Goal: Task Accomplishment & Management: Manage account settings

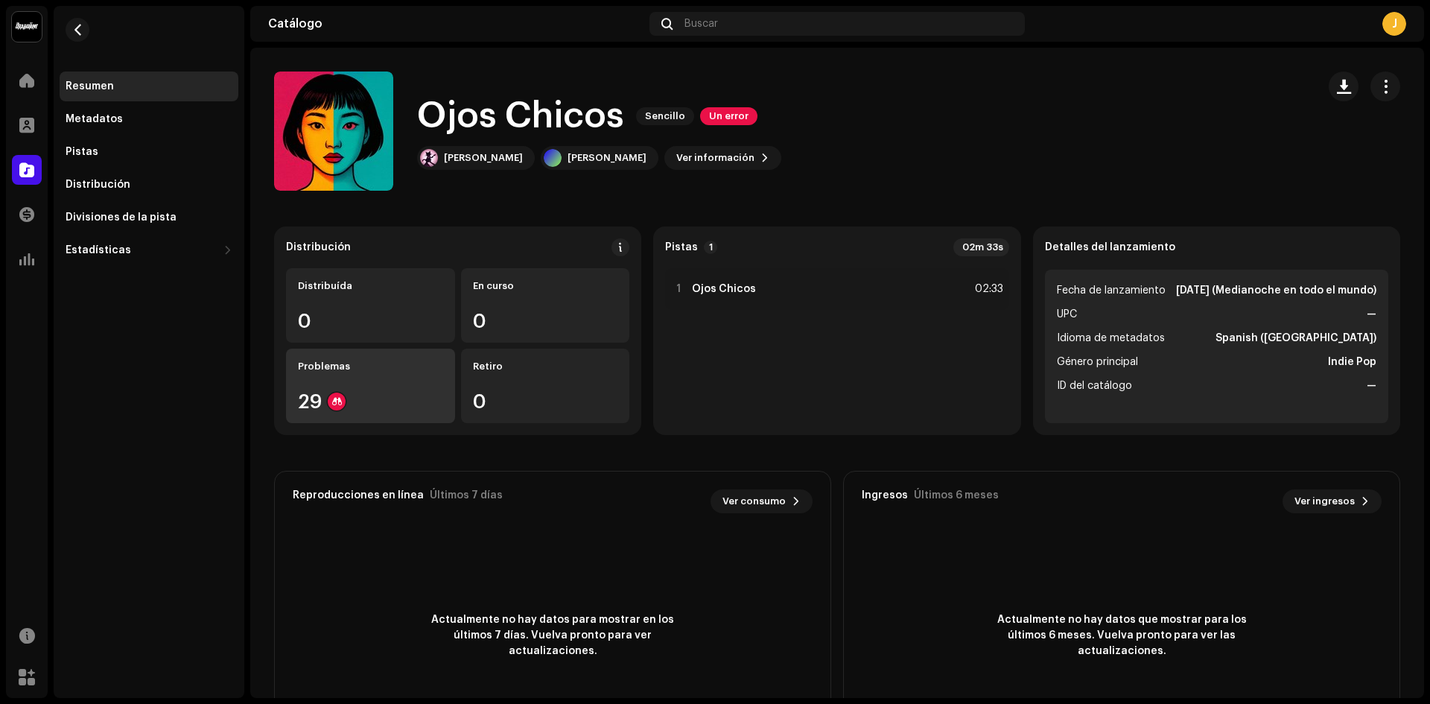
click at [364, 393] on div "29" at bounding box center [370, 401] width 145 height 19
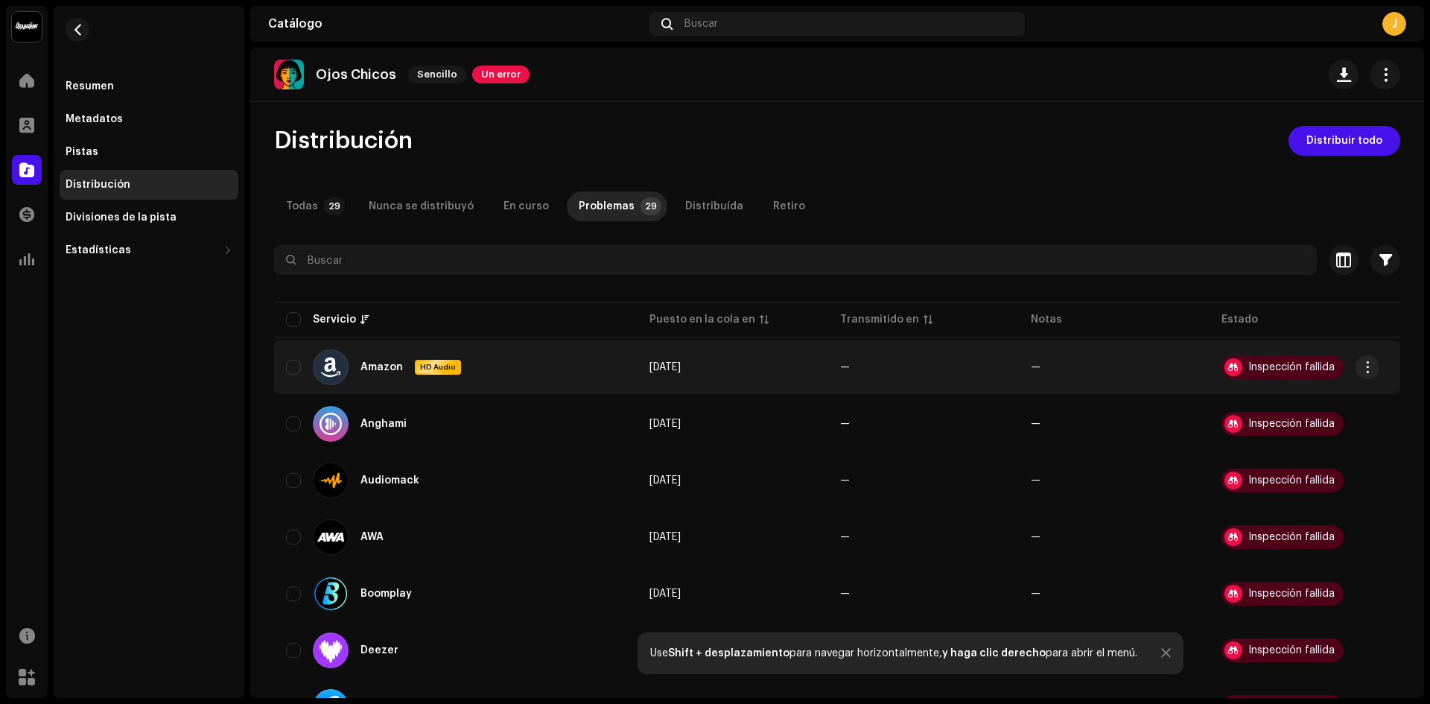
click at [1249, 364] on div "Inspección fallida" at bounding box center [1292, 367] width 86 height 10
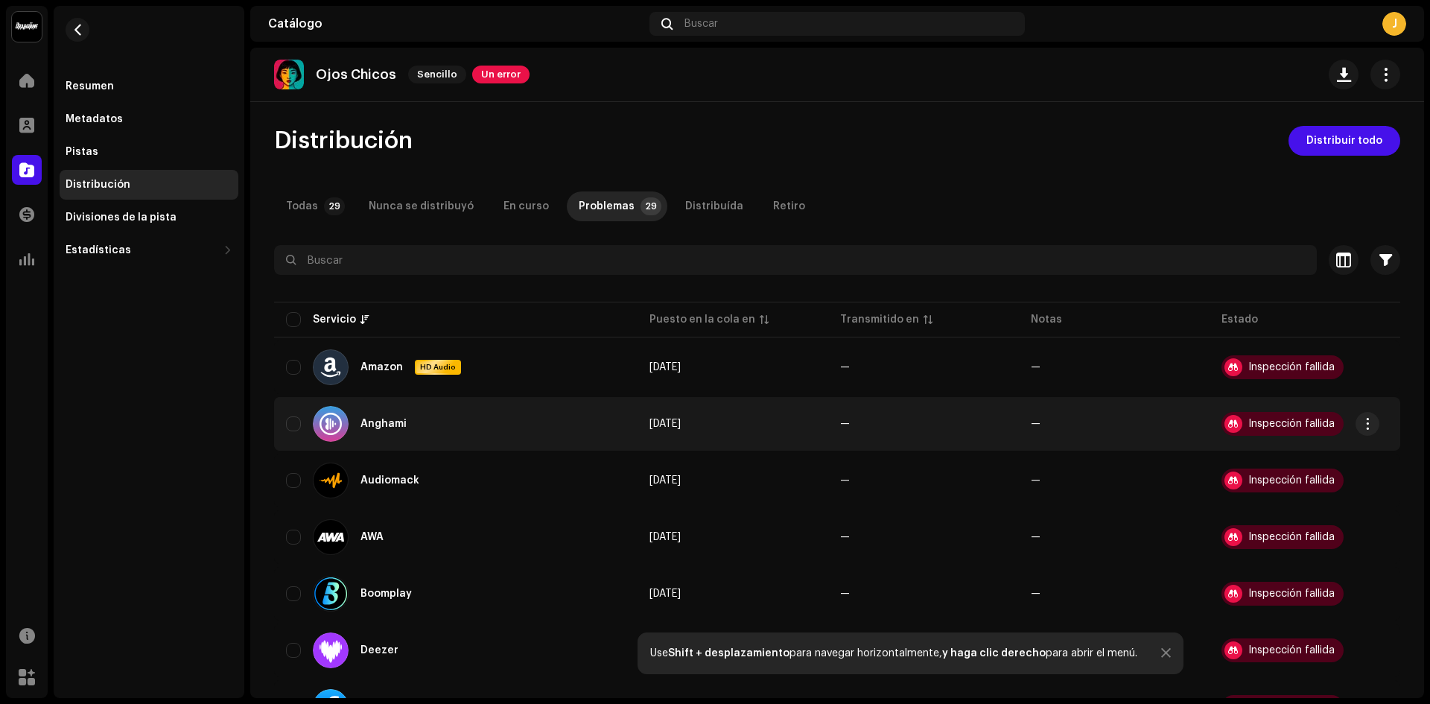
click at [1261, 398] on td "Inspección fallida" at bounding box center [1305, 424] width 191 height 54
click at [1281, 431] on div "Inspección fallida" at bounding box center [1283, 424] width 122 height 24
click at [1281, 429] on div "Inspección fallida" at bounding box center [1283, 424] width 122 height 24
click at [1366, 421] on span "button" at bounding box center [1368, 424] width 11 height 12
click at [1318, 457] on span "Visualizar problemas" at bounding box center [1284, 457] width 111 height 12
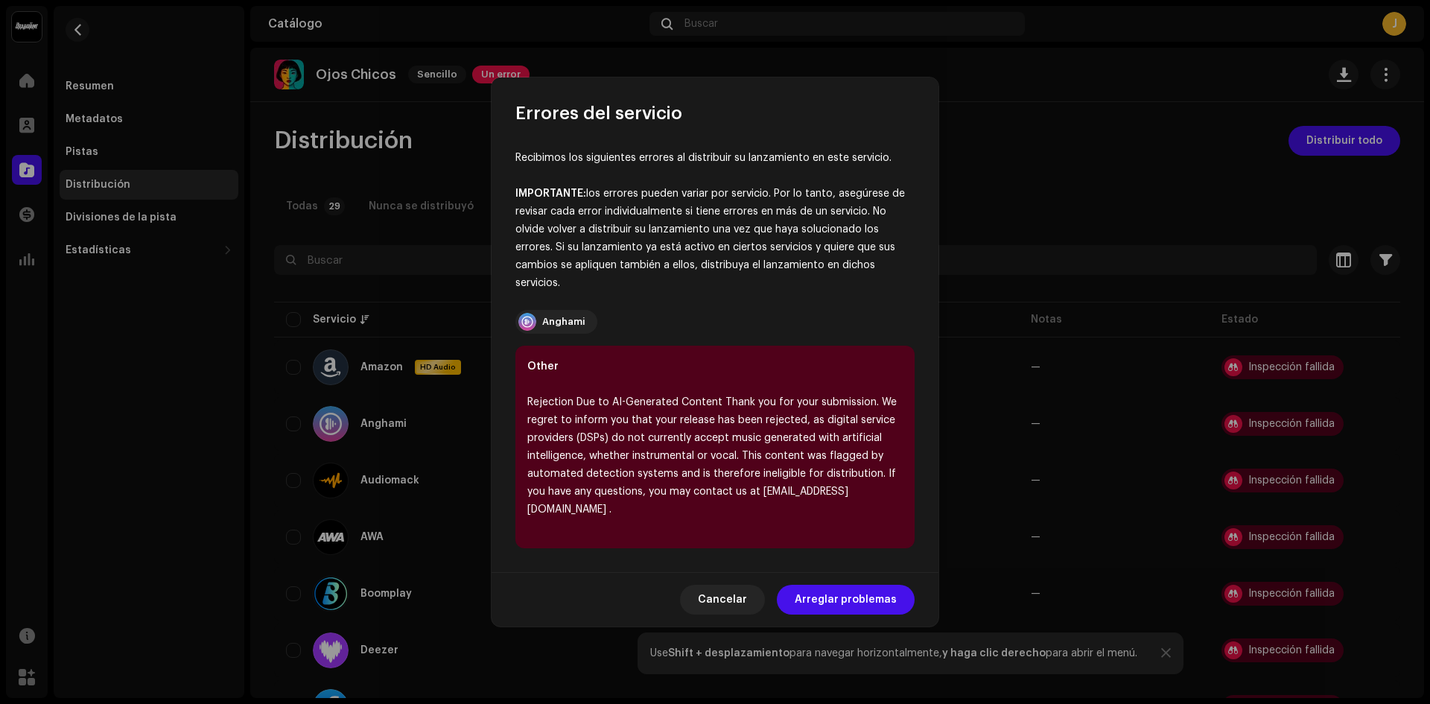
click at [574, 442] on div "Rejection Due to AI-Generated Content Thank you for your submission. We regret …" at bounding box center [714, 455] width 375 height 125
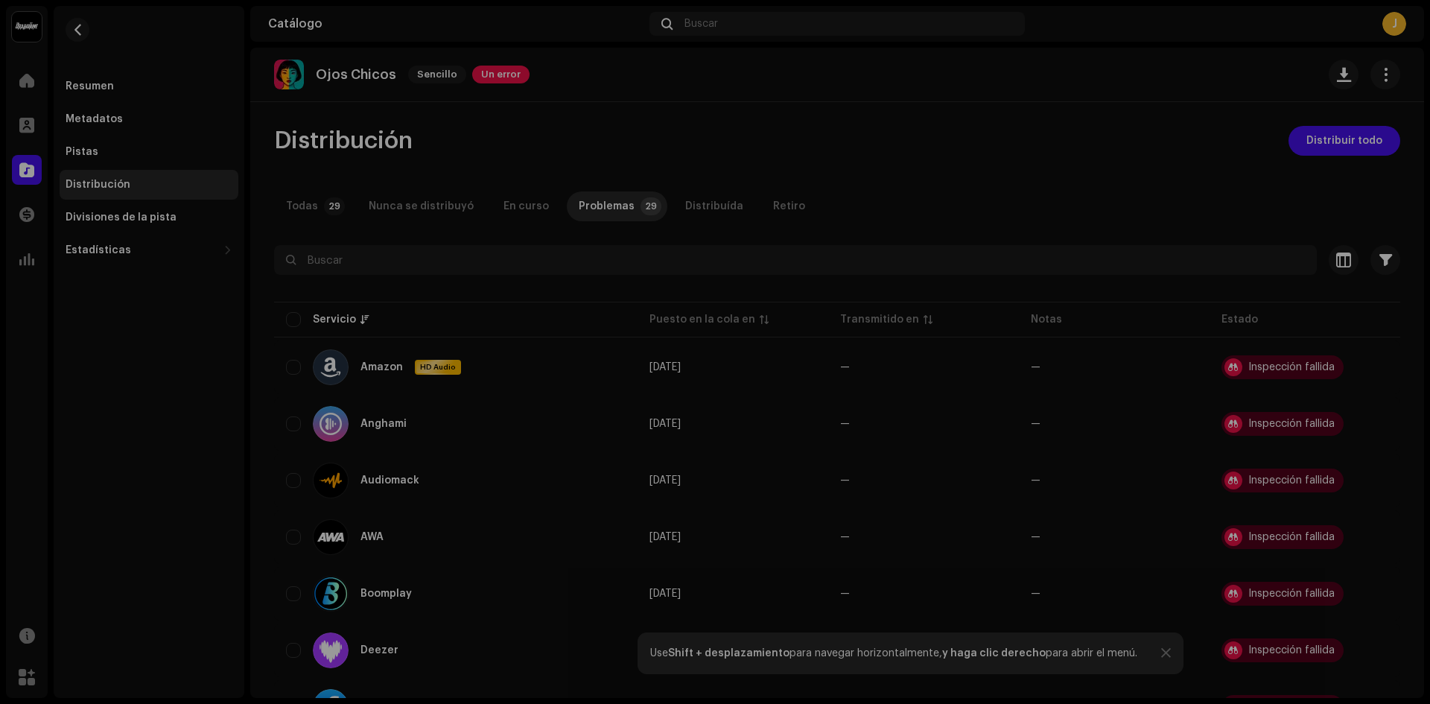
click at [1053, 382] on div "Errores del servicio Recibimos los siguientes errores al distribuir su lanzamie…" at bounding box center [715, 352] width 1430 height 704
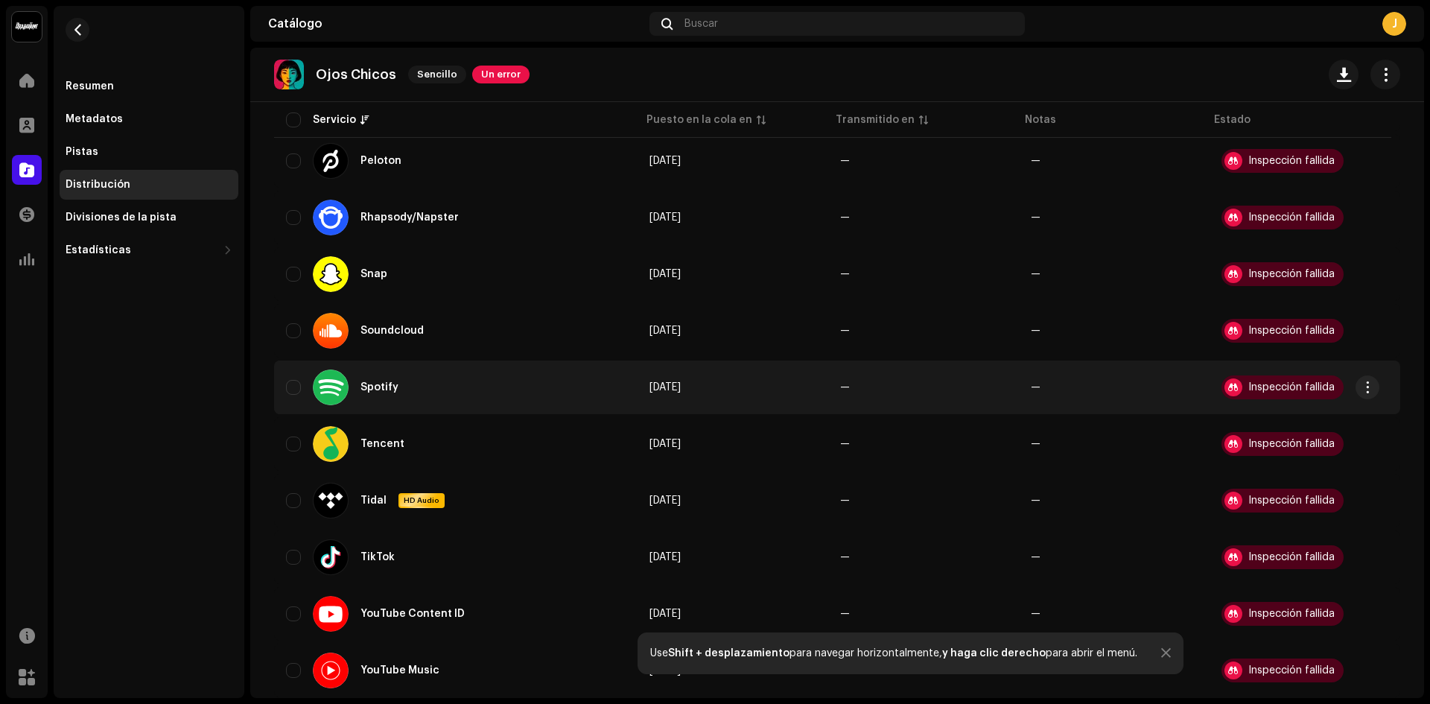
scroll to position [1324, 0]
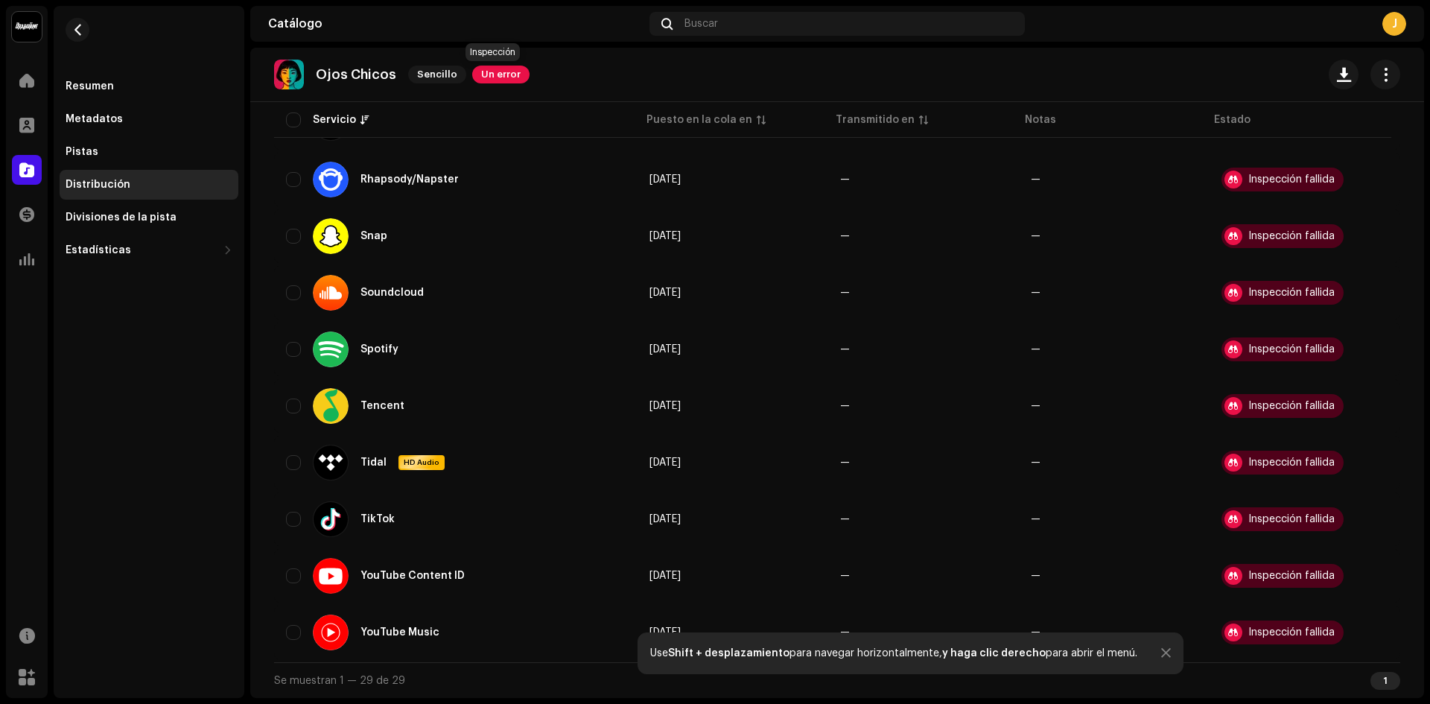
click at [498, 72] on span "Un error" at bounding box center [500, 75] width 57 height 18
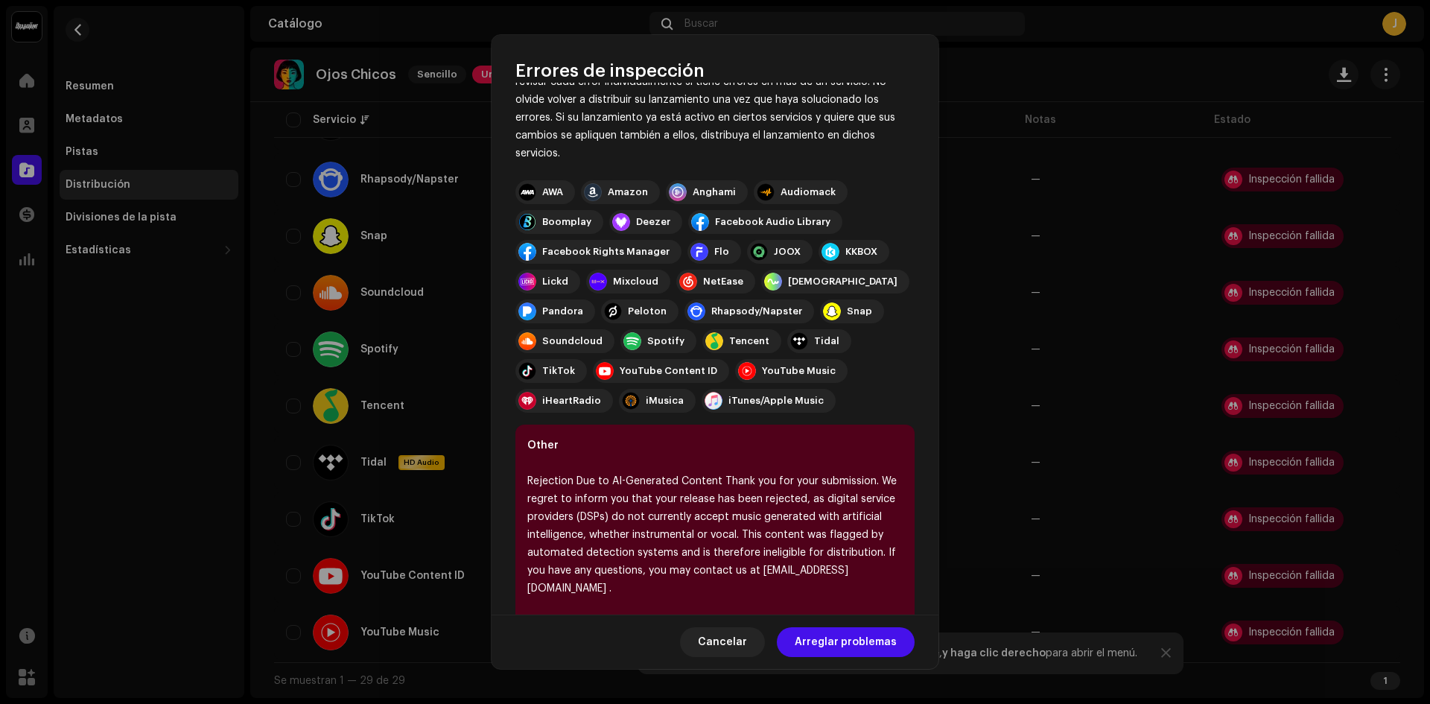
scroll to position [106, 0]
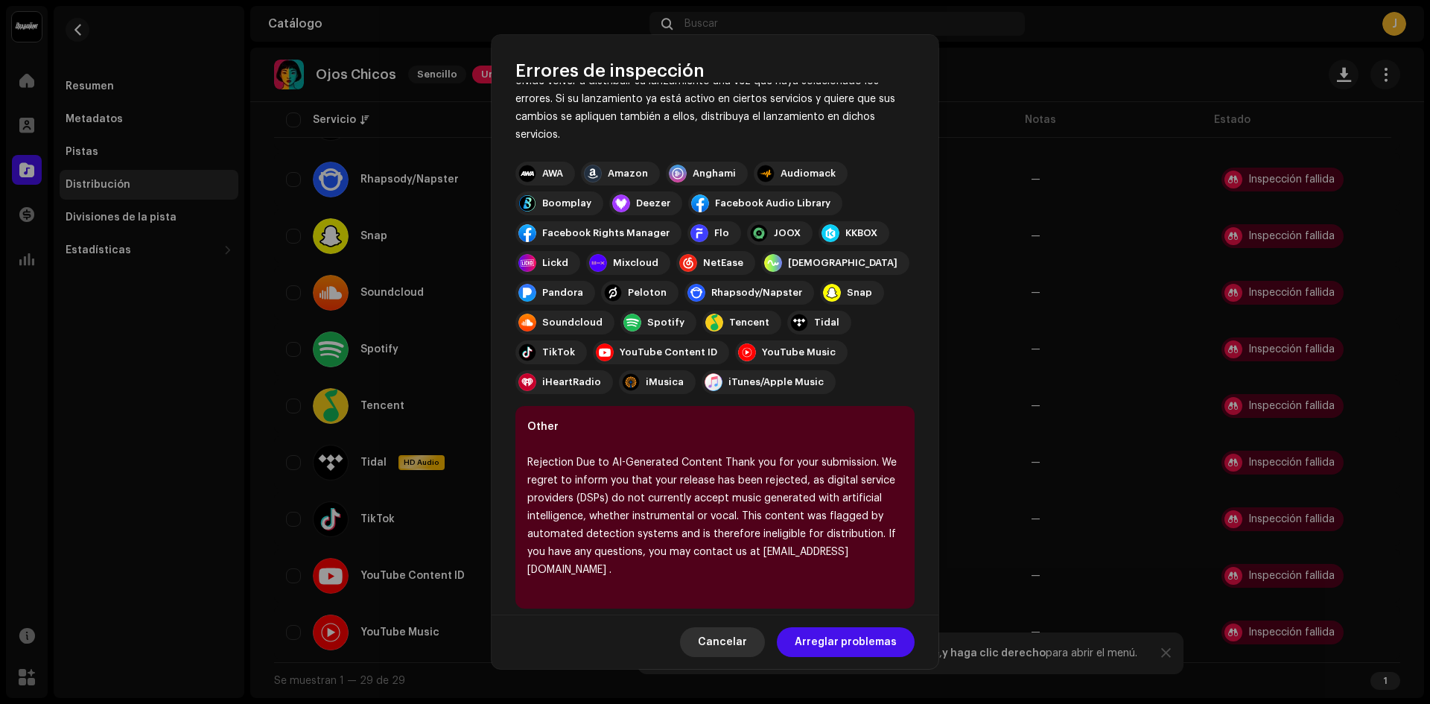
click at [753, 647] on button "Cancelar" at bounding box center [722, 642] width 85 height 30
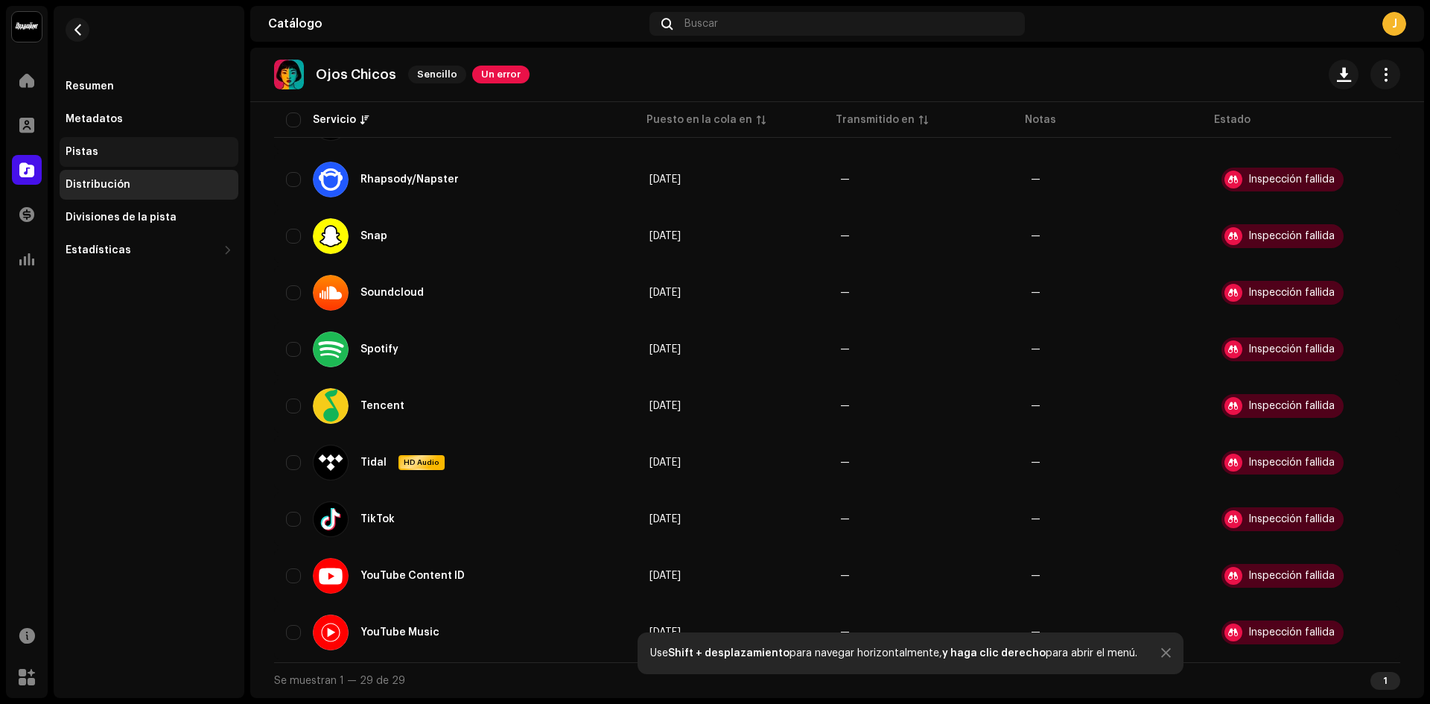
click at [139, 148] on div "Pistas" at bounding box center [149, 152] width 167 height 12
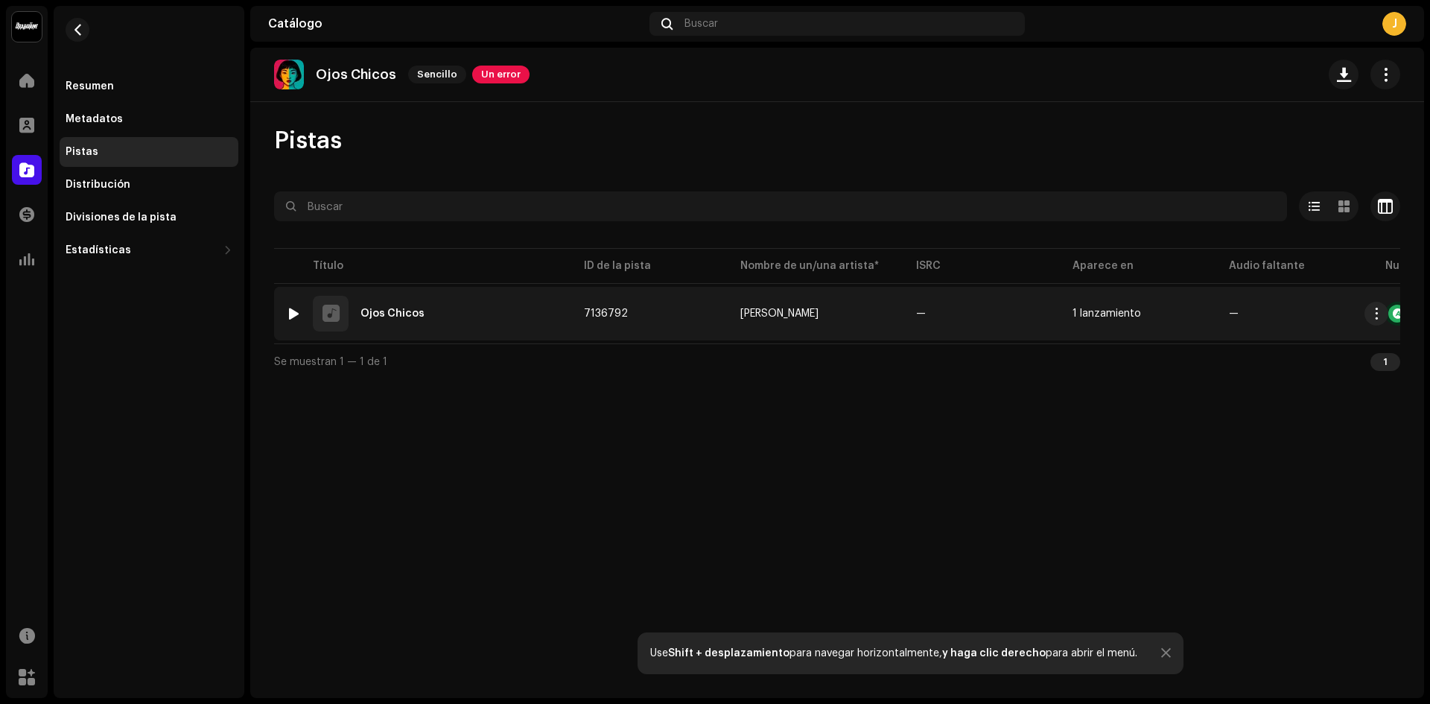
click at [350, 313] on div "1 Ojos Chicos" at bounding box center [423, 314] width 274 height 36
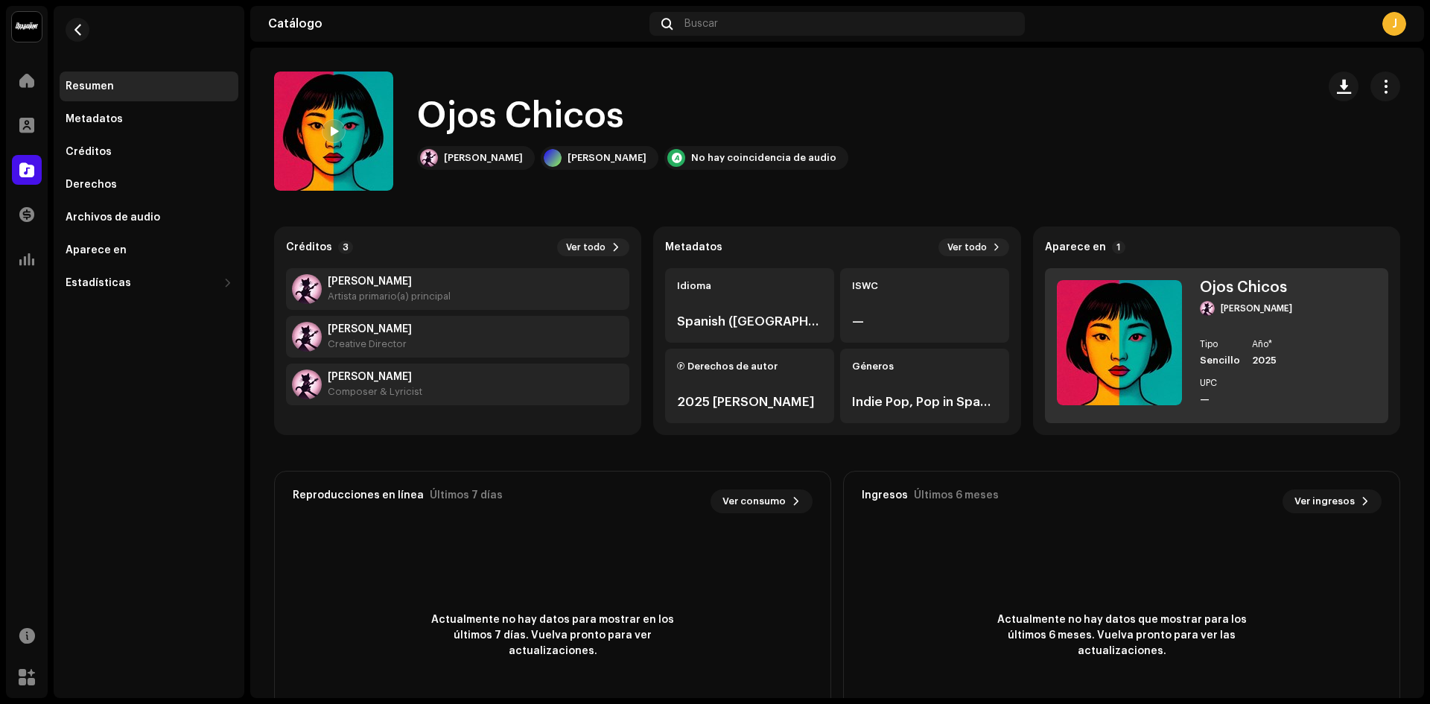
click at [1106, 335] on img at bounding box center [1119, 342] width 125 height 125
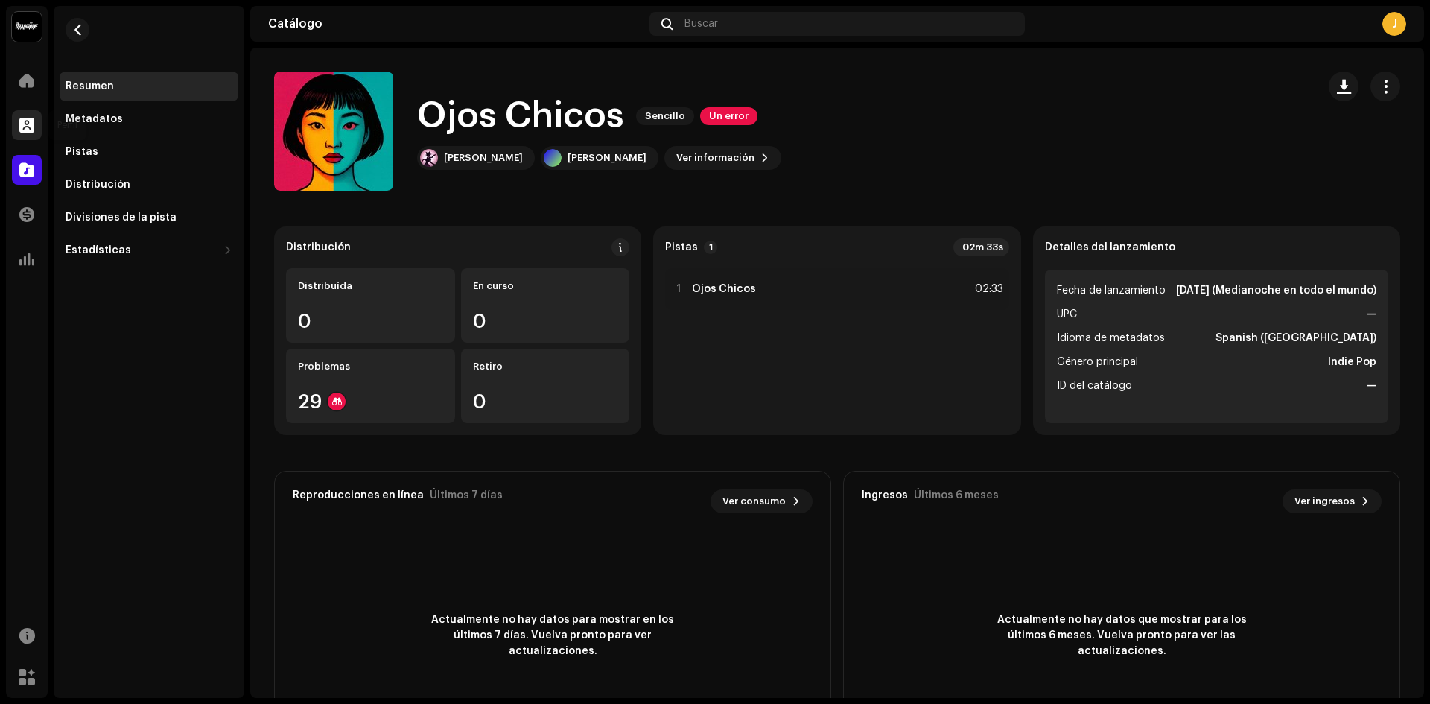
click at [33, 124] on span at bounding box center [26, 125] width 15 height 12
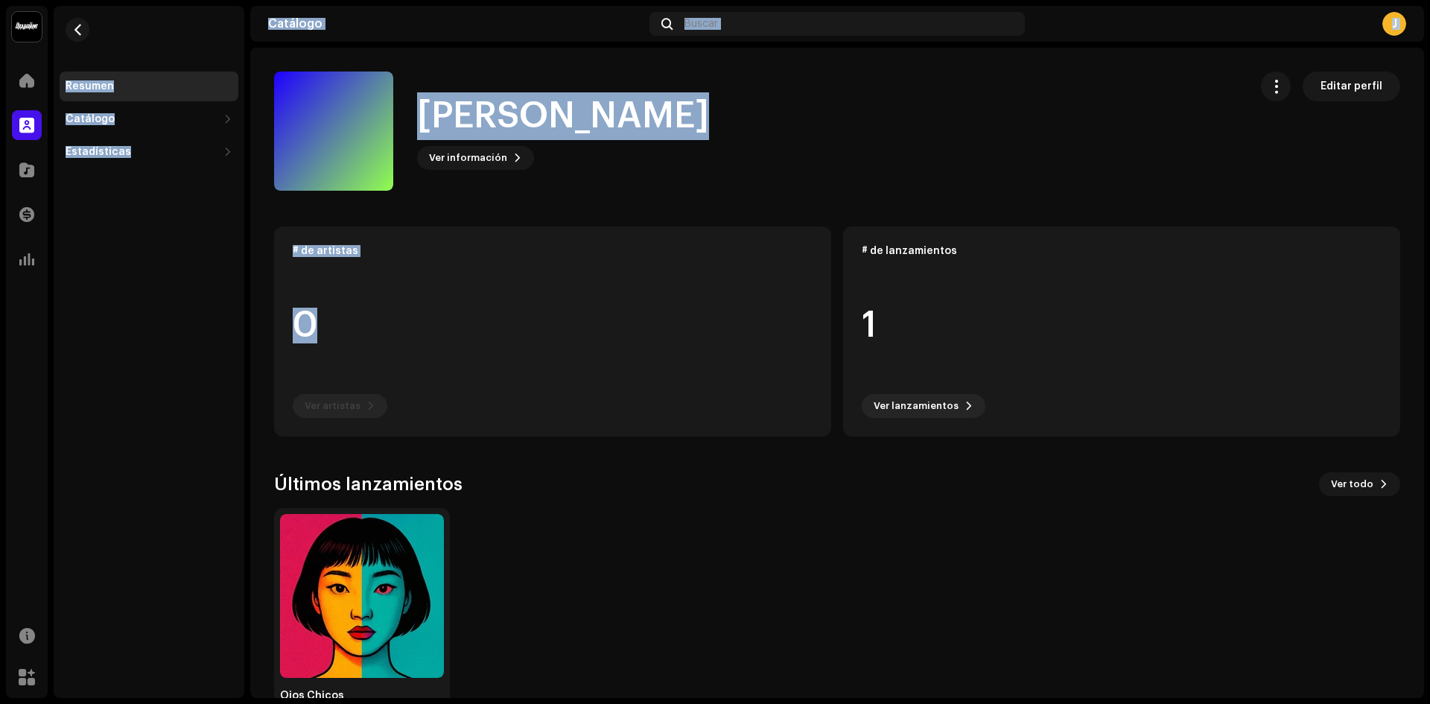
drag, startPoint x: 28, startPoint y: 153, endPoint x: 736, endPoint y: 421, distance: 757.6
click at [515, 348] on div "Jean Jema Inicio Perfil Catálogo Transacciones Estadísticas Recursos Mercado Re…" at bounding box center [715, 352] width 1430 height 704
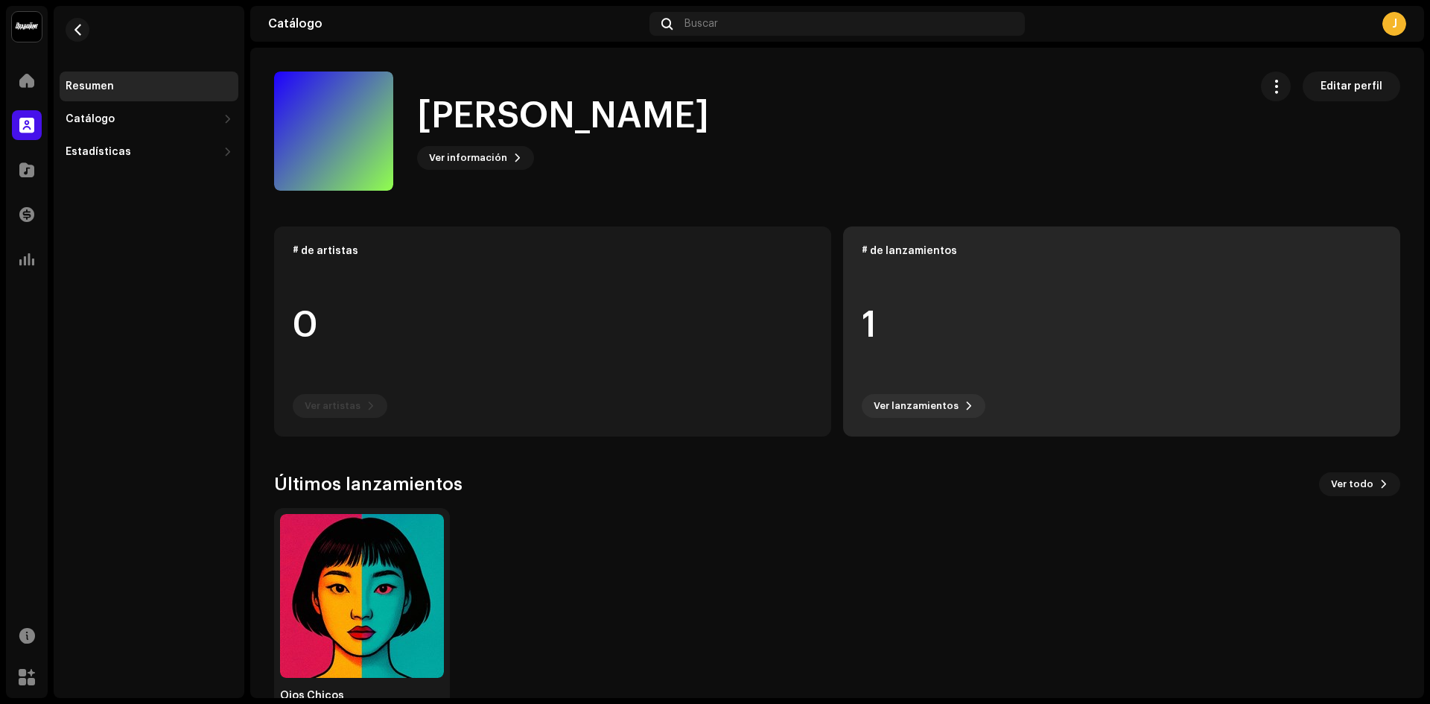
click at [906, 425] on div "# de lanzamientos 1 Ver lanzamientos" at bounding box center [1121, 331] width 557 height 210
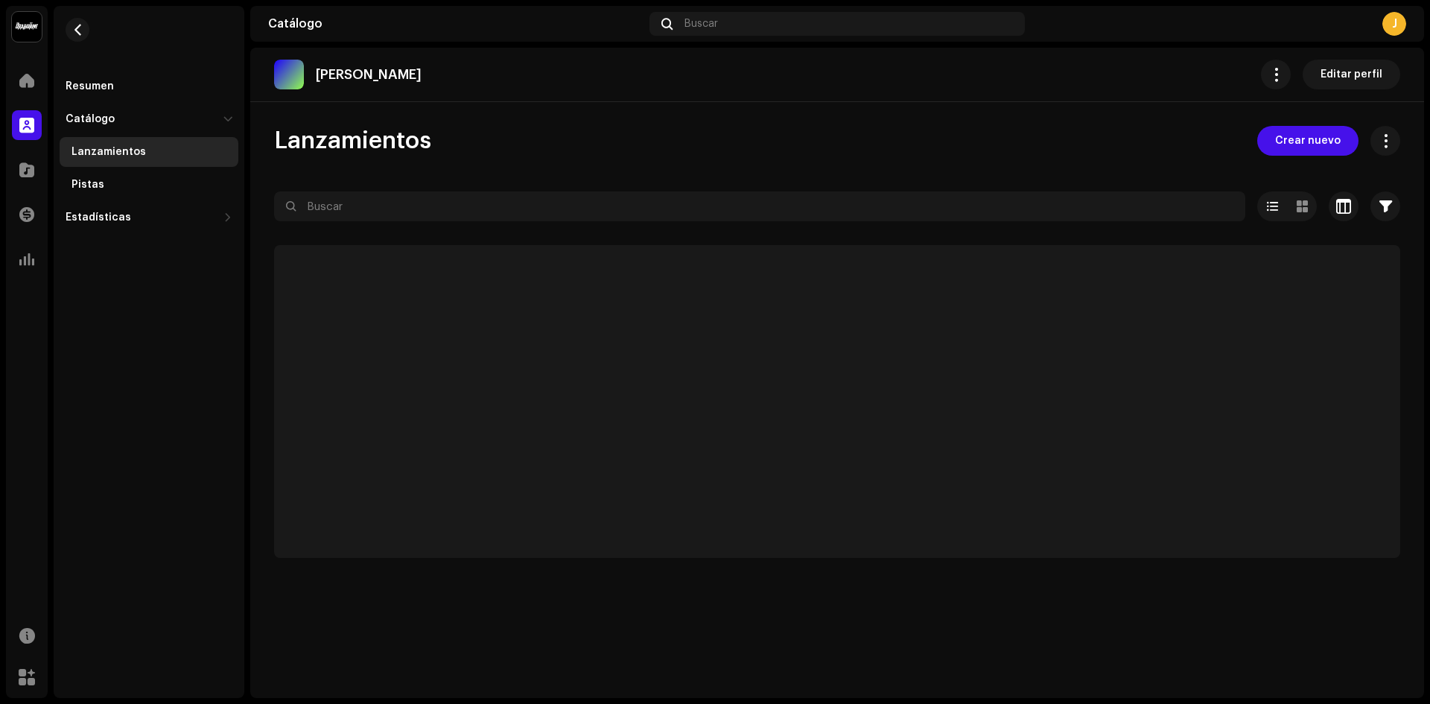
click at [905, 416] on p-skeleton at bounding box center [837, 401] width 1126 height 313
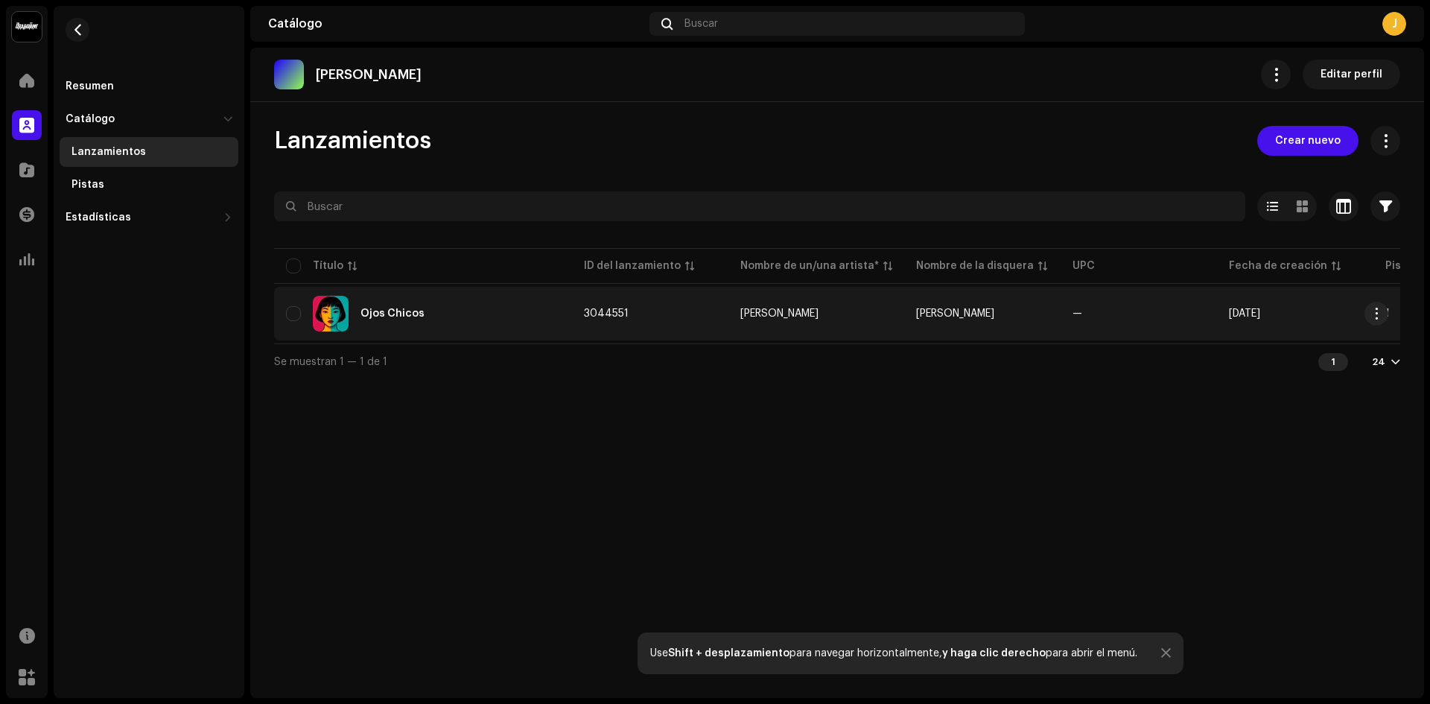
click at [1383, 325] on re-m-actions-button at bounding box center [1377, 314] width 24 height 24
click at [1383, 317] on button "button" at bounding box center [1377, 314] width 24 height 24
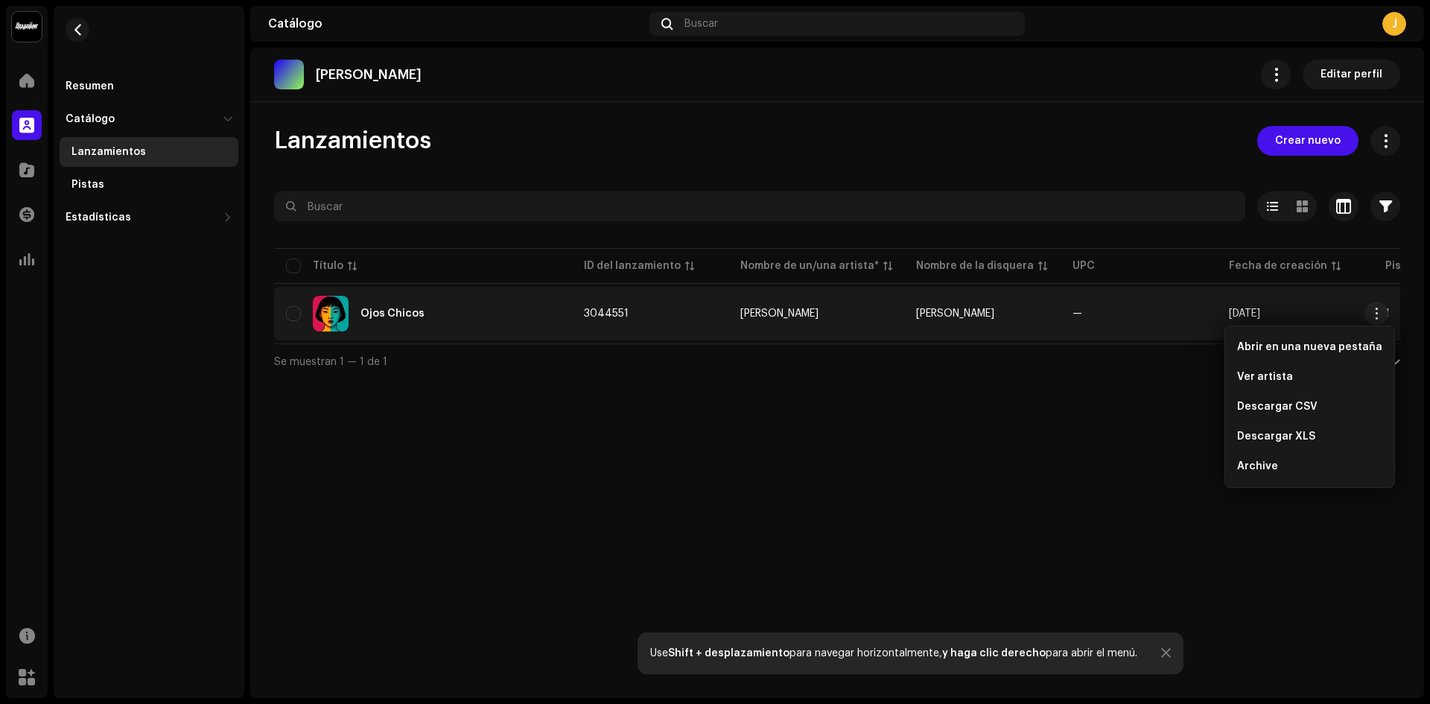
click at [330, 312] on img at bounding box center [331, 314] width 36 height 36
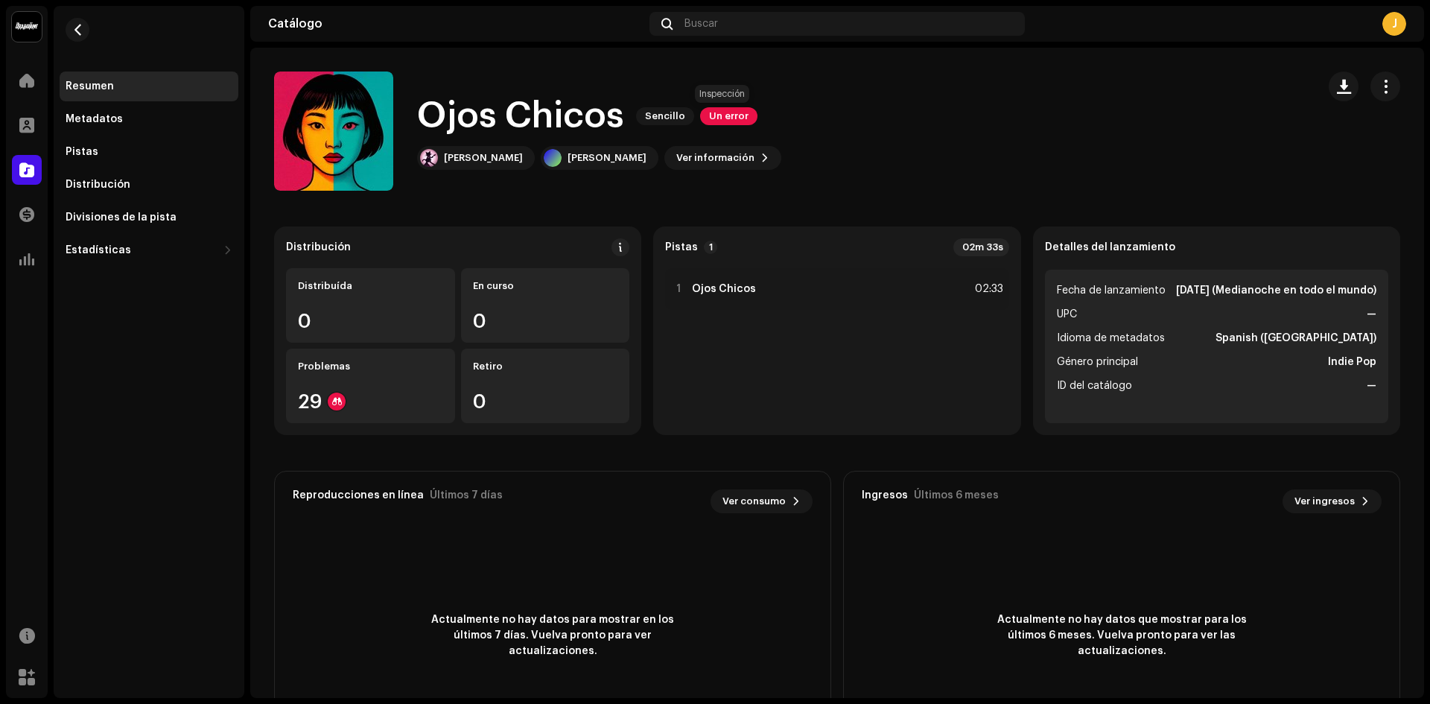
click at [705, 116] on span "Un error" at bounding box center [728, 116] width 57 height 18
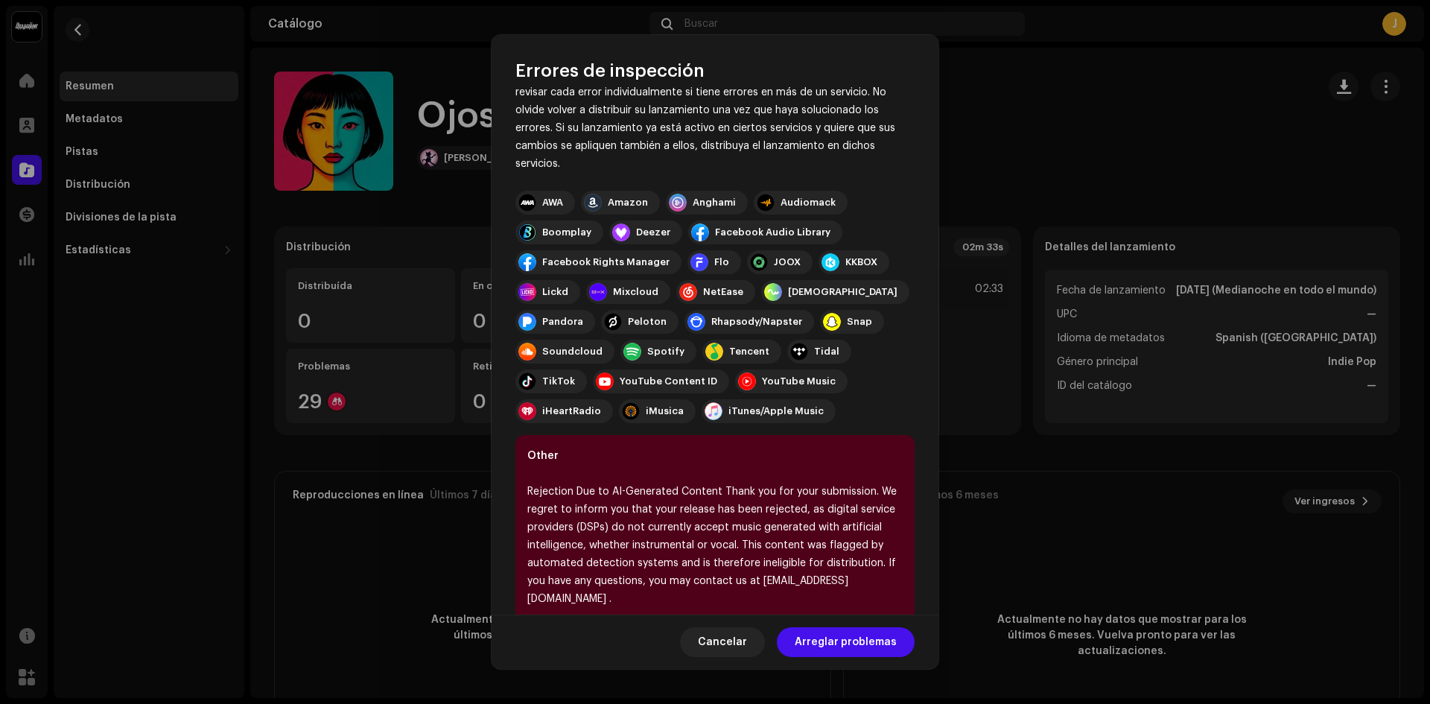
scroll to position [106, 0]
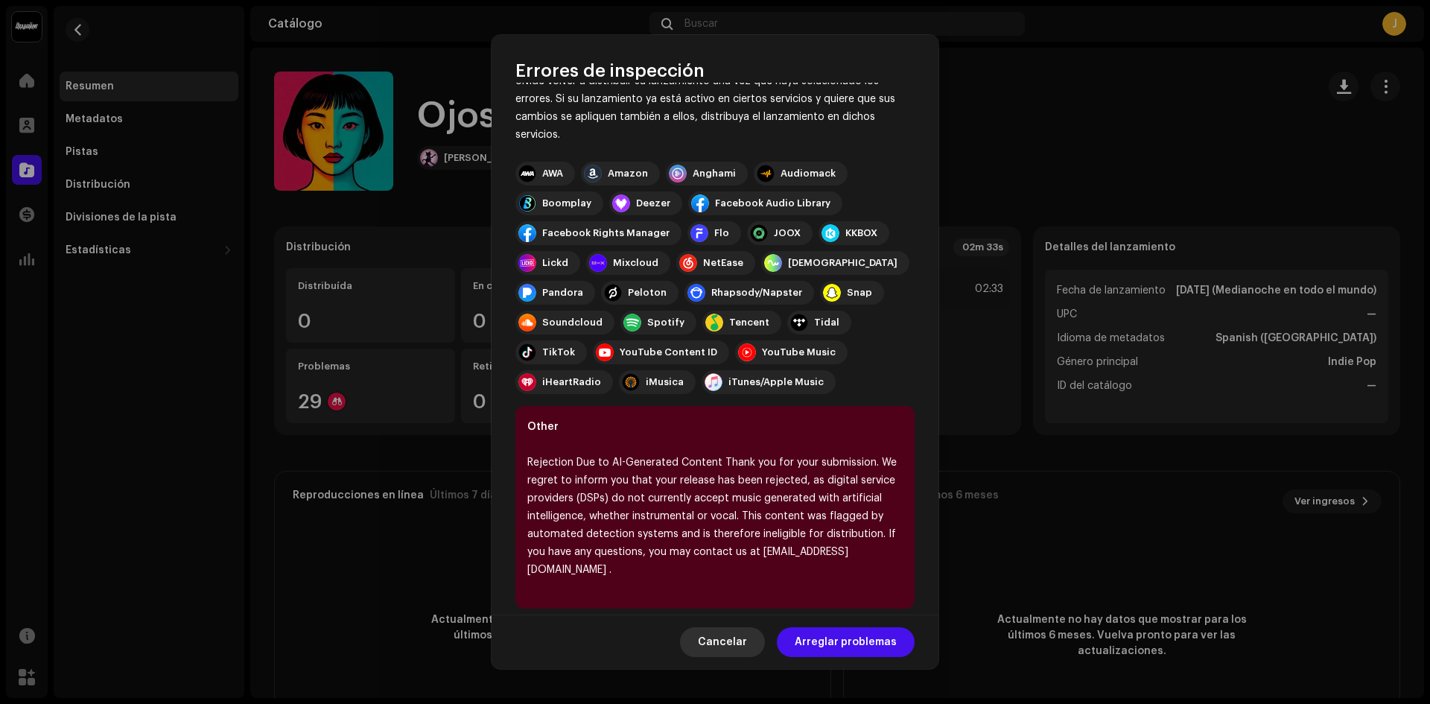
click at [741, 640] on span "Cancelar" at bounding box center [722, 642] width 49 height 30
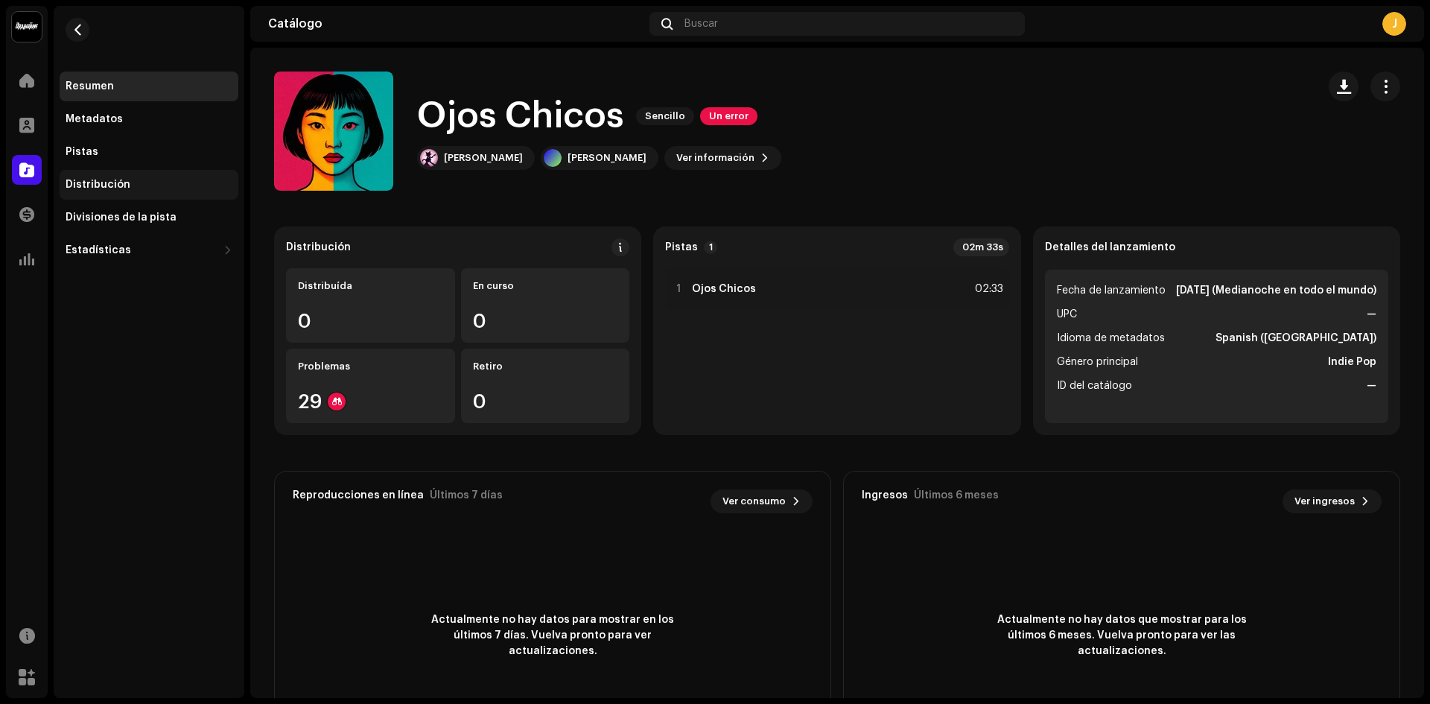
click at [119, 188] on div "Distribución" at bounding box center [98, 185] width 65 height 12
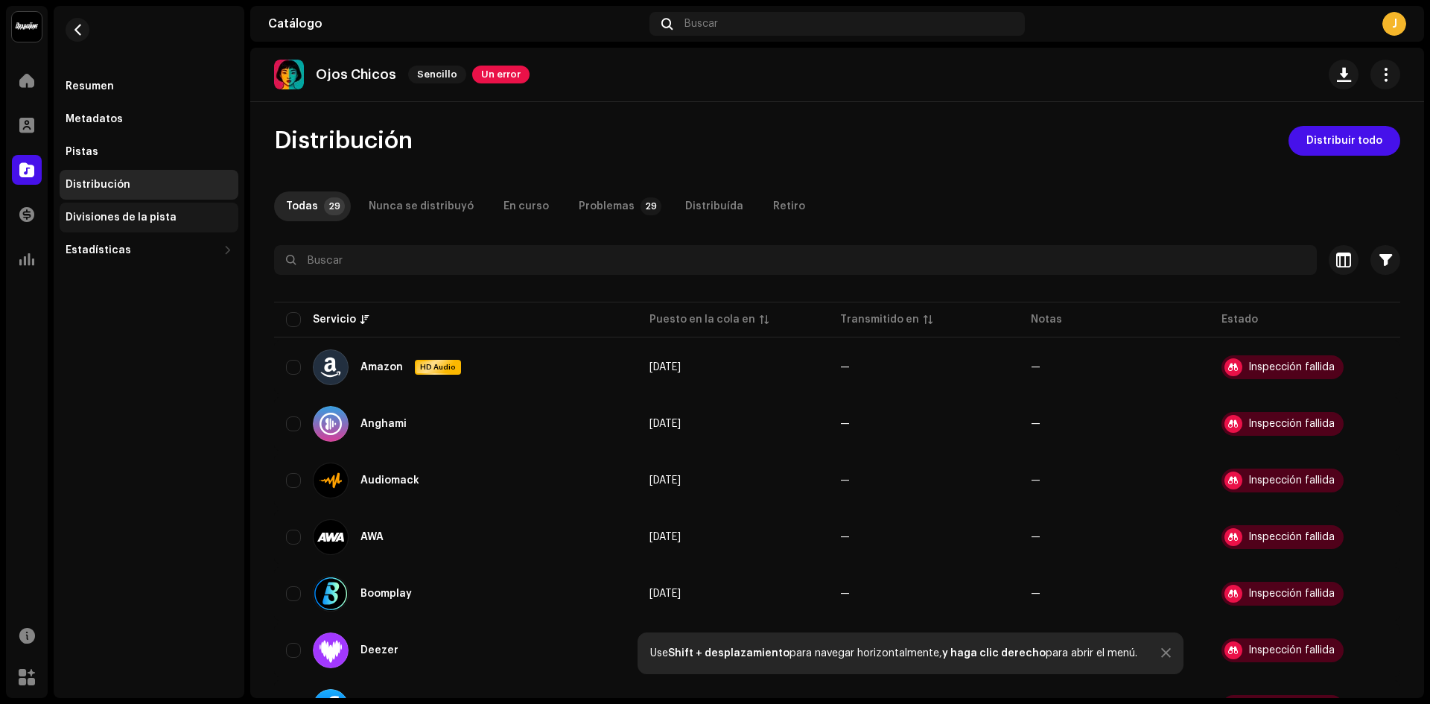
click at [152, 219] on div "Divisiones de la pista" at bounding box center [121, 218] width 111 height 12
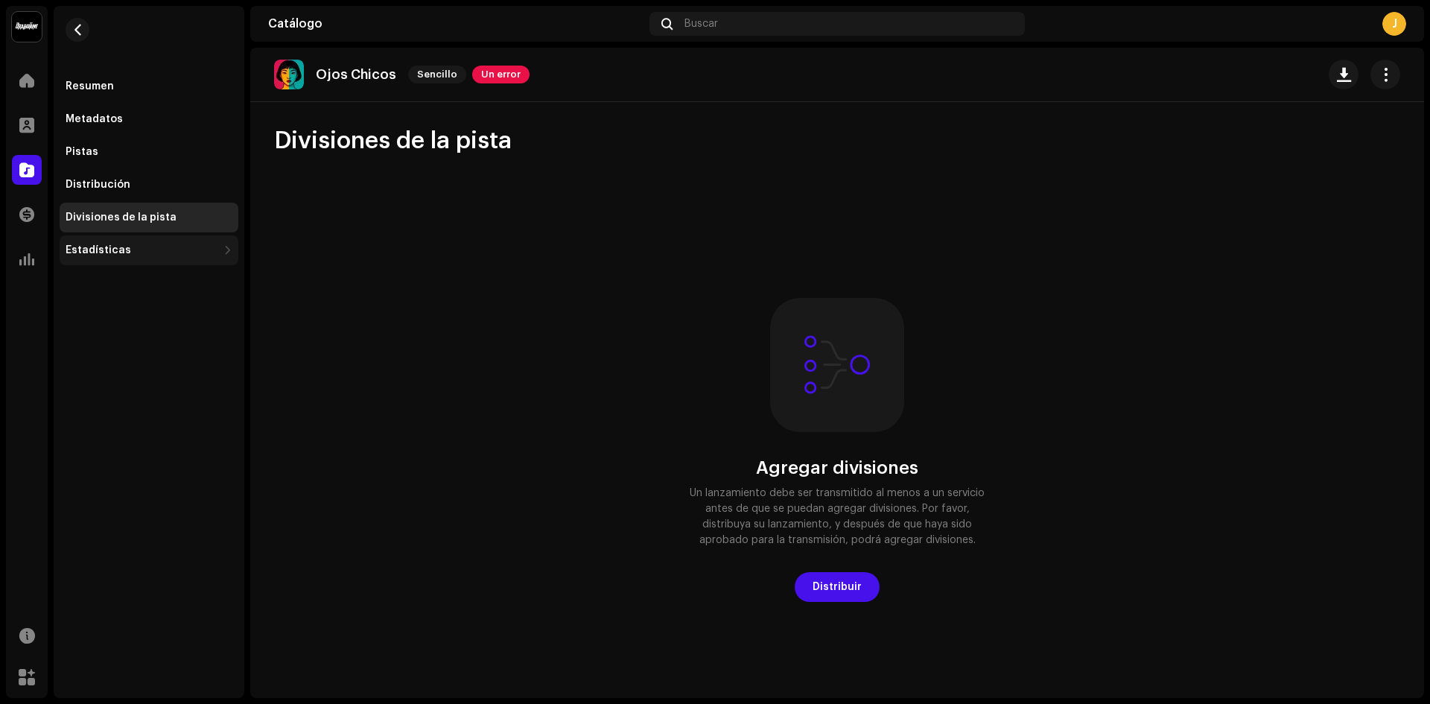
click at [158, 248] on div "Estadísticas" at bounding box center [142, 250] width 152 height 12
click at [136, 158] on div "Pistas" at bounding box center [149, 152] width 179 height 30
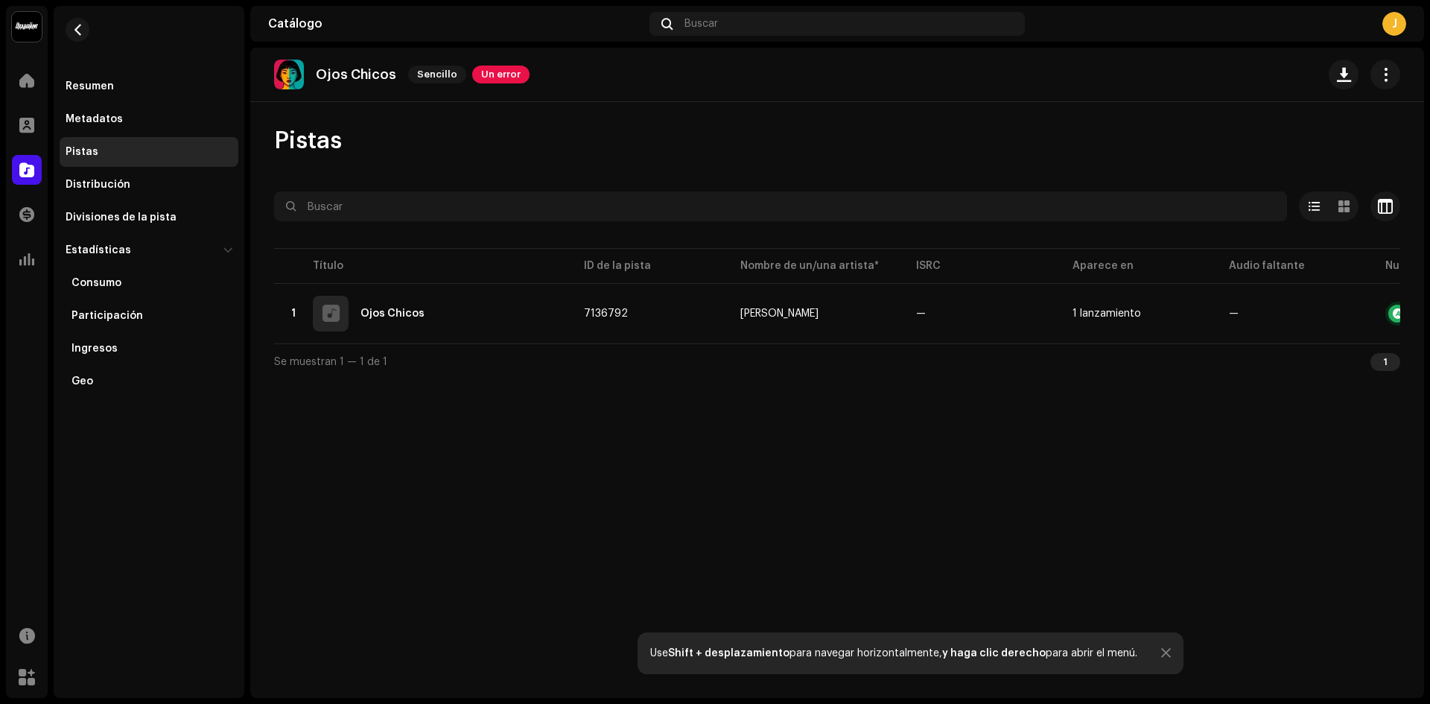
click at [136, 135] on div "Resumen Metadatos Pistas Distribución Divisiones de la pista Estadísticas Consu…" at bounding box center [149, 234] width 179 height 325
click at [136, 115] on div "Metadatos" at bounding box center [149, 119] width 167 height 12
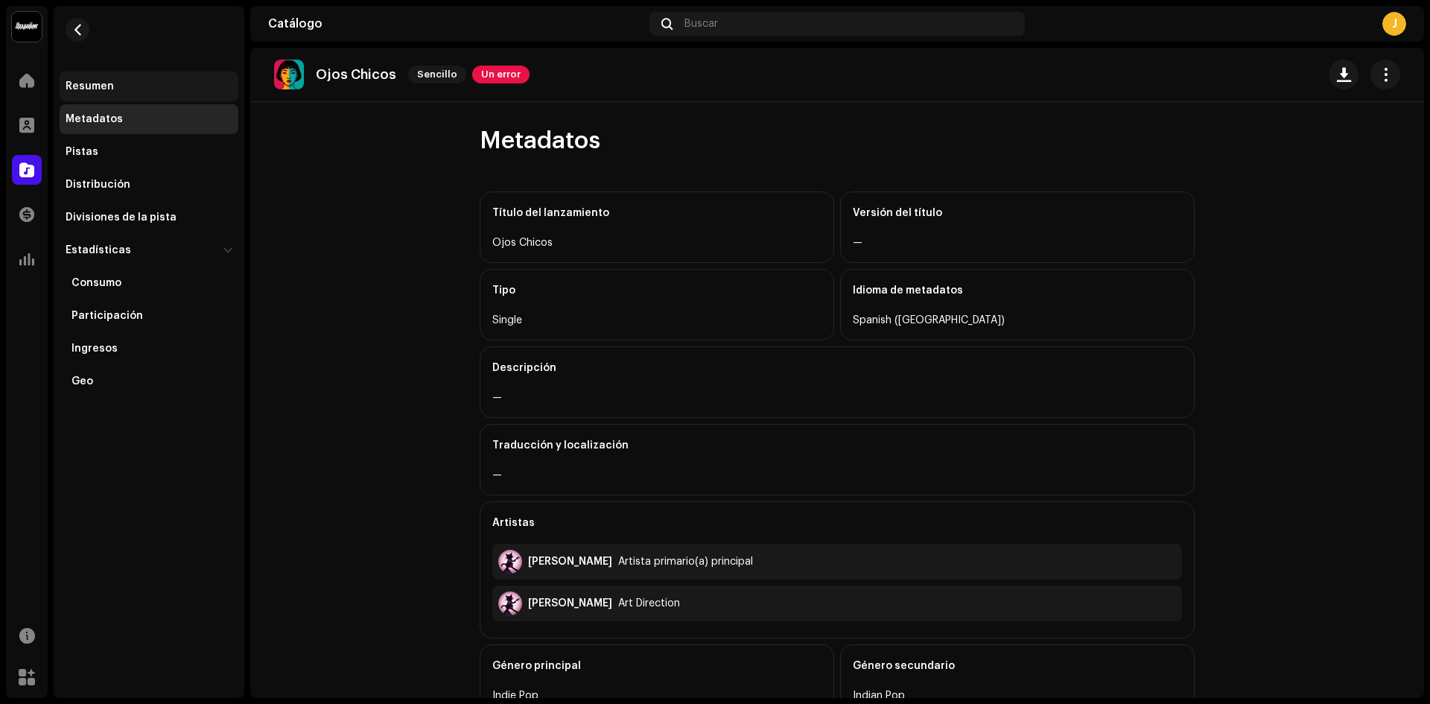
click at [143, 92] on div "Resumen" at bounding box center [149, 87] width 179 height 30
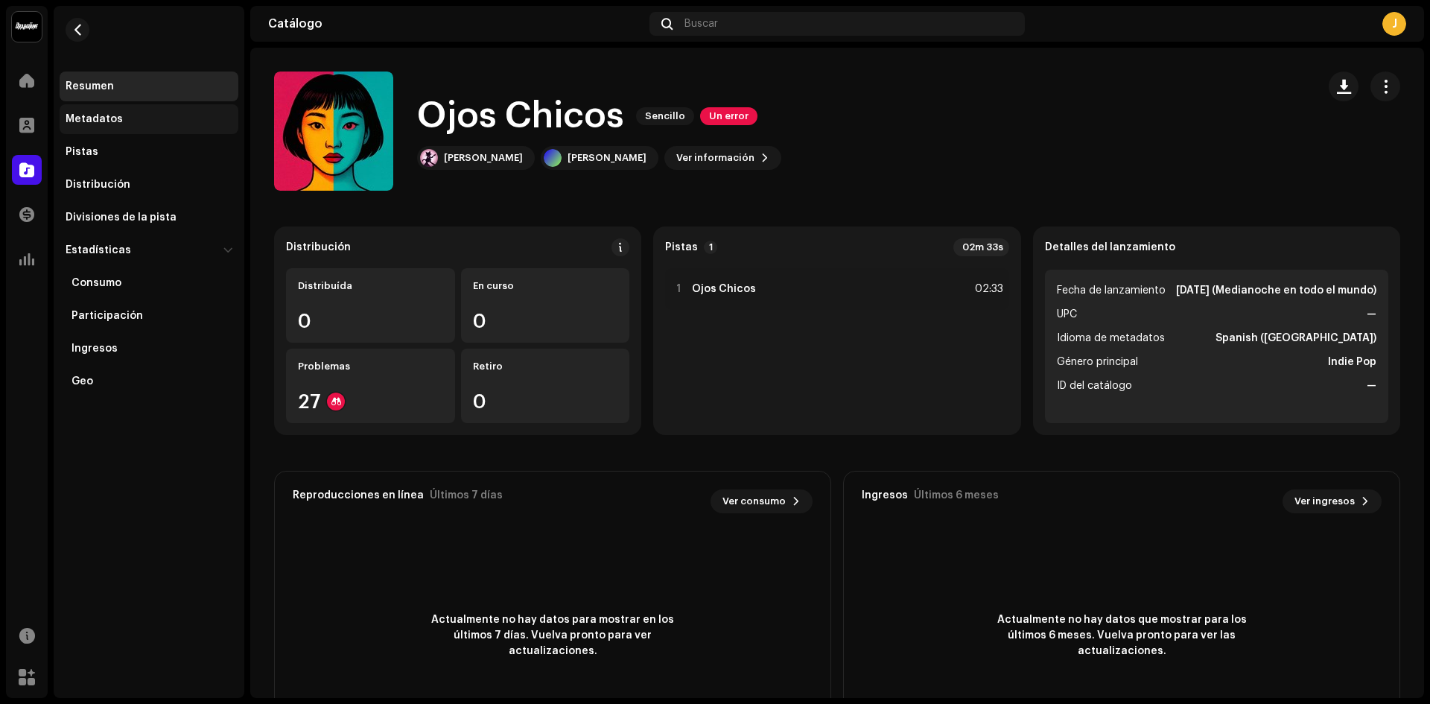
click at [146, 120] on div "Metadatos" at bounding box center [149, 119] width 167 height 12
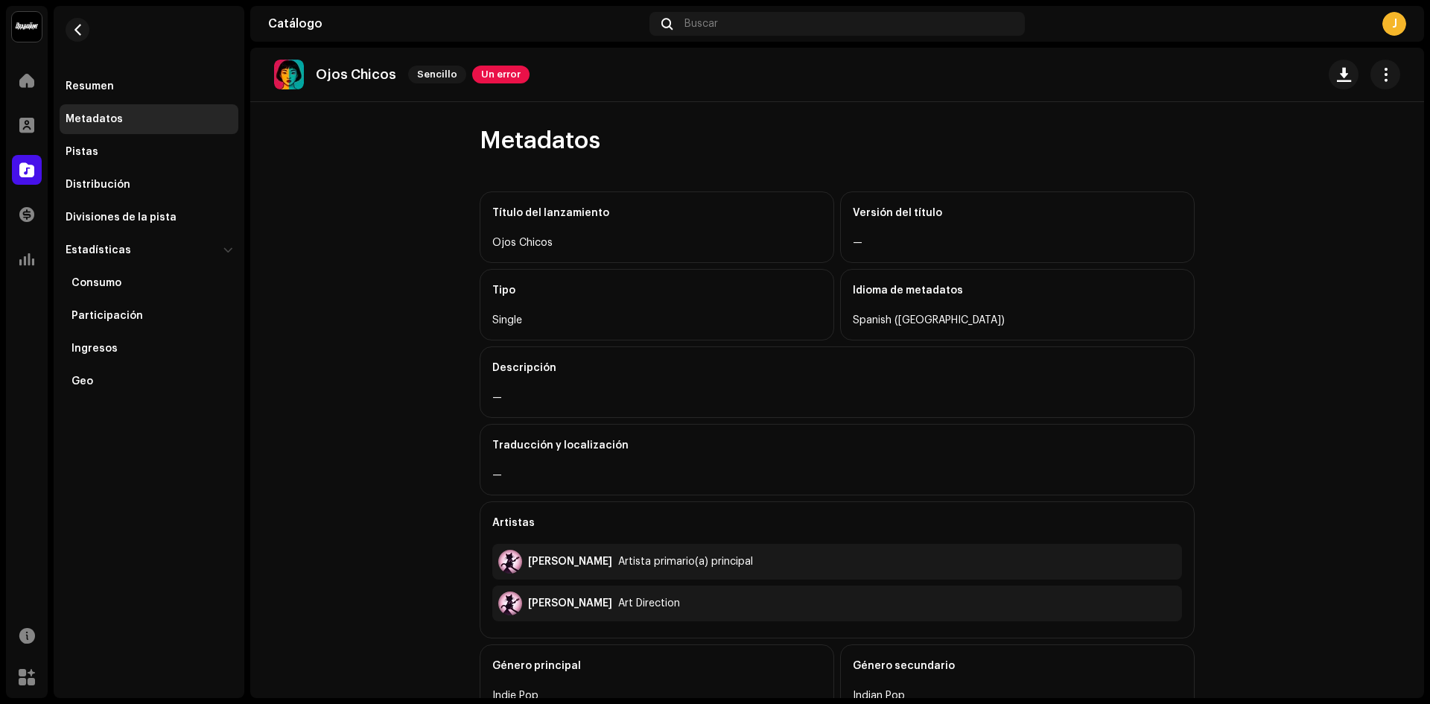
click at [890, 244] on div "—" at bounding box center [1017, 243] width 329 height 18
click at [1357, 76] on div at bounding box center [1365, 75] width 72 height 30
click at [1371, 76] on button "button" at bounding box center [1386, 75] width 30 height 30
click at [1246, 150] on div "Editar" at bounding box center [1309, 141] width 150 height 30
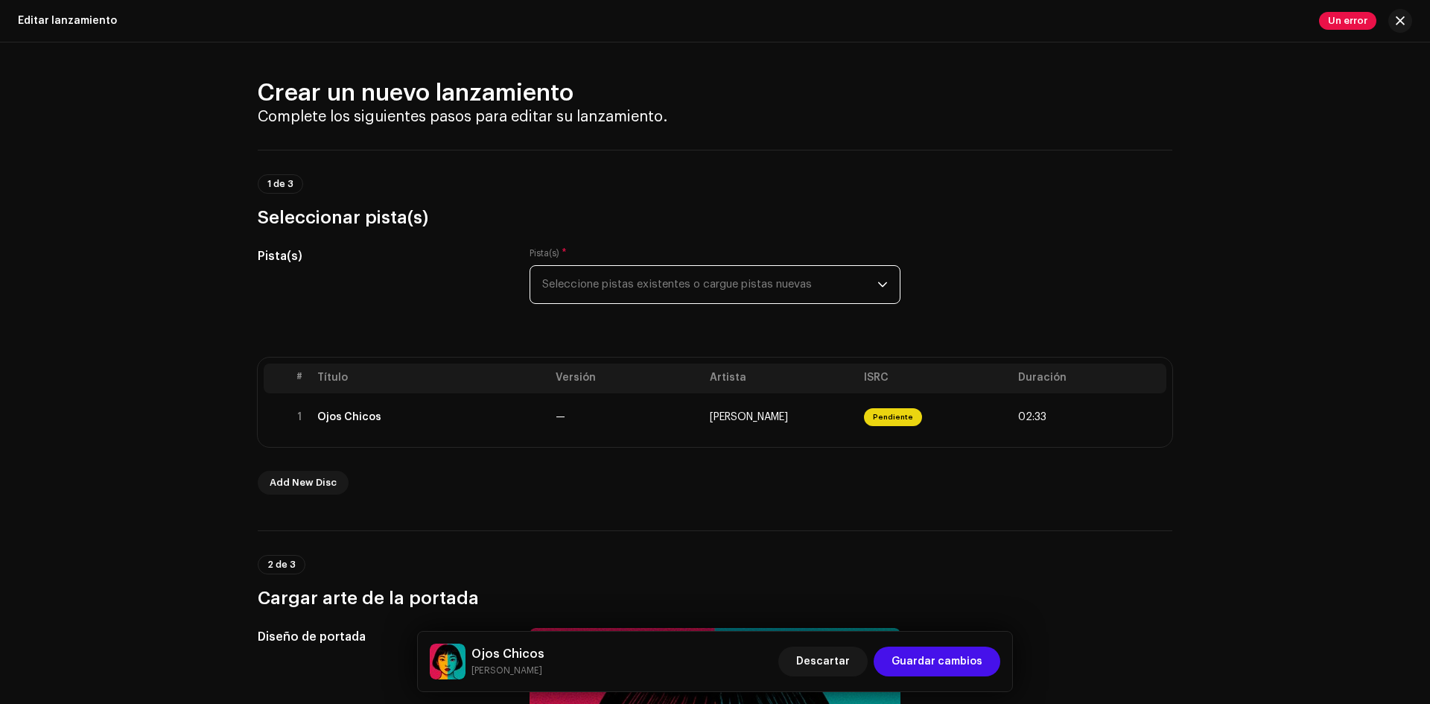
click at [662, 277] on span "Seleccione pistas existentes o cargue pistas nuevas" at bounding box center [709, 284] width 335 height 37
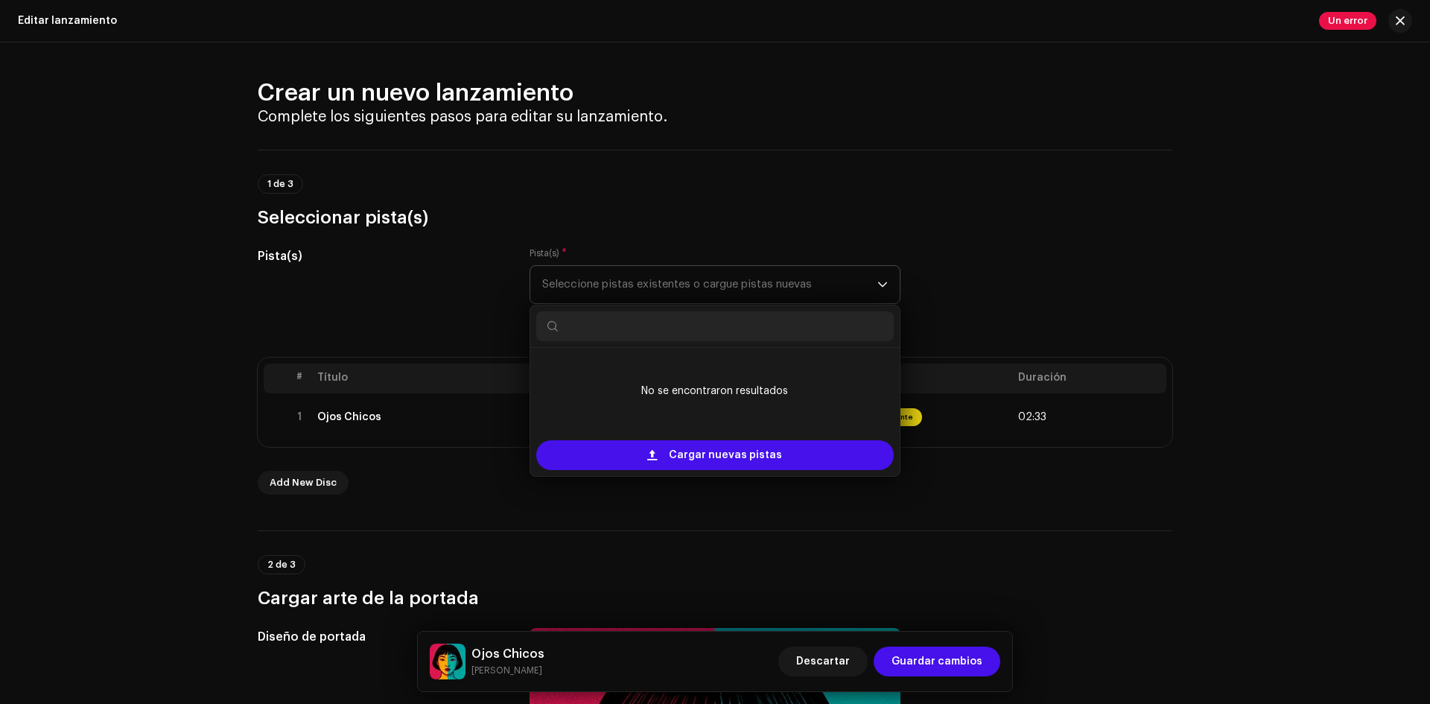
click at [662, 277] on span "Seleccione pistas existentes o cargue pistas nuevas" at bounding box center [709, 284] width 335 height 37
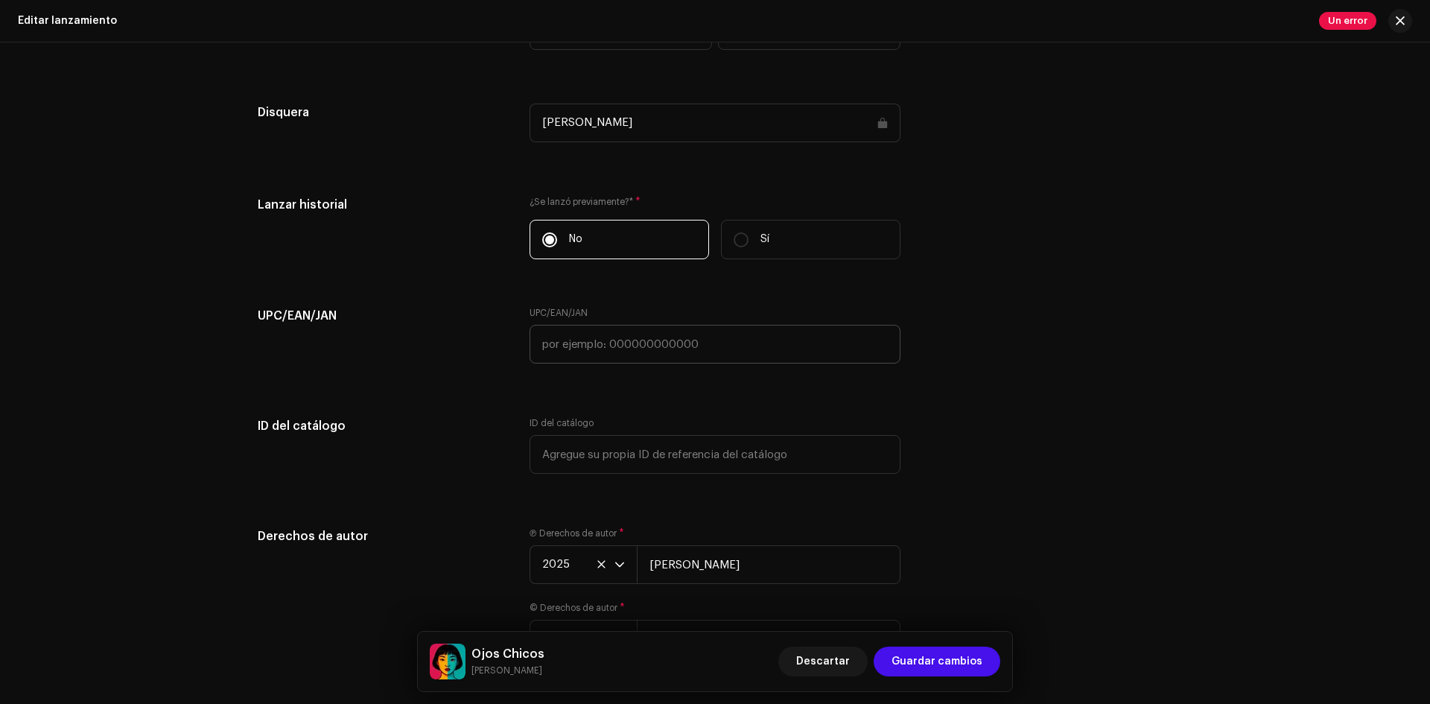
scroll to position [2226, 0]
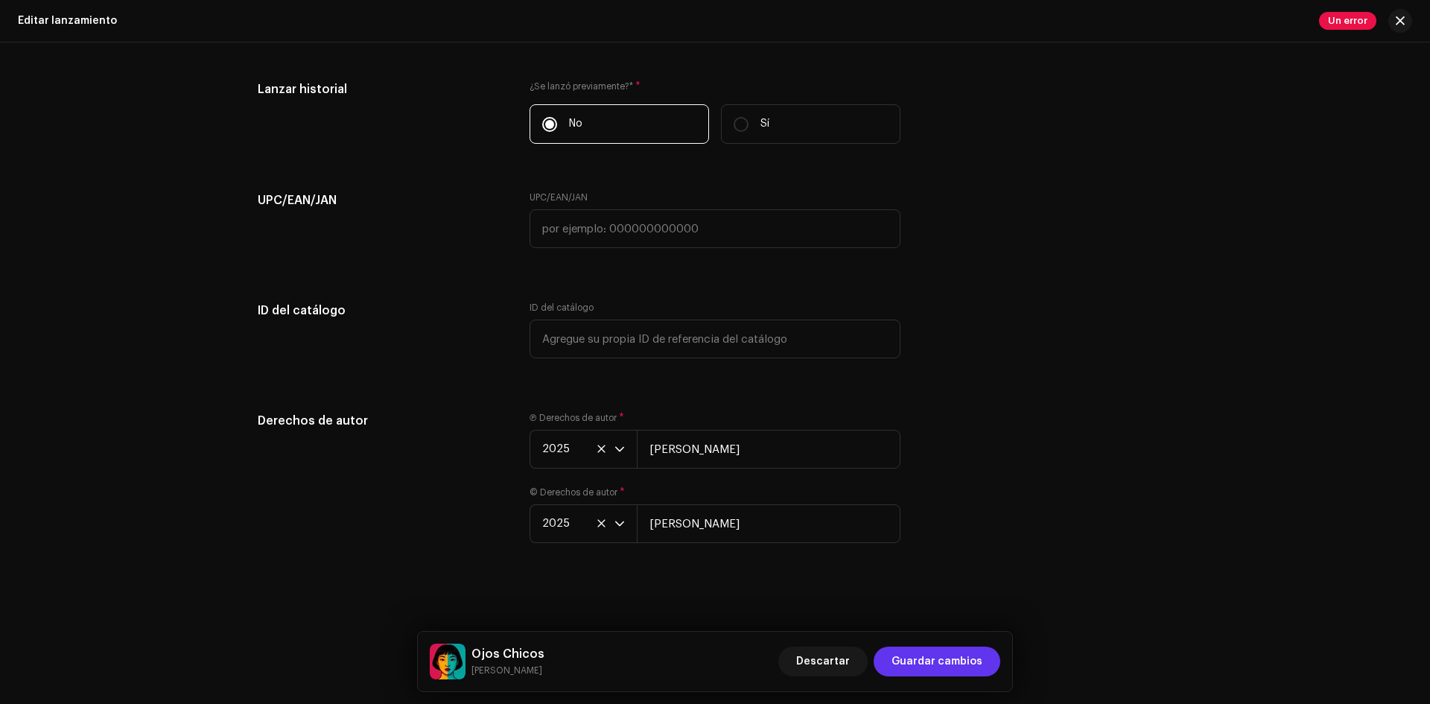
click at [894, 660] on button "Guardar cambios" at bounding box center [937, 662] width 127 height 30
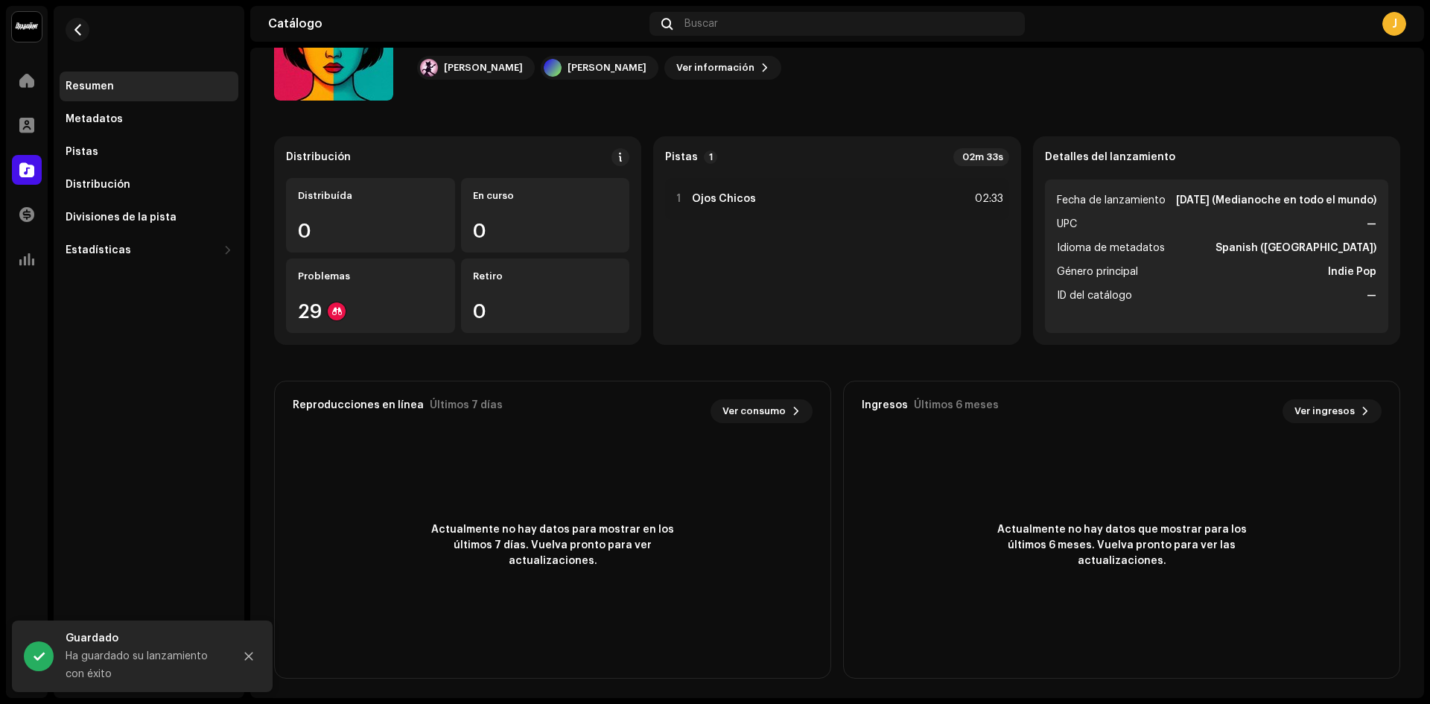
scroll to position [95, 0]
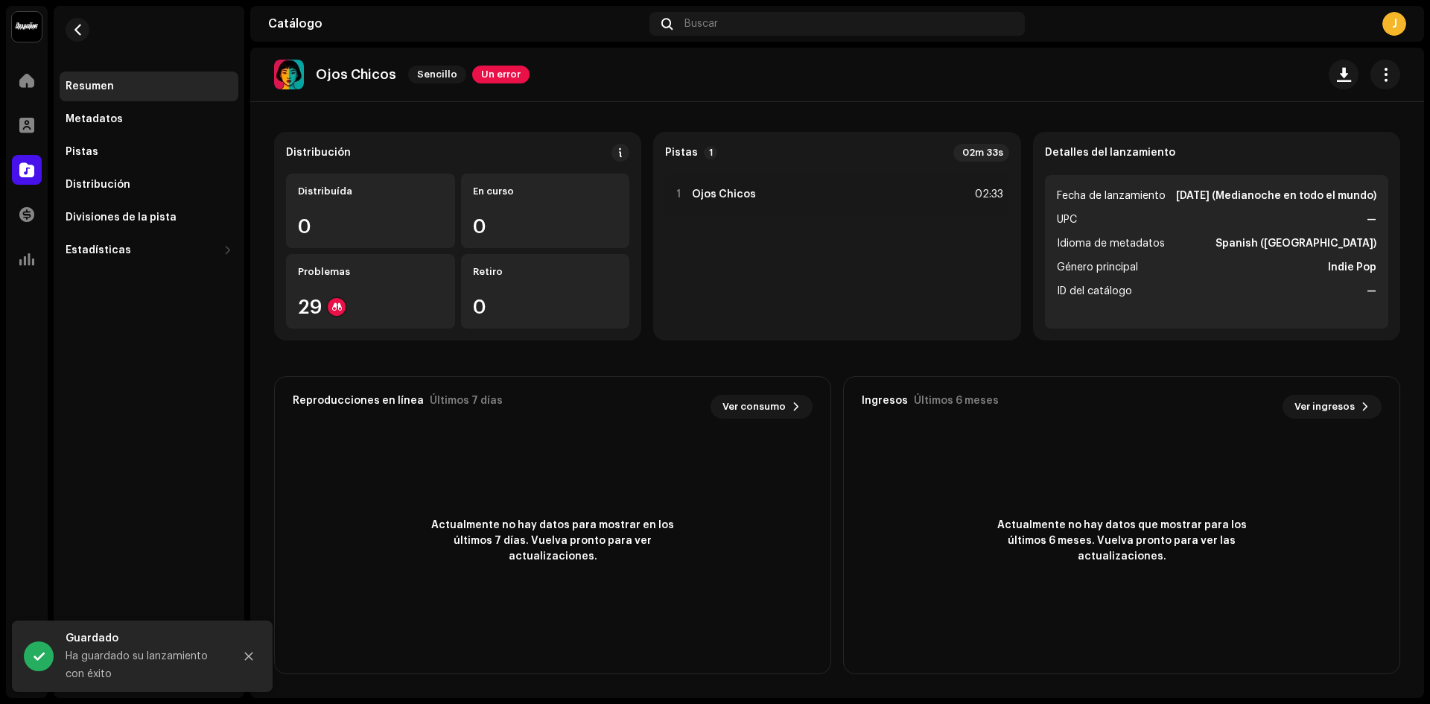
click at [1119, 229] on li "UPC —" at bounding box center [1217, 220] width 320 height 18
drag, startPoint x: 1258, startPoint y: 225, endPoint x: 1313, endPoint y: 281, distance: 78.5
click at [1278, 250] on ul "Fecha de lanzamiento 5 oct 2025 (Medianoche en todo el mundo) UPC — Idioma de m…" at bounding box center [1216, 251] width 343 height 153
click at [1365, 241] on ul "Fecha de lanzamiento 5 oct 2025 (Medianoche en todo el mundo) UPC — Idioma de m…" at bounding box center [1216, 251] width 343 height 153
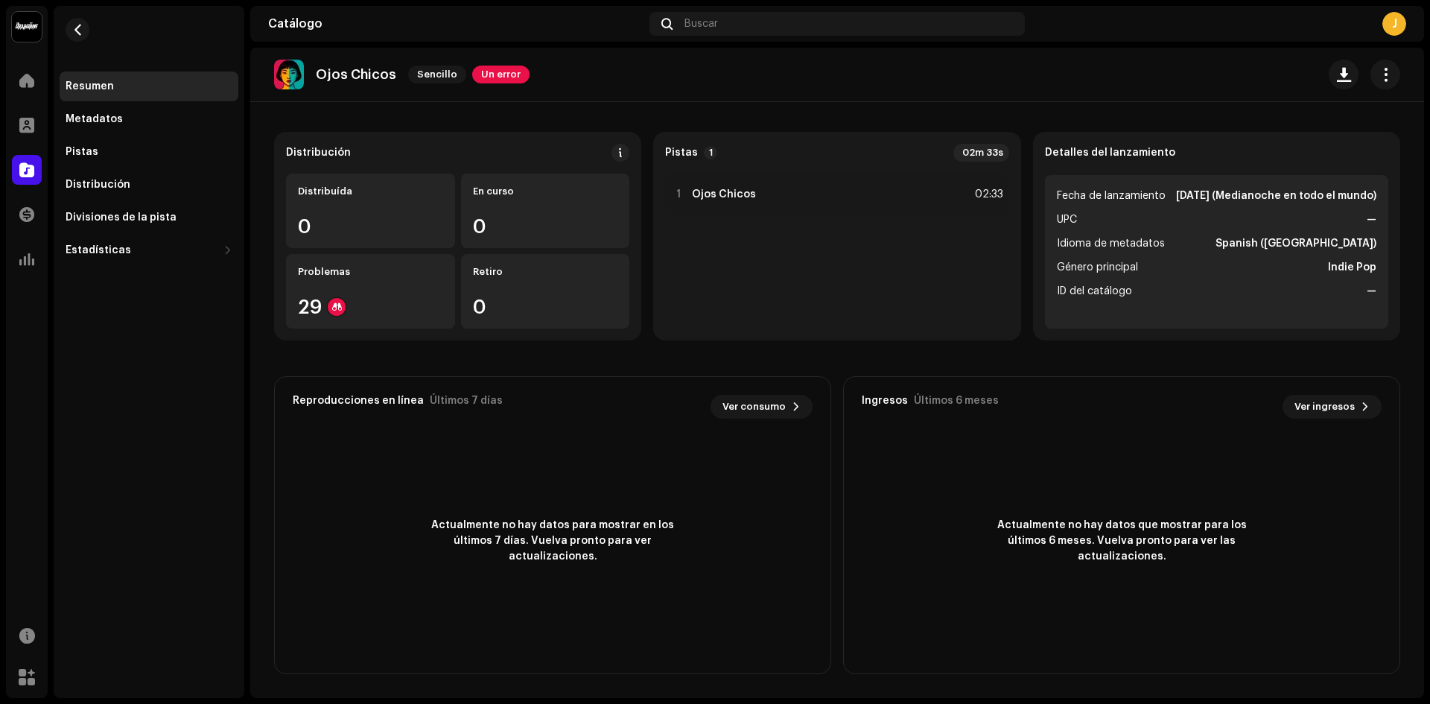
click at [620, 155] on re-o-release-hero "Ojos Chicos Sencillo Un error Ojos Chicos Sencillo Un error Jean Jema Jean Jema…" at bounding box center [837, 107] width 1174 height 119
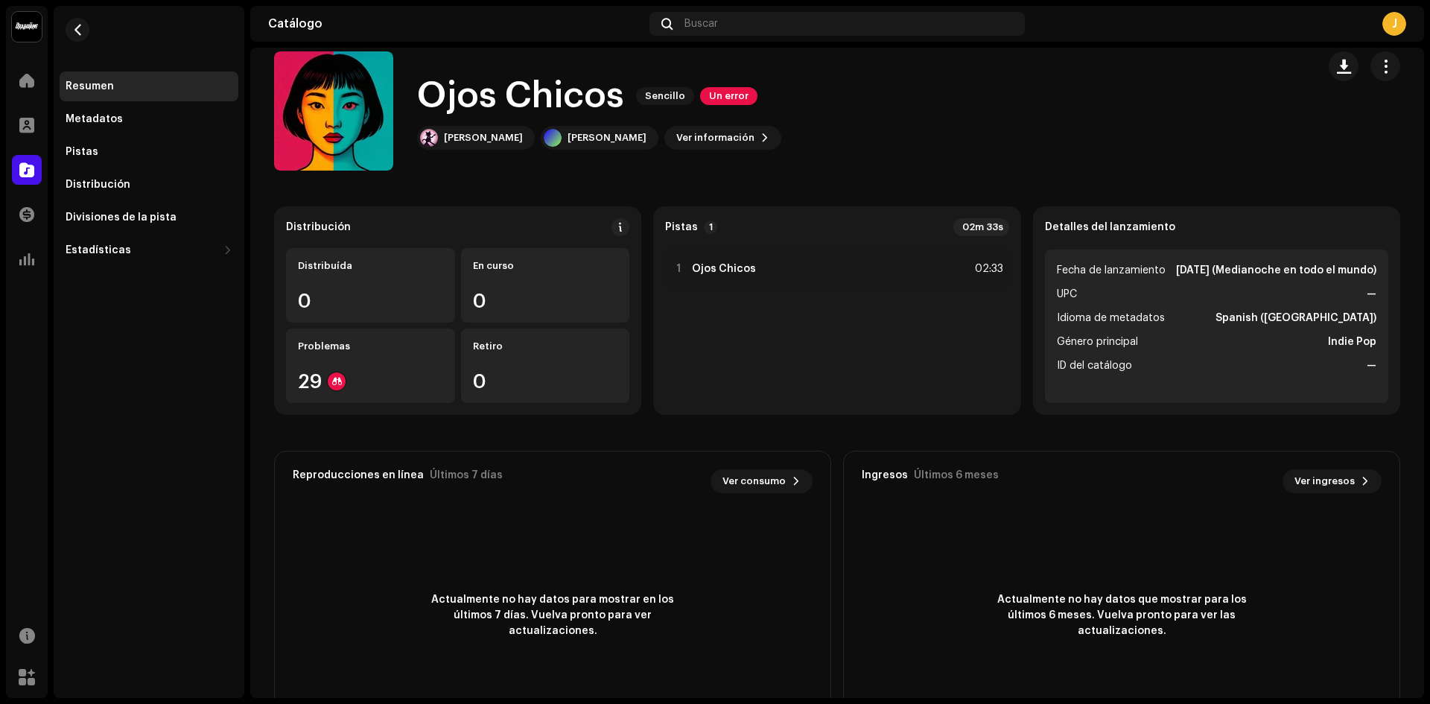
scroll to position [0, 0]
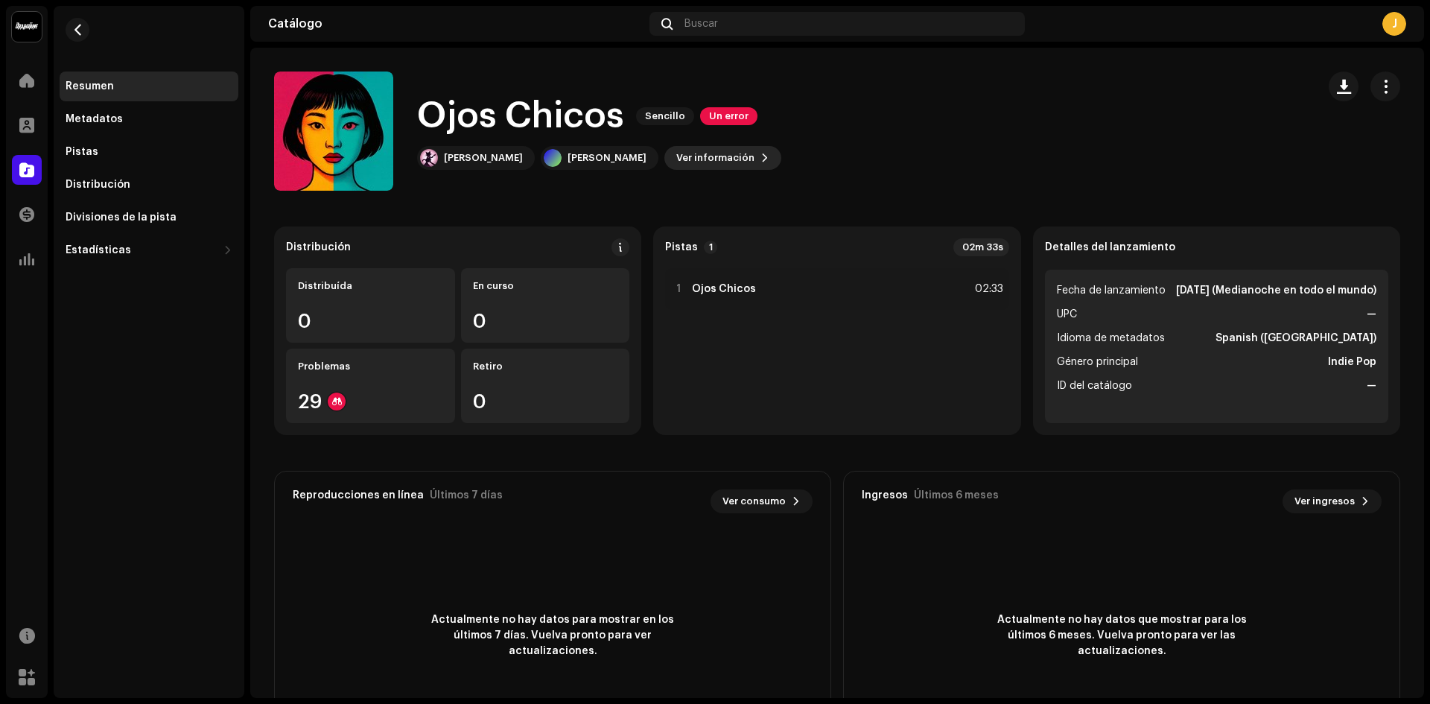
click at [676, 153] on span "Ver información" at bounding box center [715, 158] width 78 height 30
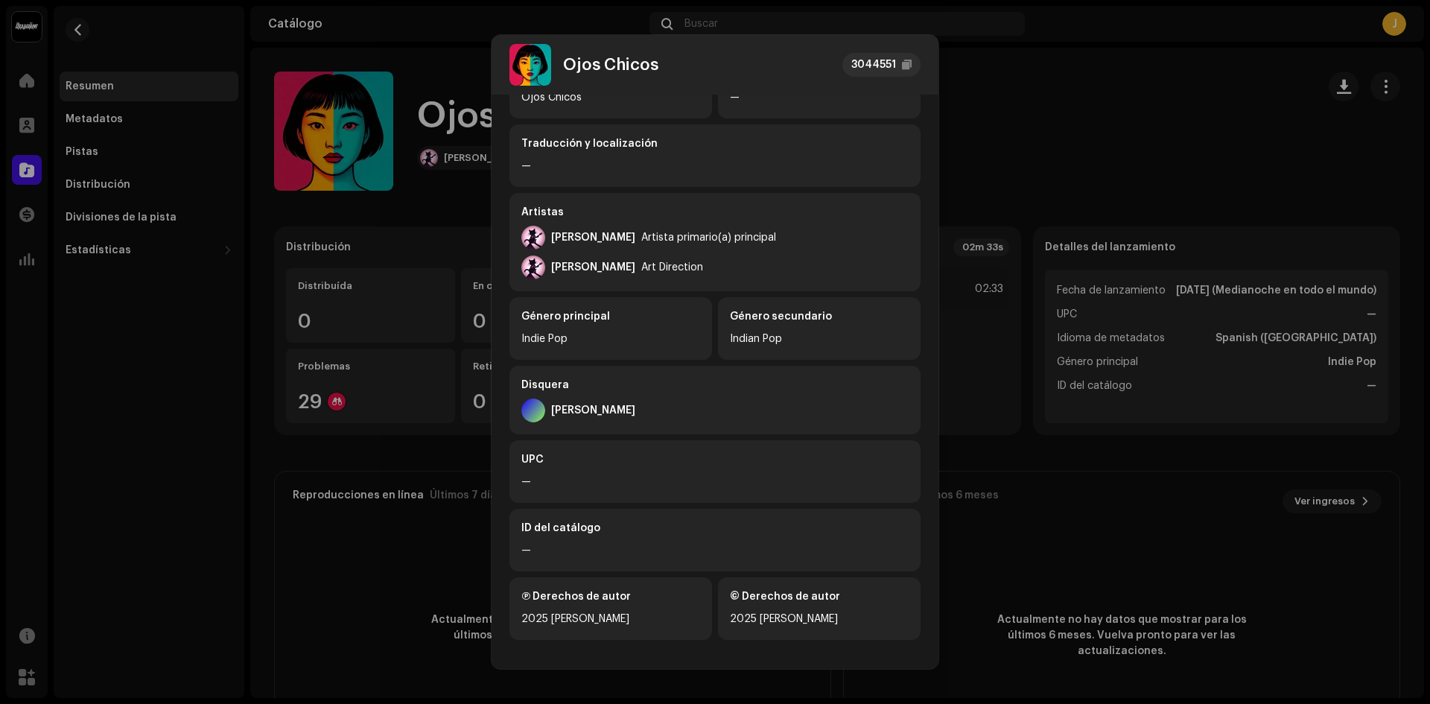
scroll to position [168, 0]
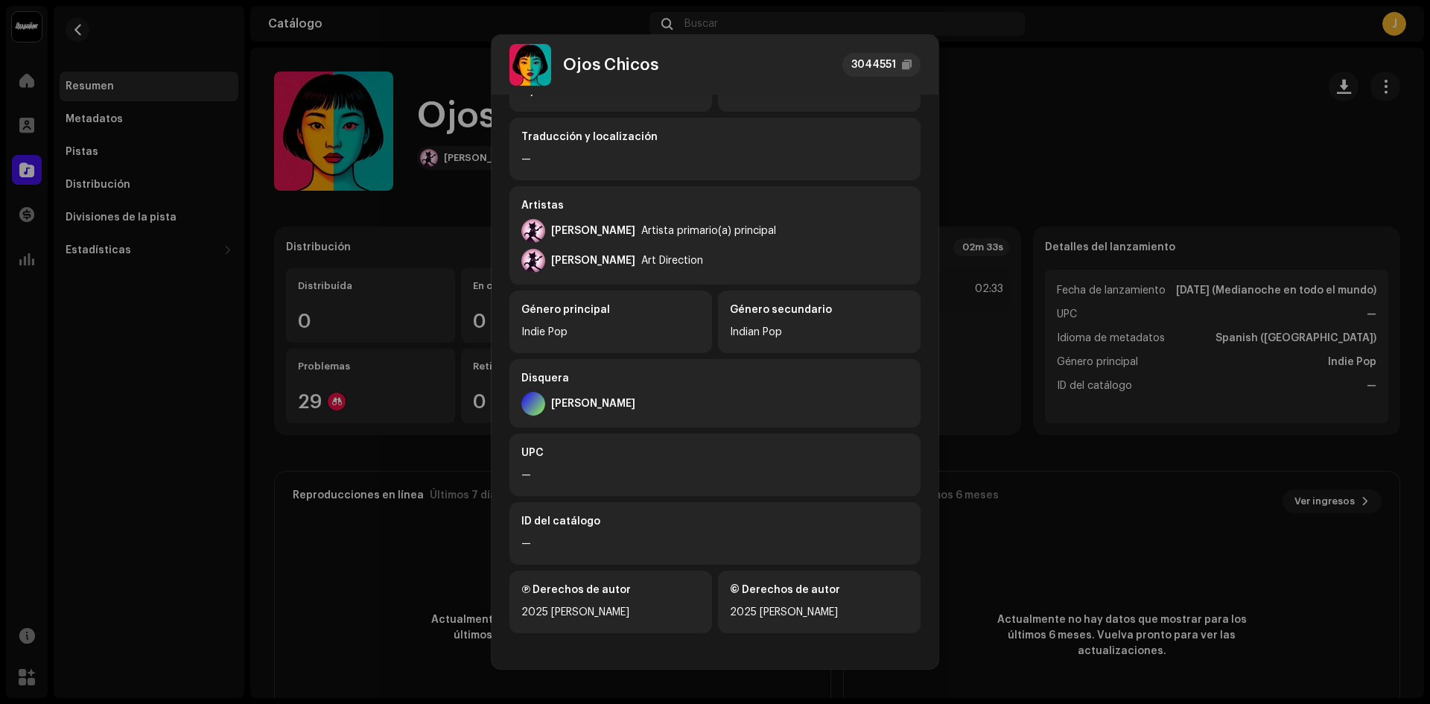
click at [831, 594] on div "© Derechos de autor" at bounding box center [819, 590] width 179 height 15
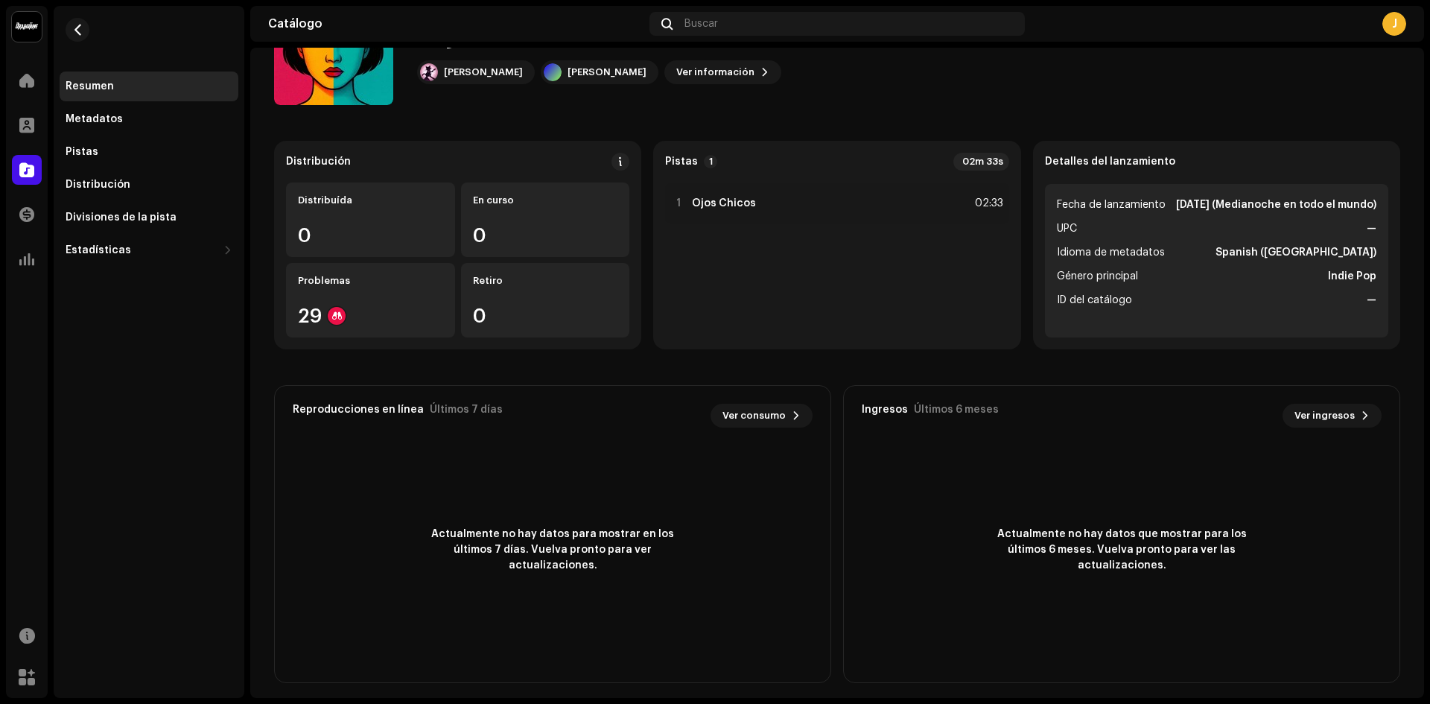
scroll to position [95, 0]
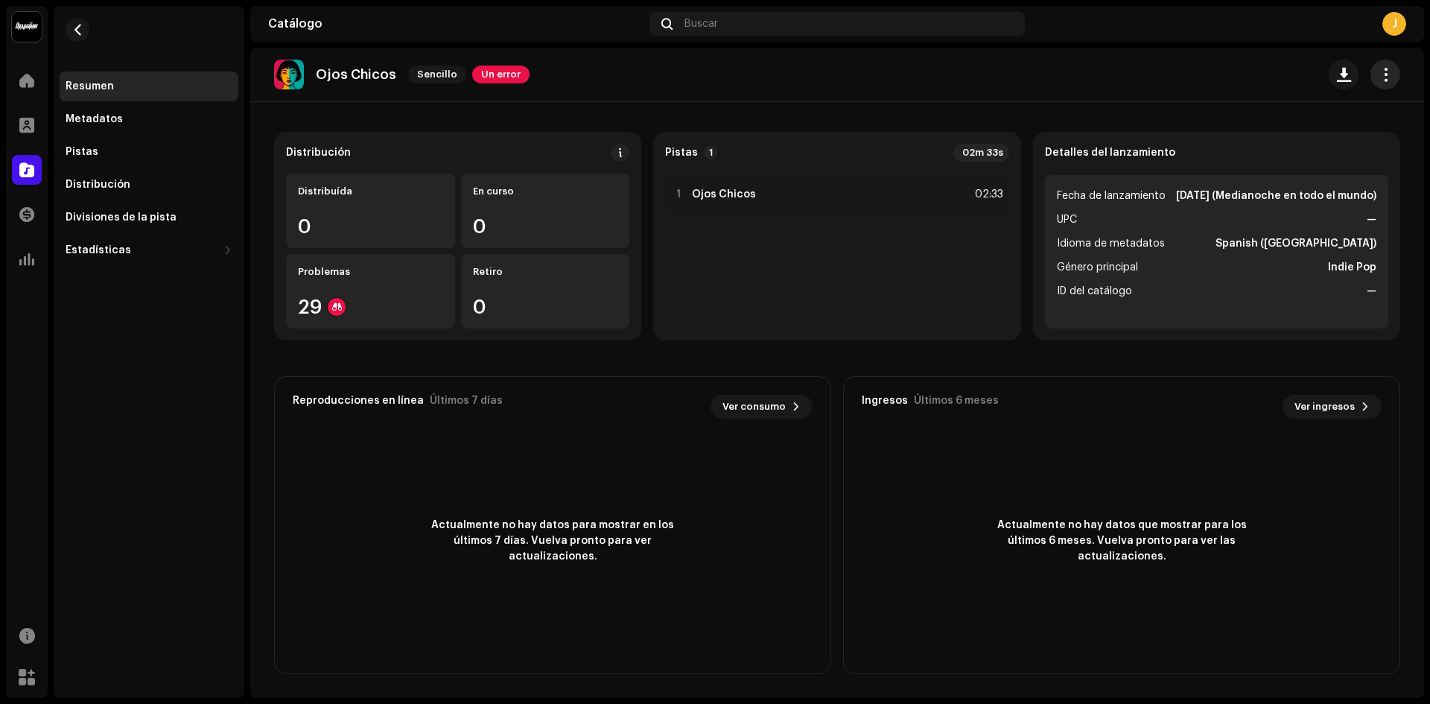
click at [1379, 75] on span "button" at bounding box center [1386, 75] width 14 height 12
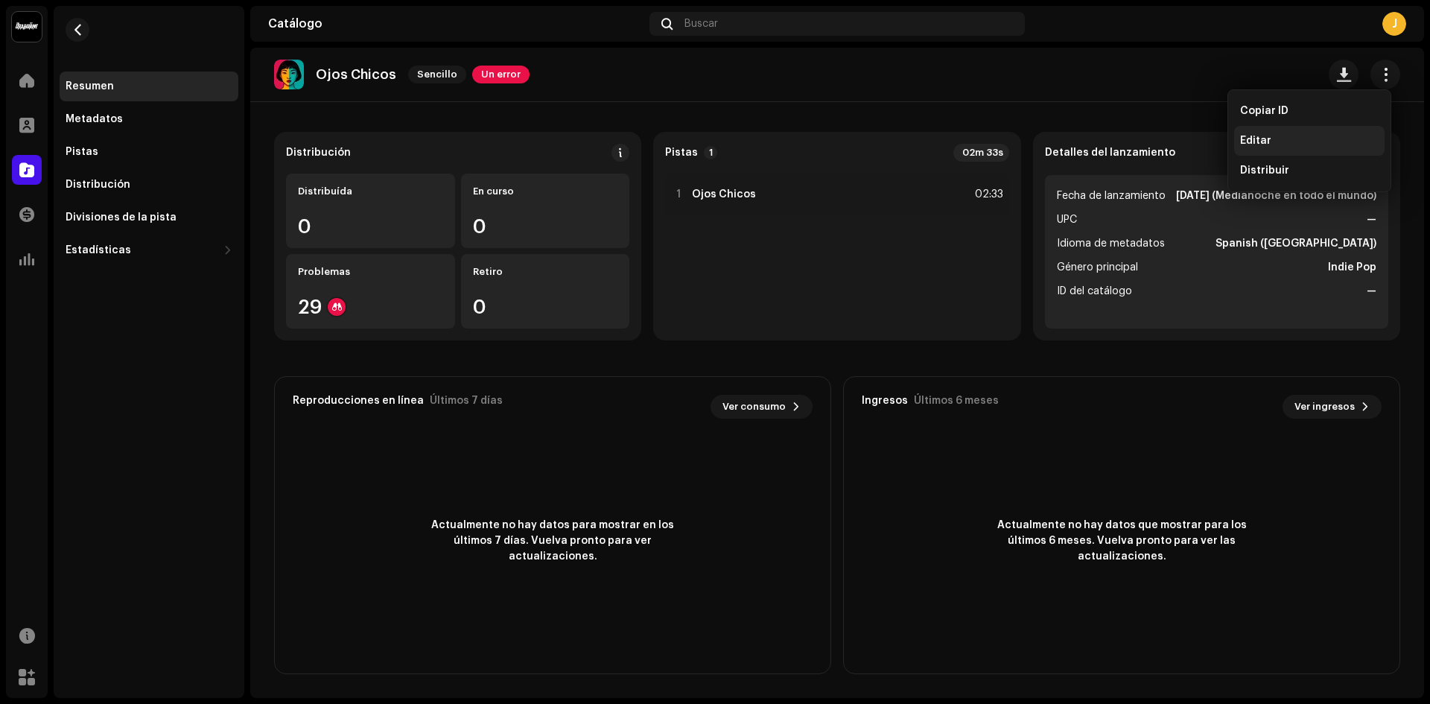
click at [1251, 141] on span "Editar" at bounding box center [1255, 141] width 31 height 12
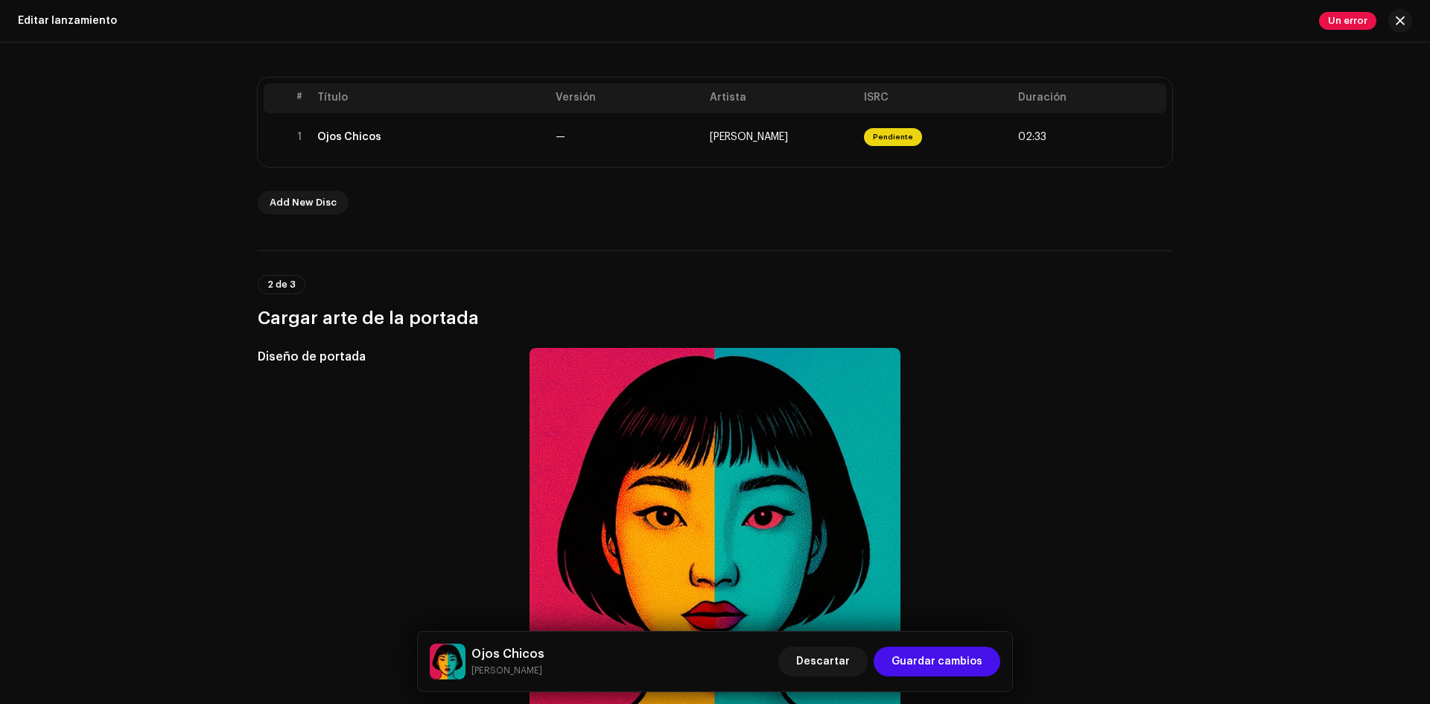
scroll to position [298, 0]
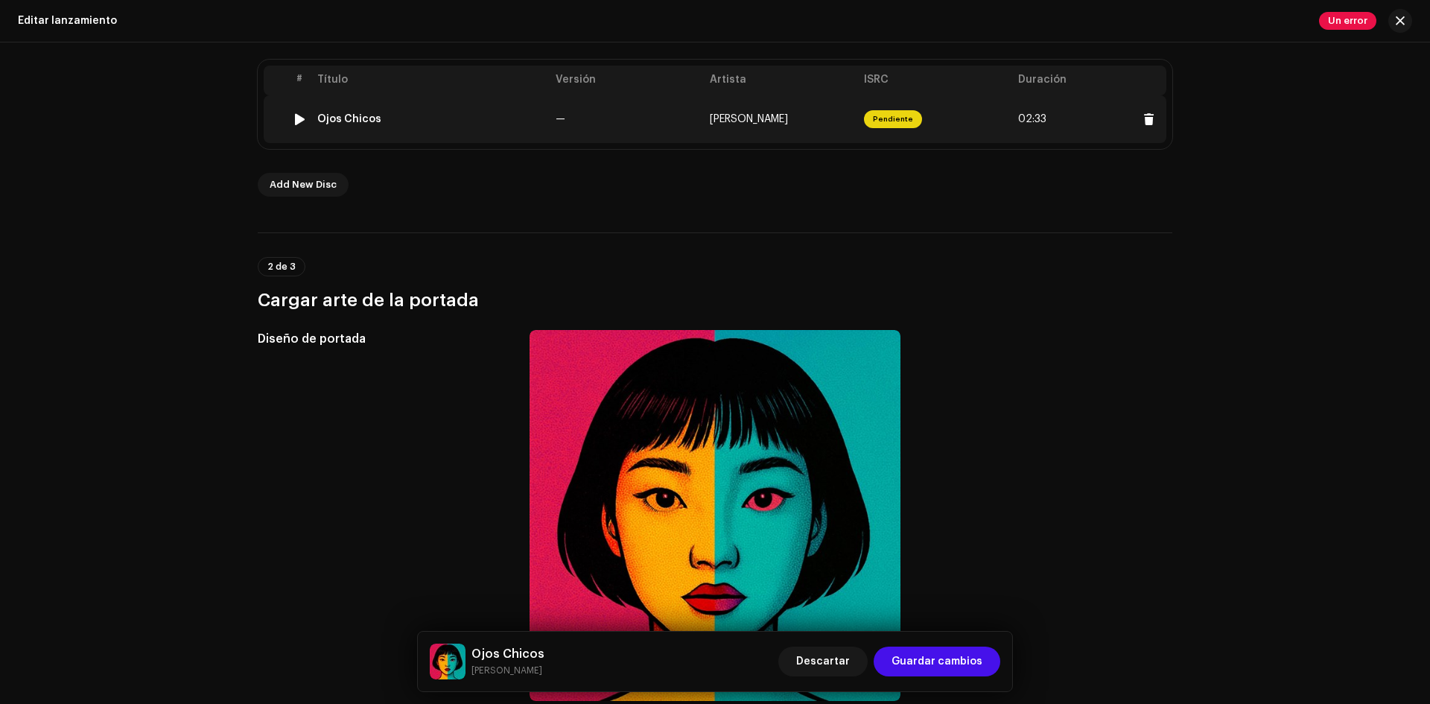
click at [957, 115] on td "Pendiente" at bounding box center [935, 119] width 154 height 48
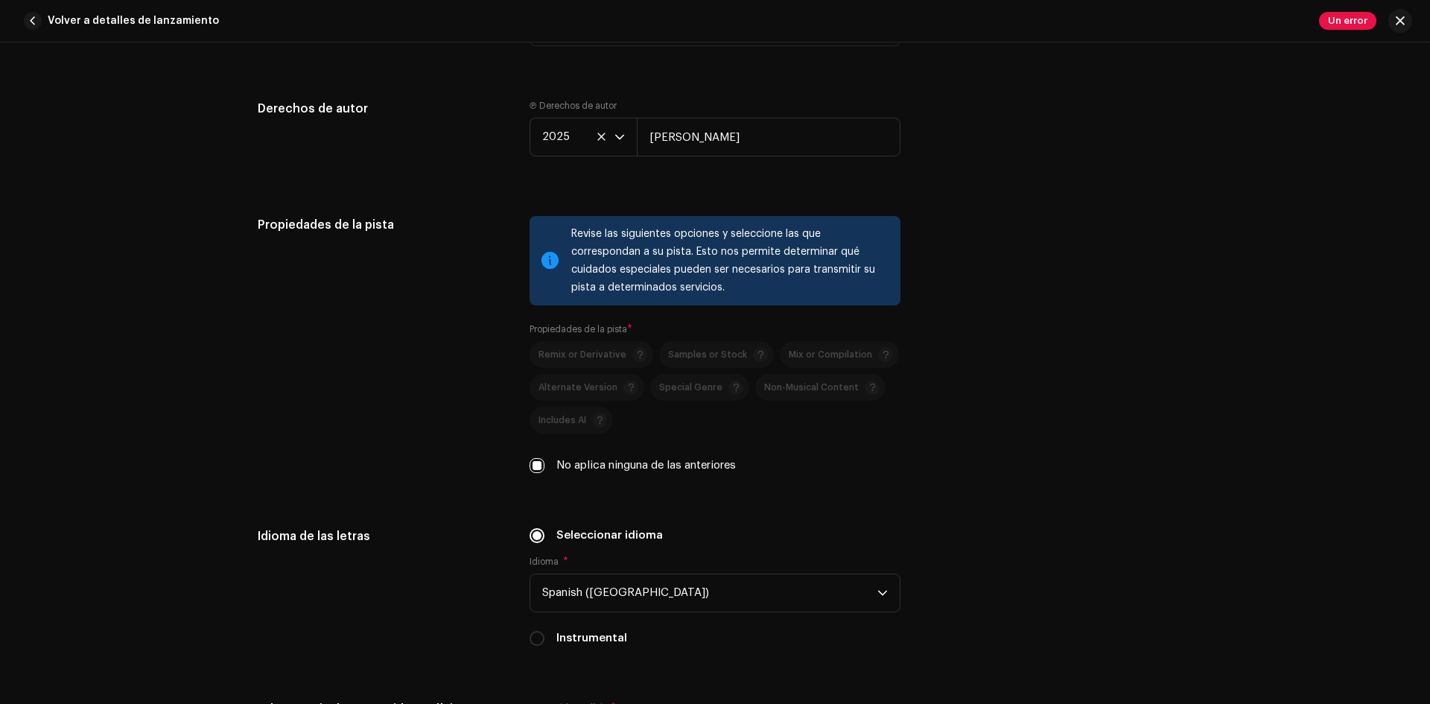
scroll to position [1937, 0]
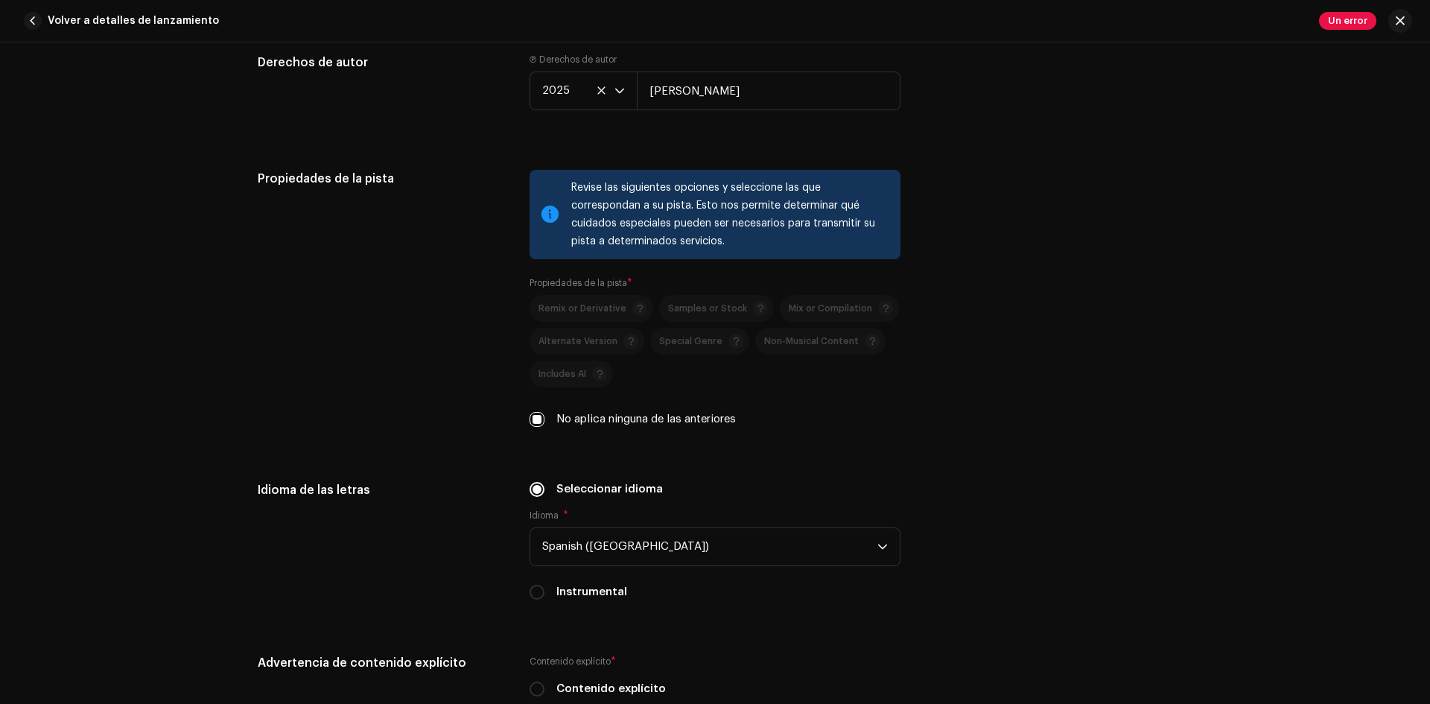
click at [571, 423] on label "No aplica ninguna de las anteriores" at bounding box center [647, 419] width 180 height 16
click at [545, 423] on input "No aplica ninguna de las anteriores" at bounding box center [537, 419] width 15 height 15
checkbox input "false"
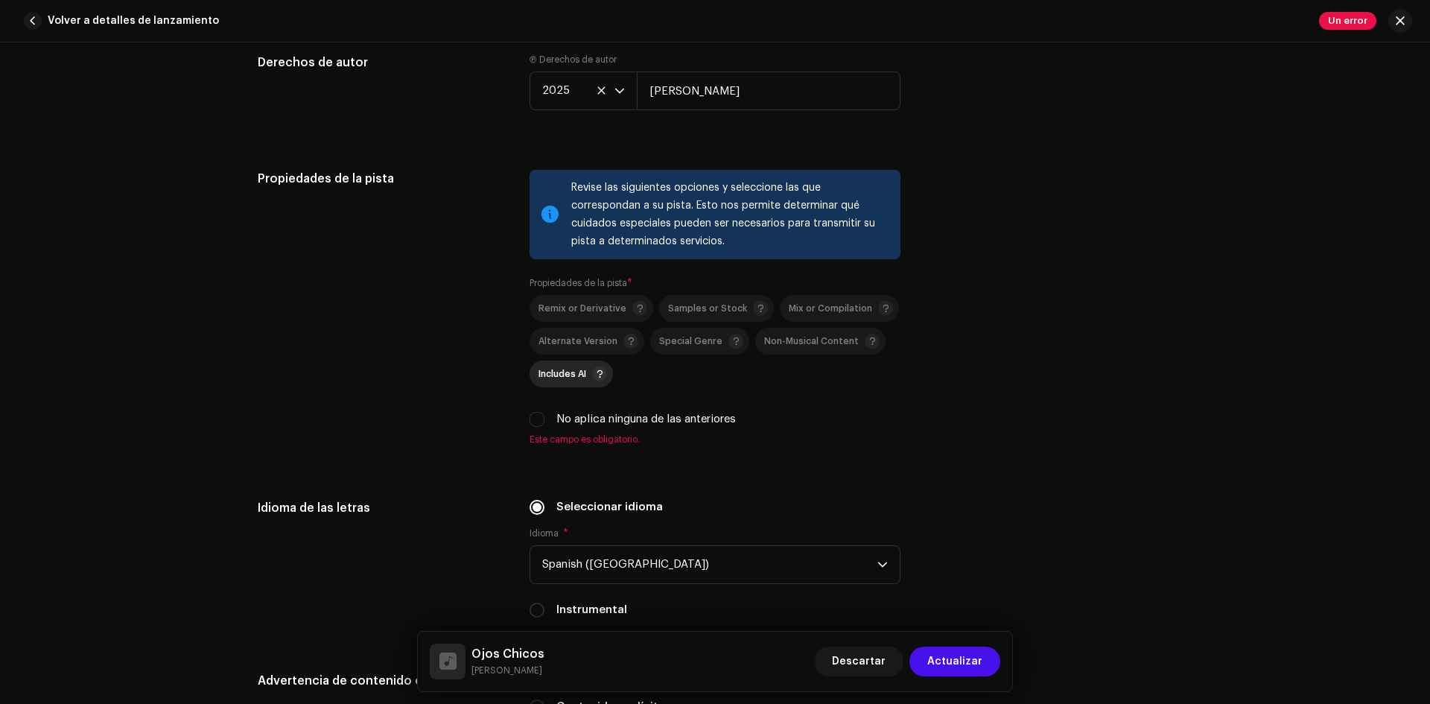
click at [574, 378] on span "Includes AI" at bounding box center [563, 375] width 48 height 10
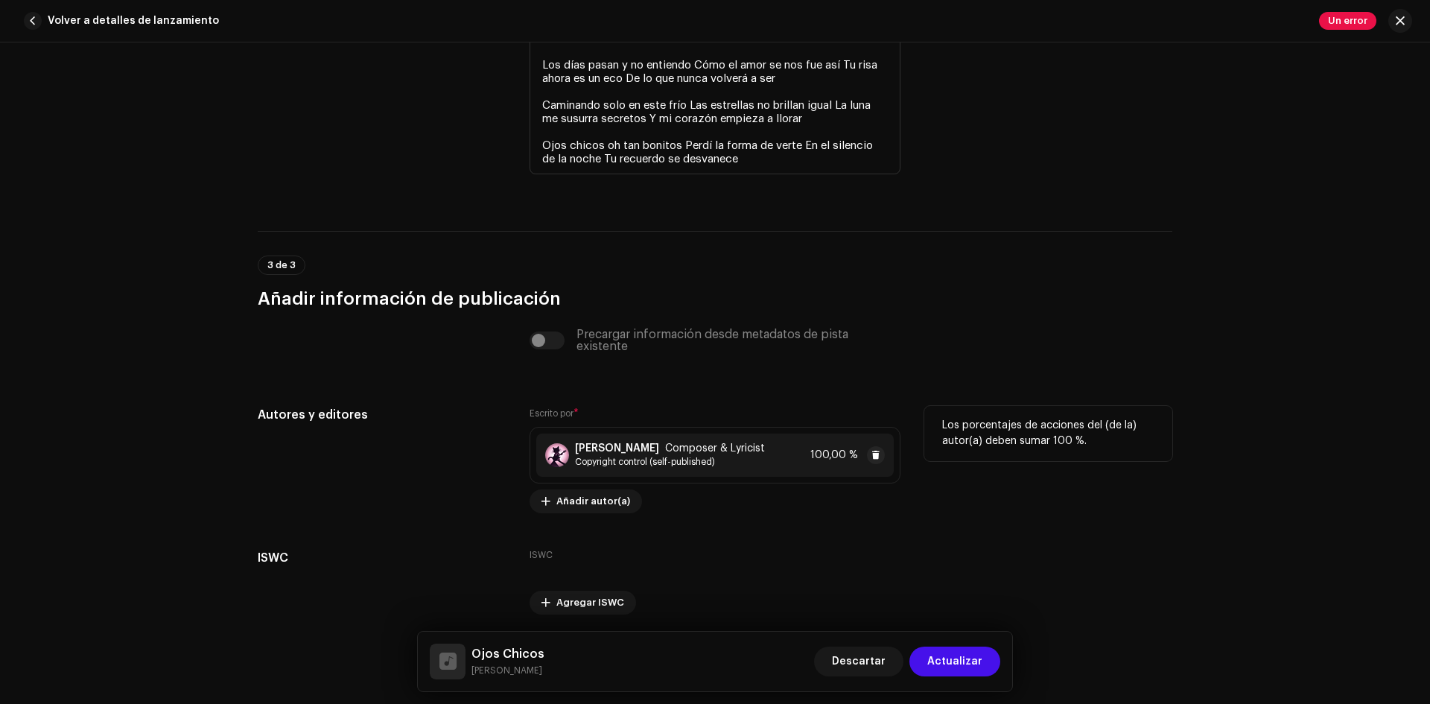
scroll to position [2923, 0]
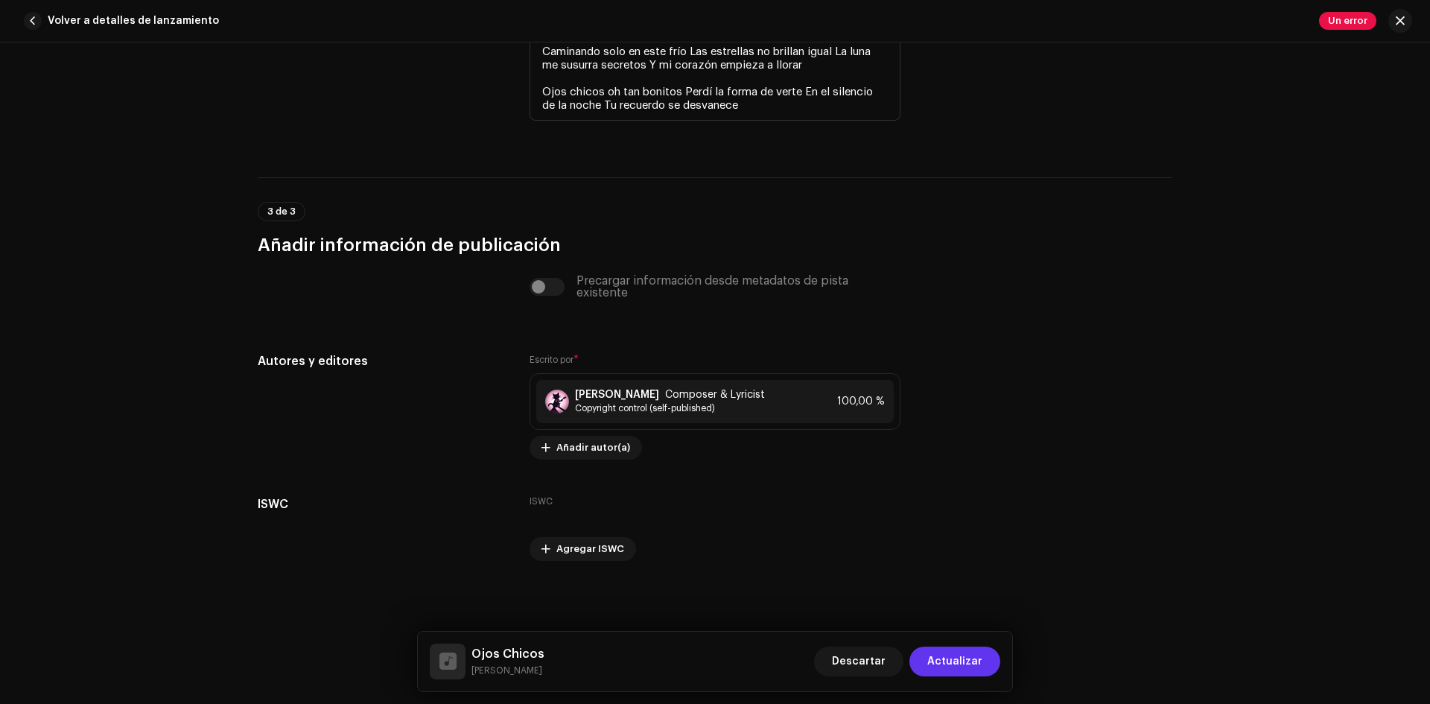
click at [971, 651] on span "Actualizar" at bounding box center [955, 662] width 55 height 30
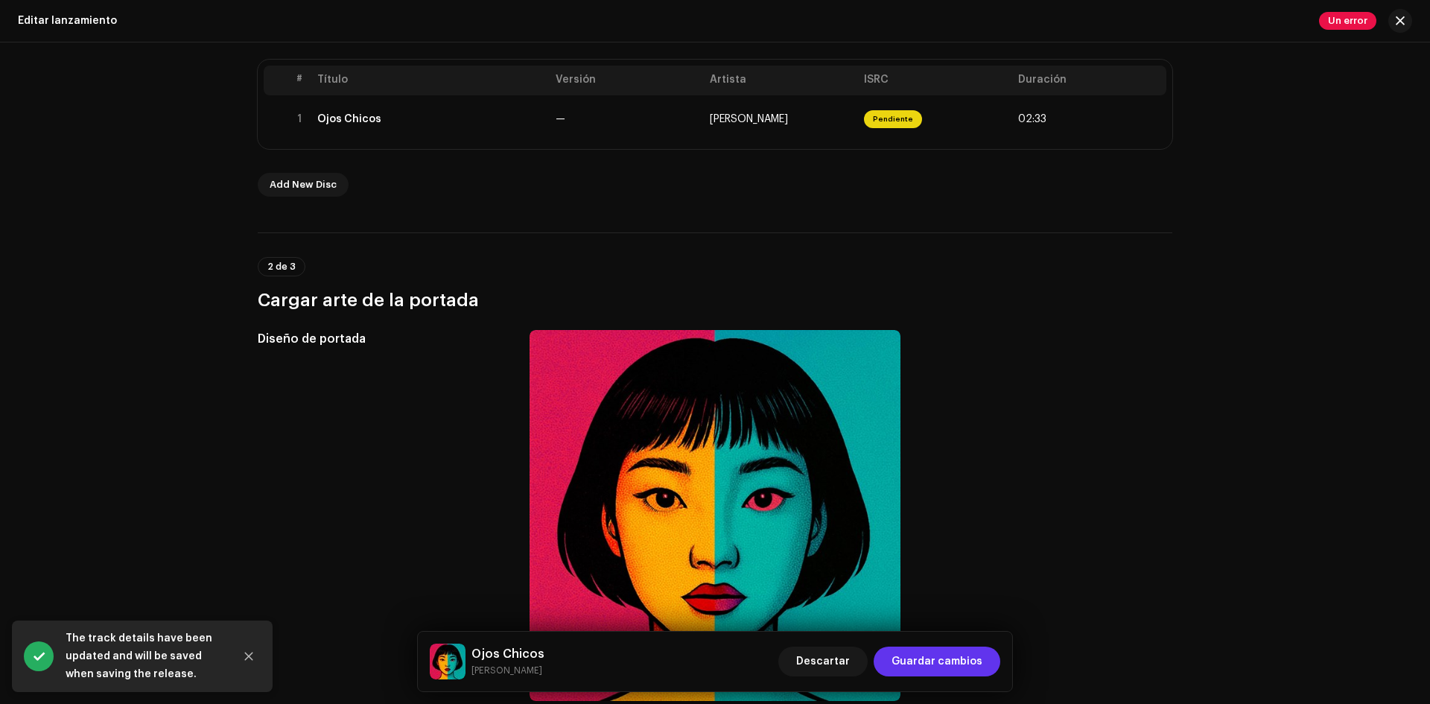
click at [966, 661] on span "Guardar cambios" at bounding box center [937, 662] width 91 height 30
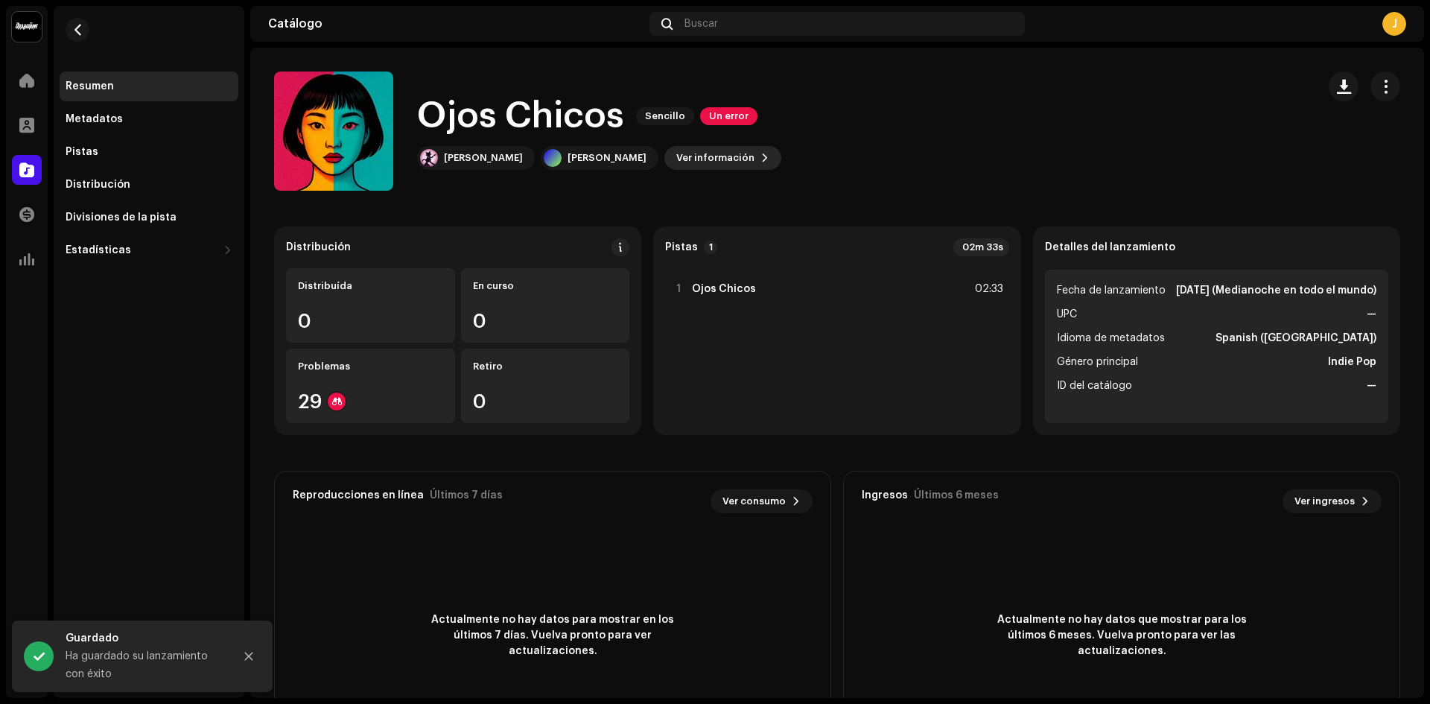
click at [676, 149] on span "Ver información" at bounding box center [715, 158] width 78 height 30
click at [1371, 86] on button "button" at bounding box center [1386, 87] width 30 height 30
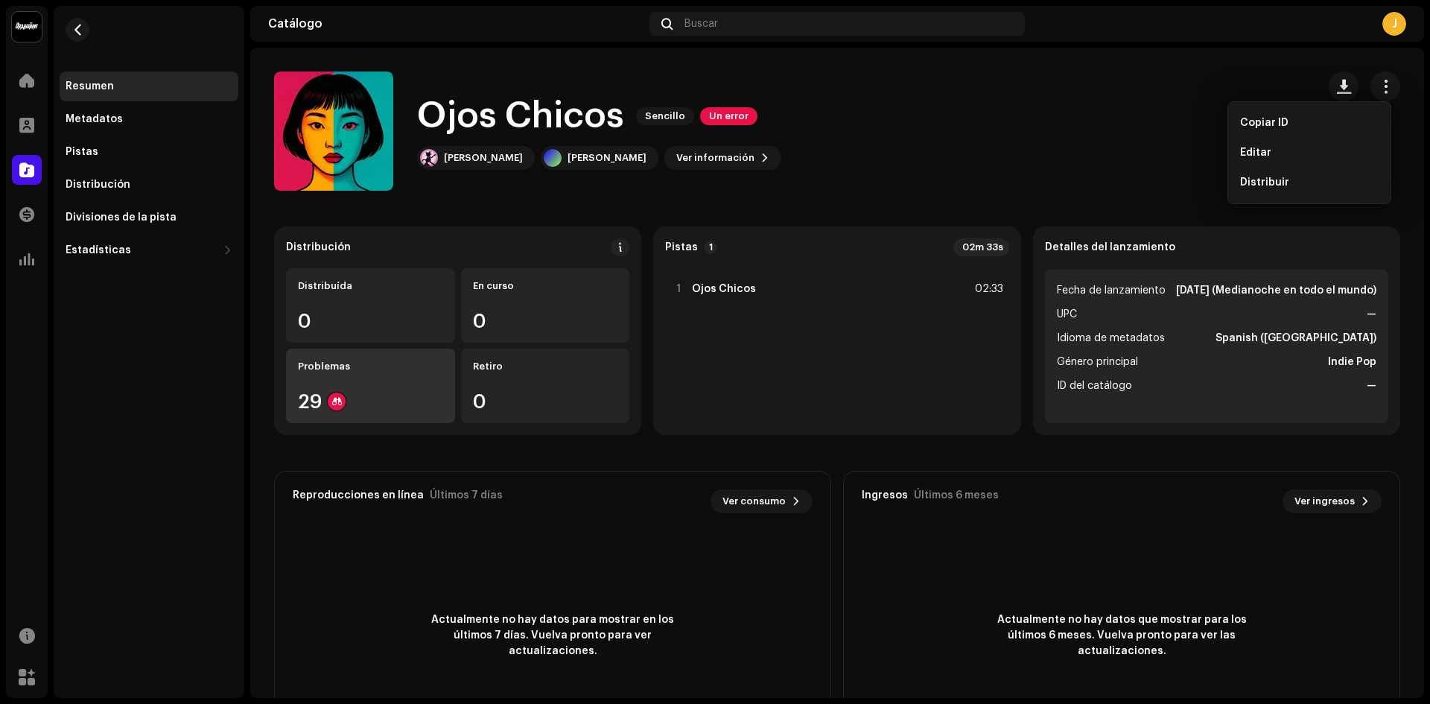
click at [373, 386] on div "Problemas 29" at bounding box center [370, 386] width 169 height 75
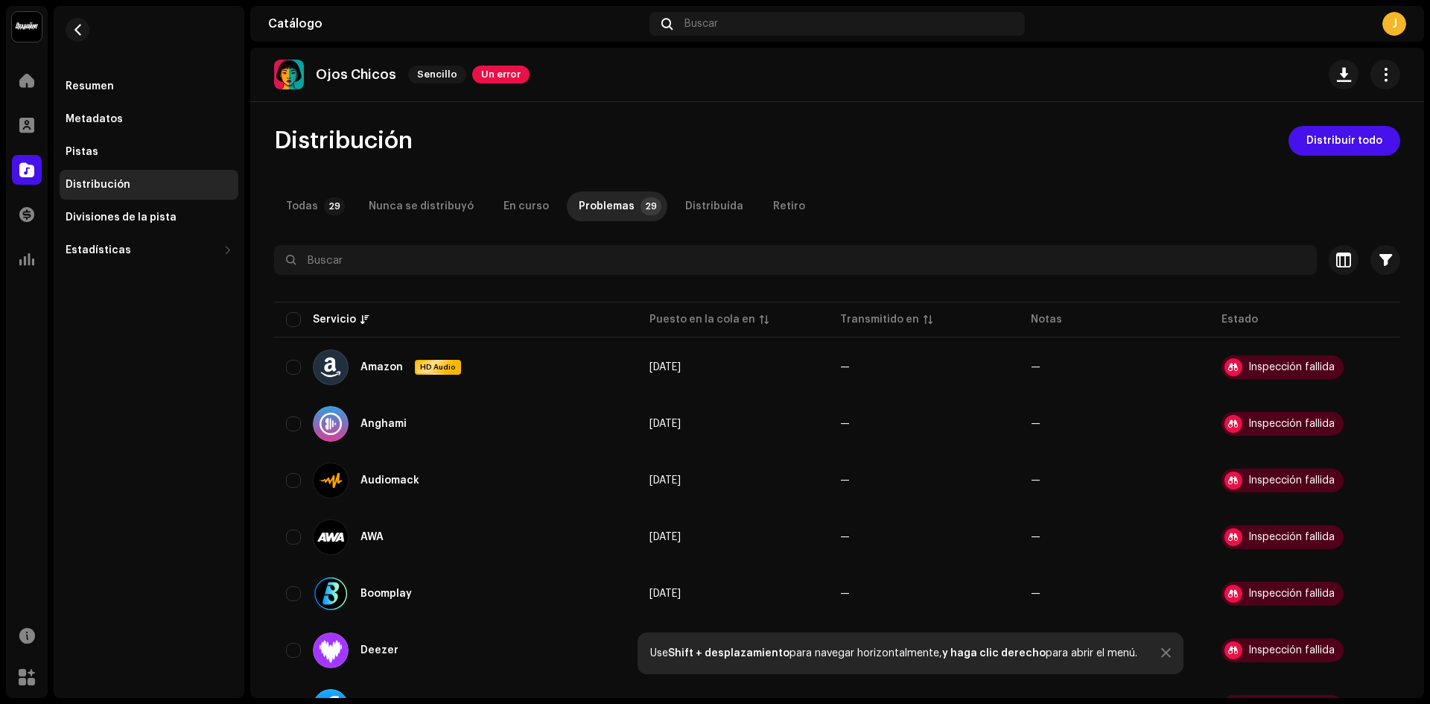
click at [335, 74] on p "Ojos Chicos" at bounding box center [356, 75] width 80 height 16
click at [294, 79] on img at bounding box center [289, 75] width 30 height 30
click at [77, 18] on button "button" at bounding box center [78, 30] width 24 height 24
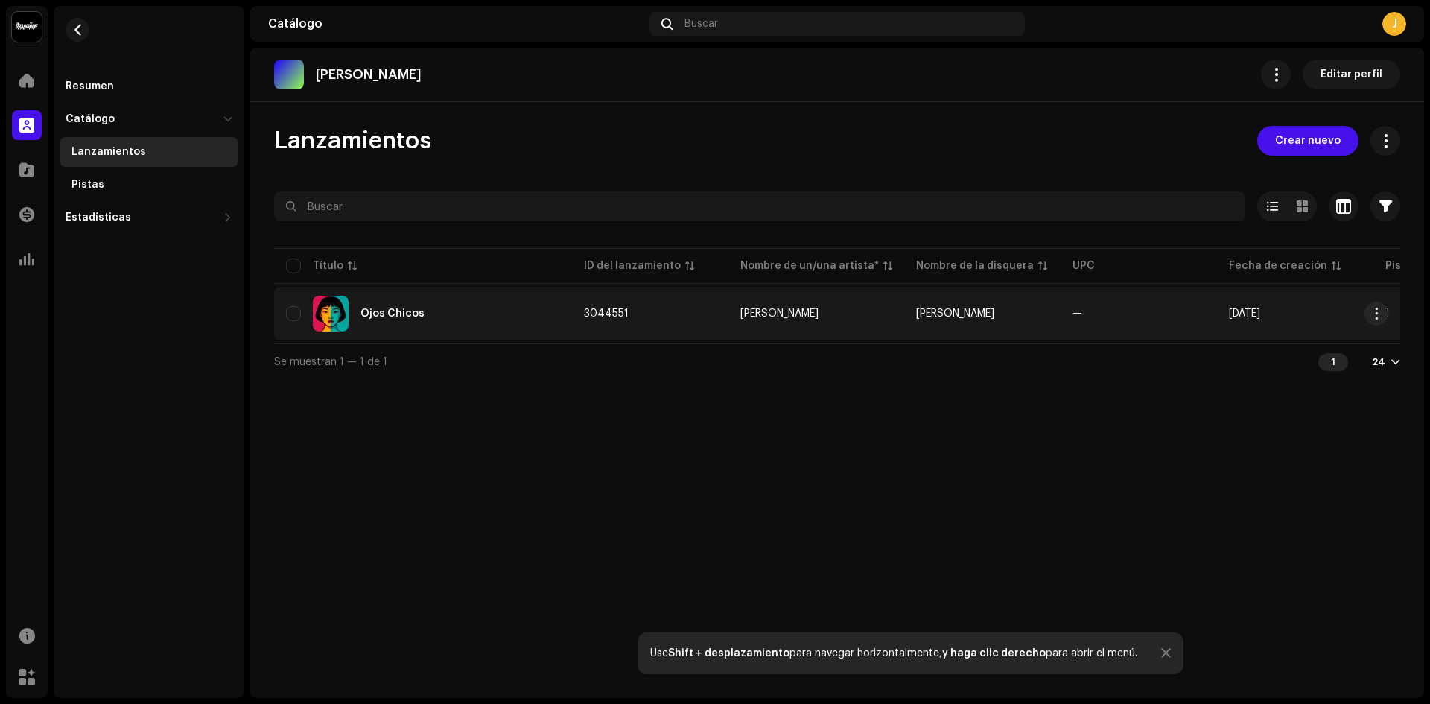
click at [1223, 305] on td "[DATE]" at bounding box center [1295, 314] width 156 height 54
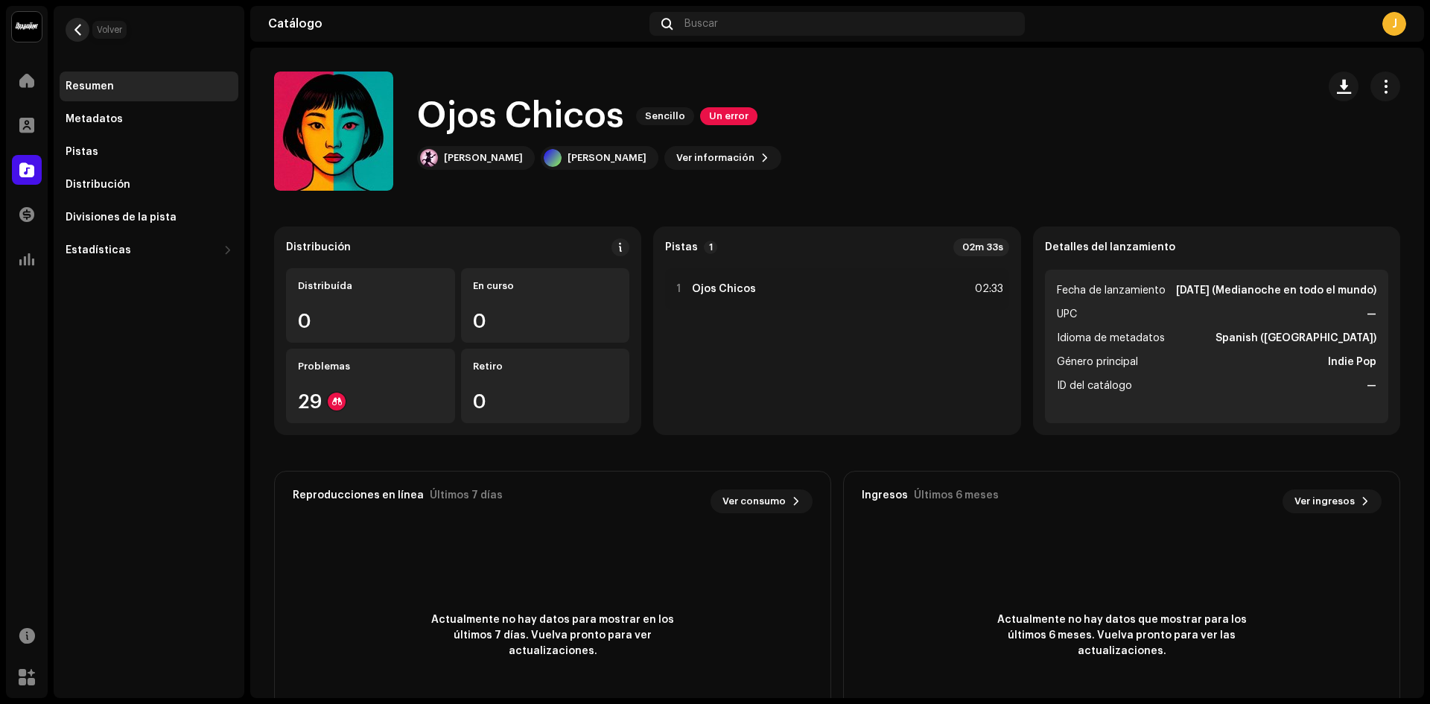
click at [71, 30] on button "button" at bounding box center [78, 30] width 24 height 24
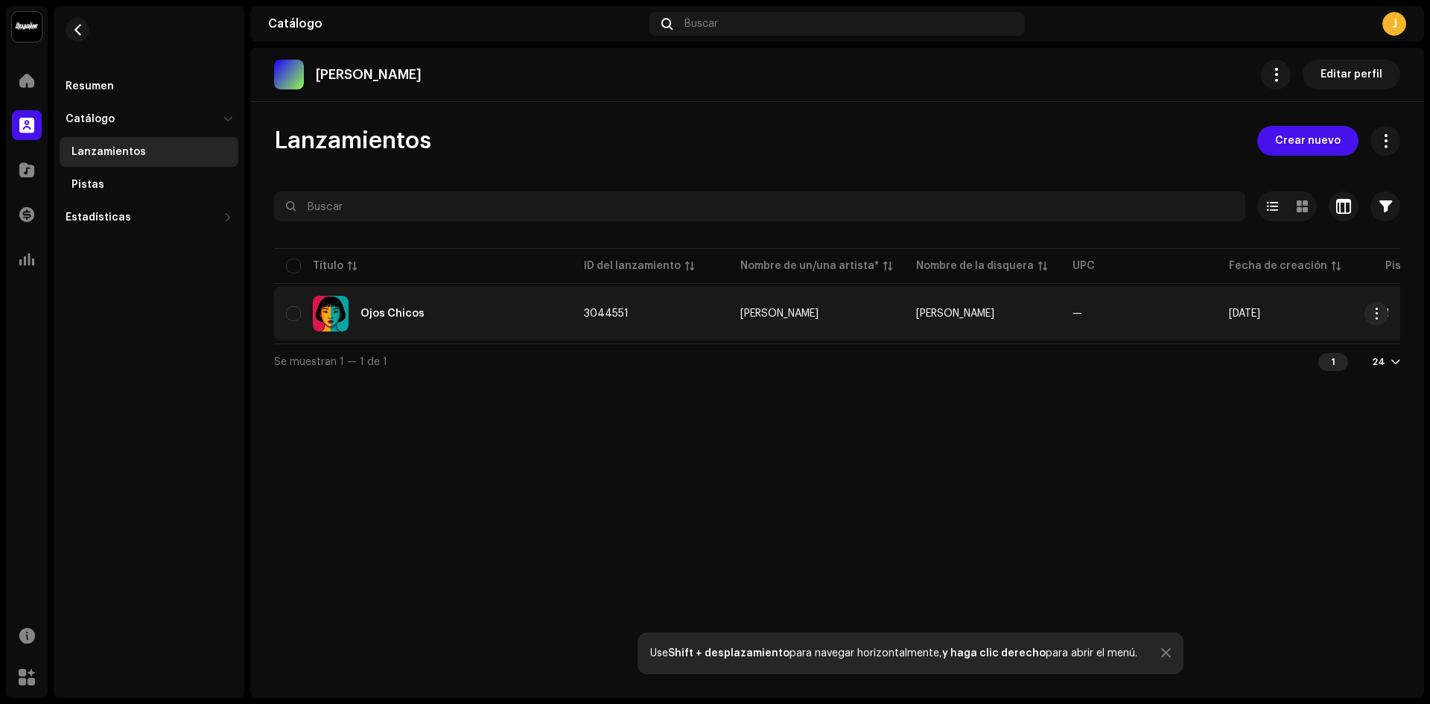
click at [343, 307] on img at bounding box center [331, 314] width 36 height 36
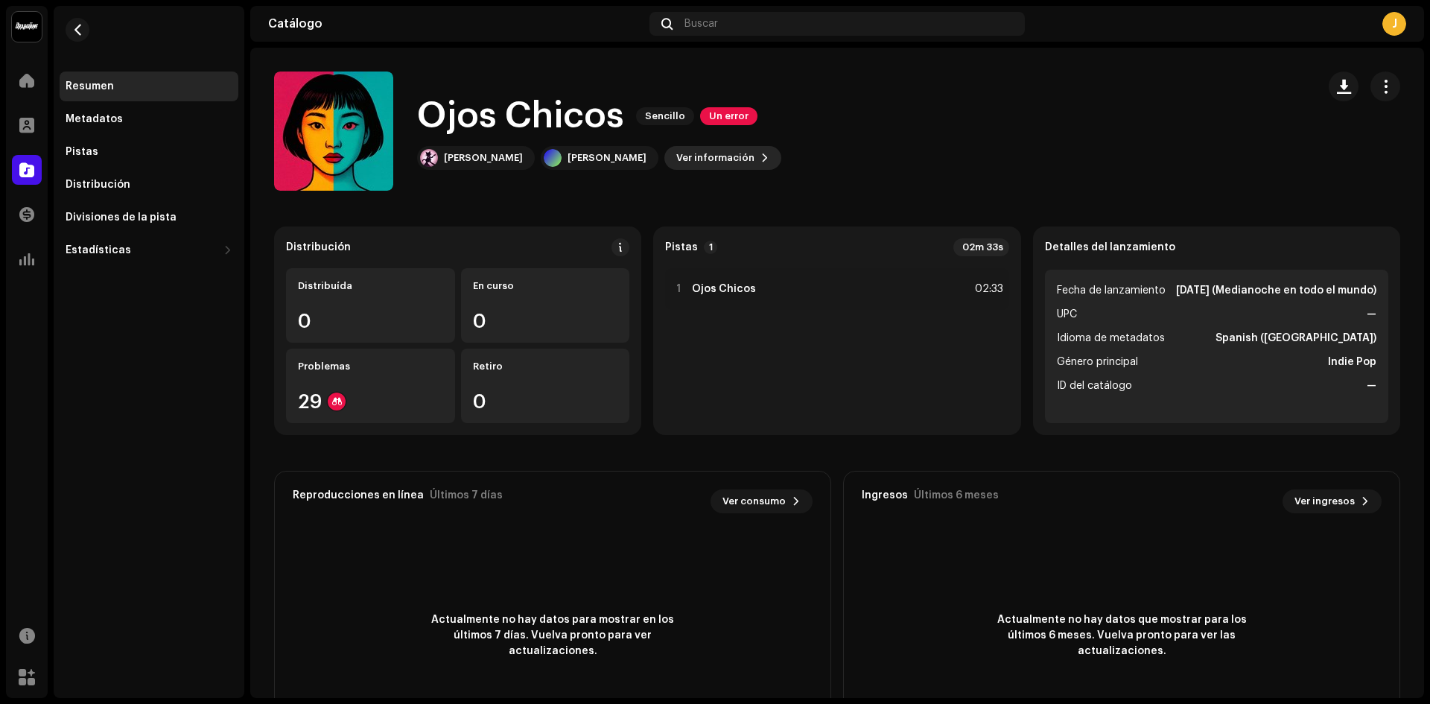
click at [676, 147] on span "Ver información" at bounding box center [715, 158] width 78 height 30
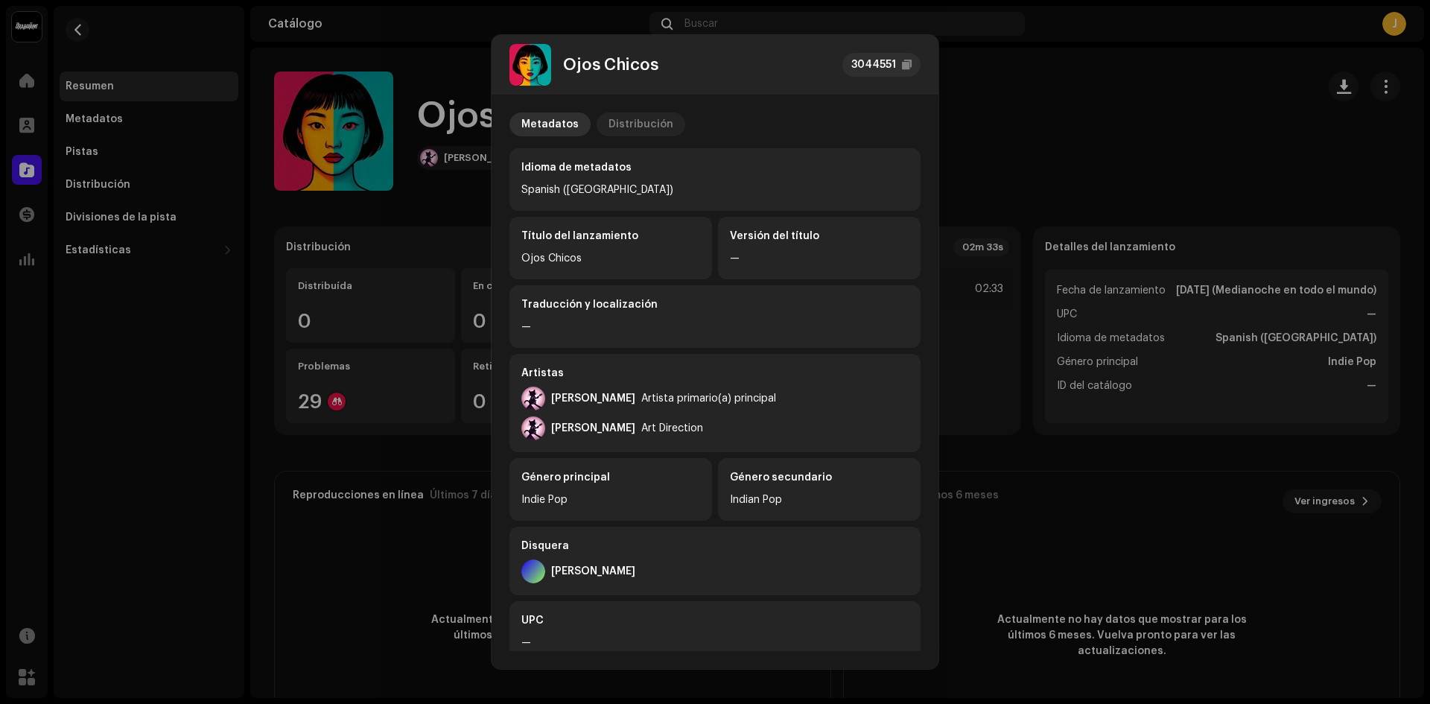
click at [650, 127] on div "Distribución" at bounding box center [641, 124] width 65 height 24
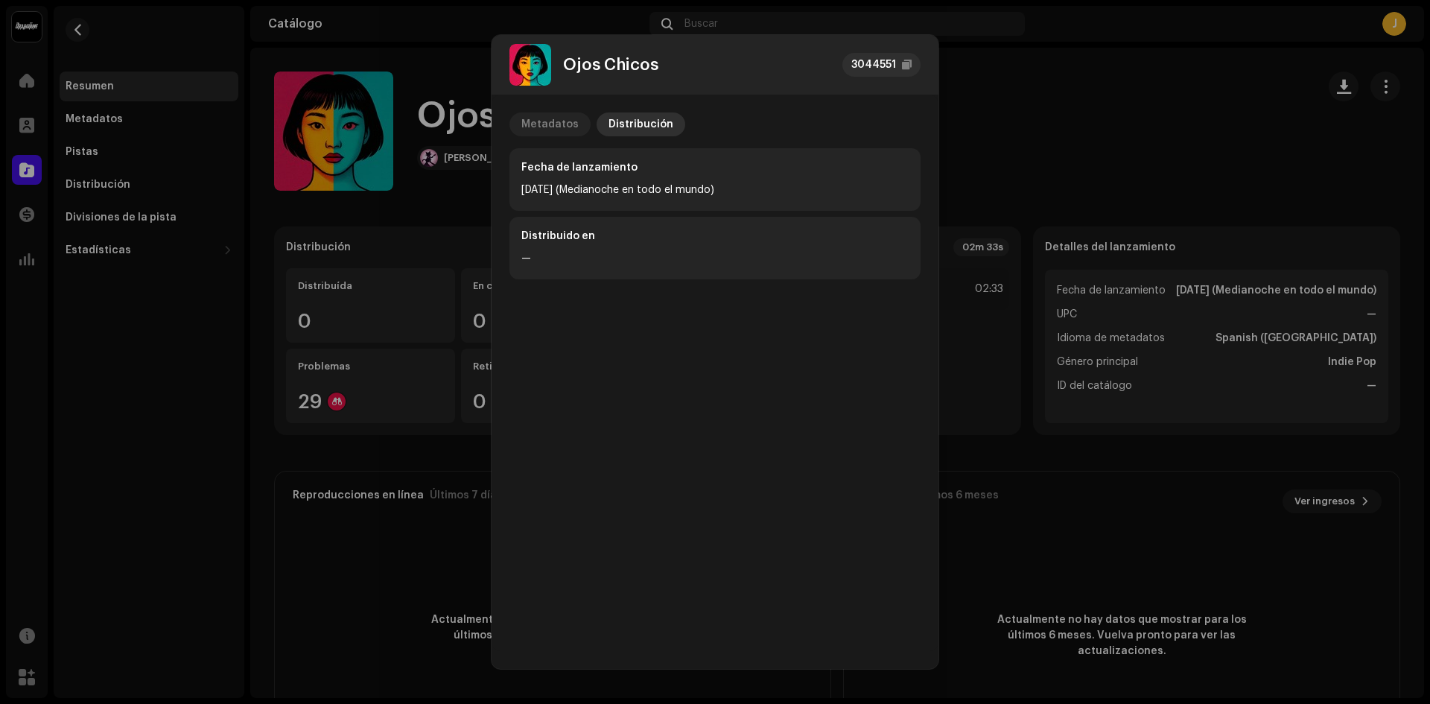
click at [542, 118] on div "Metadatos" at bounding box center [550, 124] width 57 height 24
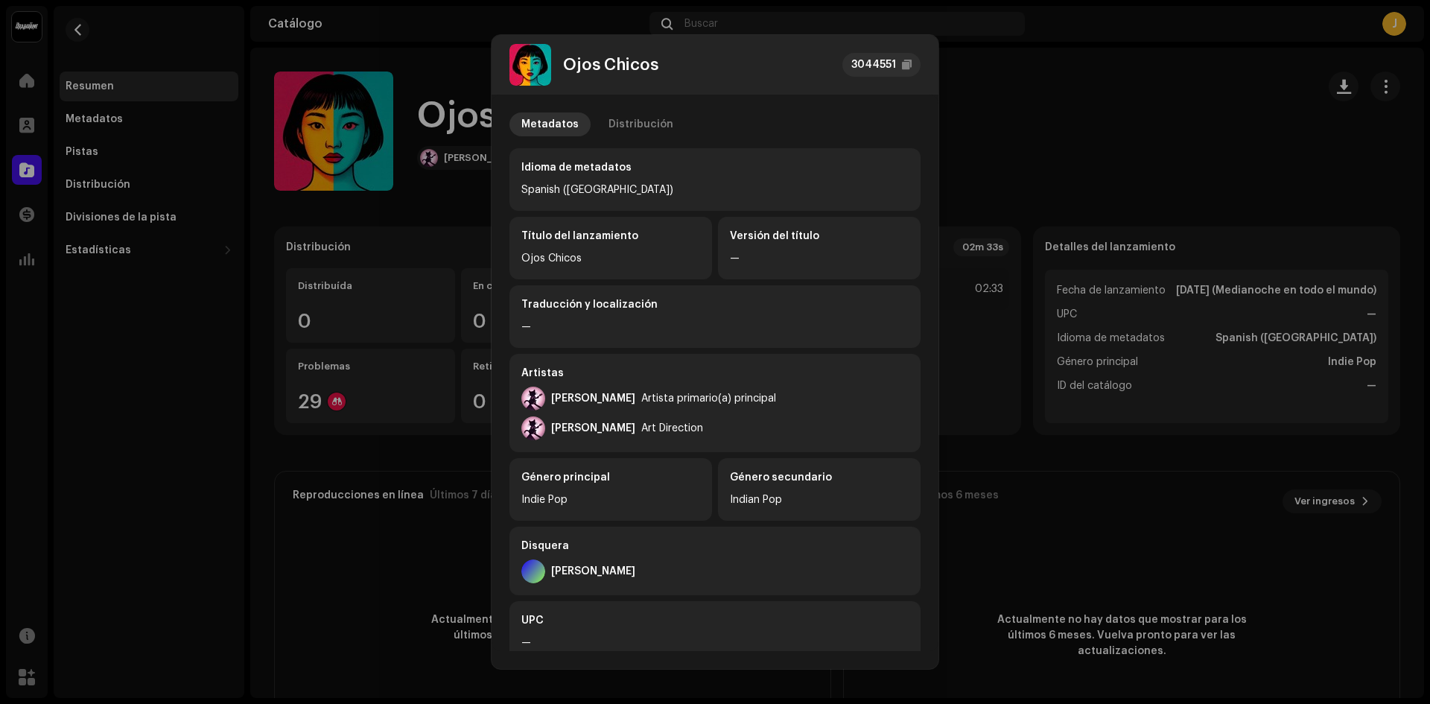
click at [917, 47] on div "Ojos Chicos 3044551" at bounding box center [715, 65] width 411 height 42
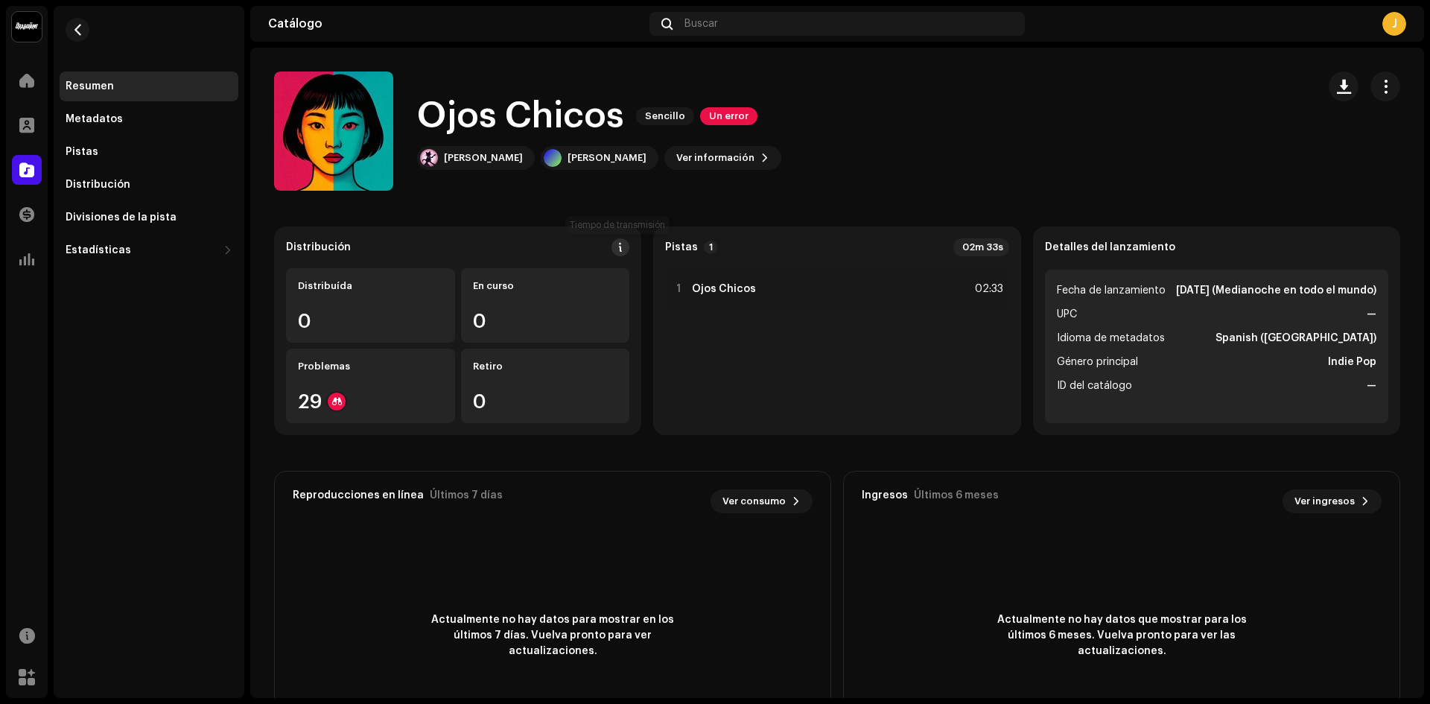
click at [615, 247] on span at bounding box center [620, 247] width 10 height 12
click at [99, 152] on div "Pistas" at bounding box center [149, 152] width 167 height 12
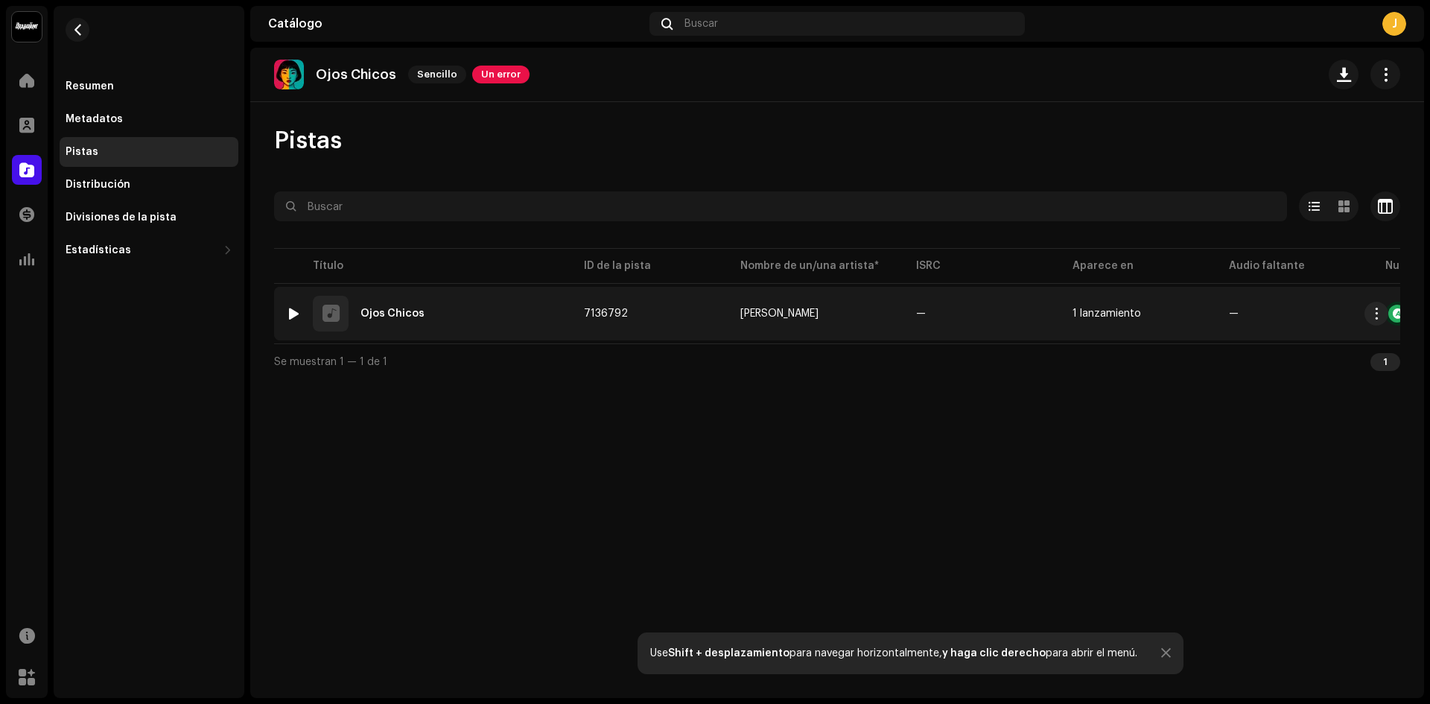
click at [349, 310] on div "1 Ojos Chicos" at bounding box center [423, 314] width 274 height 36
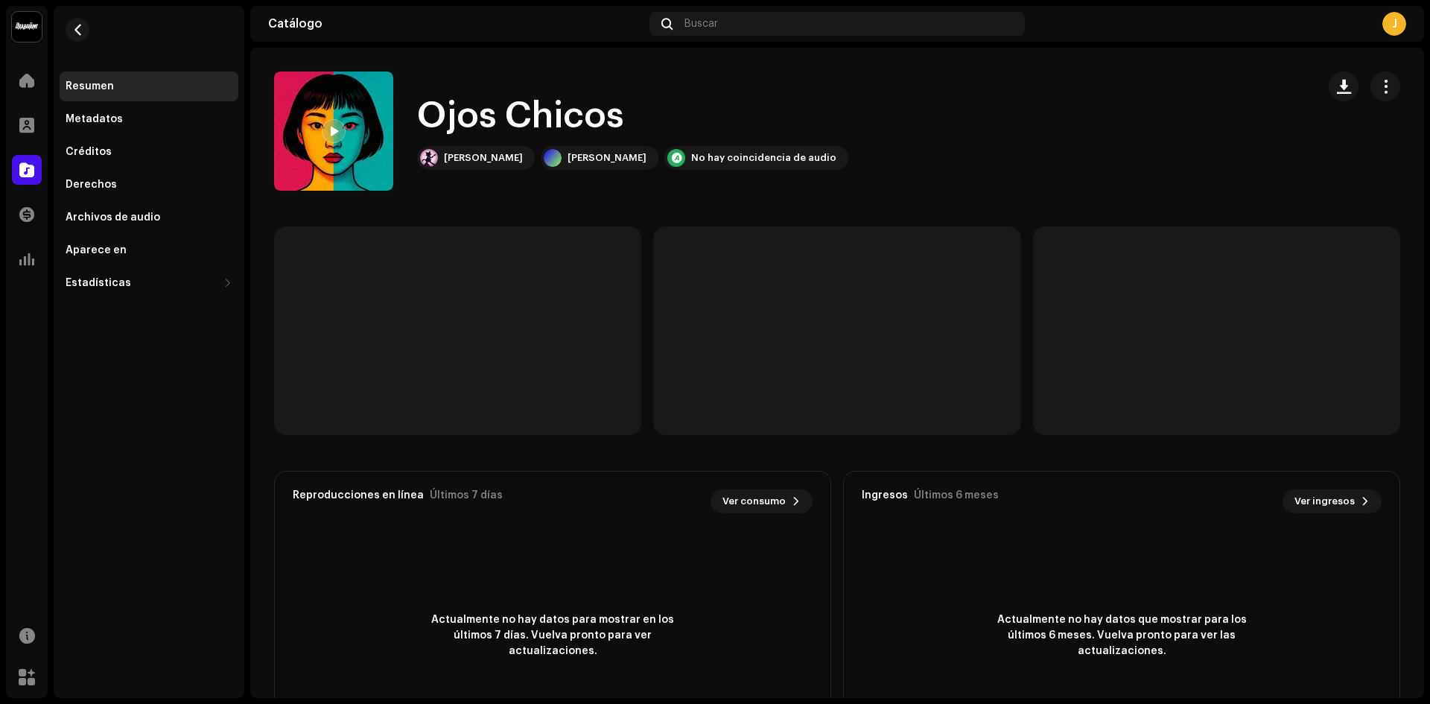
click at [332, 136] on span at bounding box center [333, 132] width 9 height 12
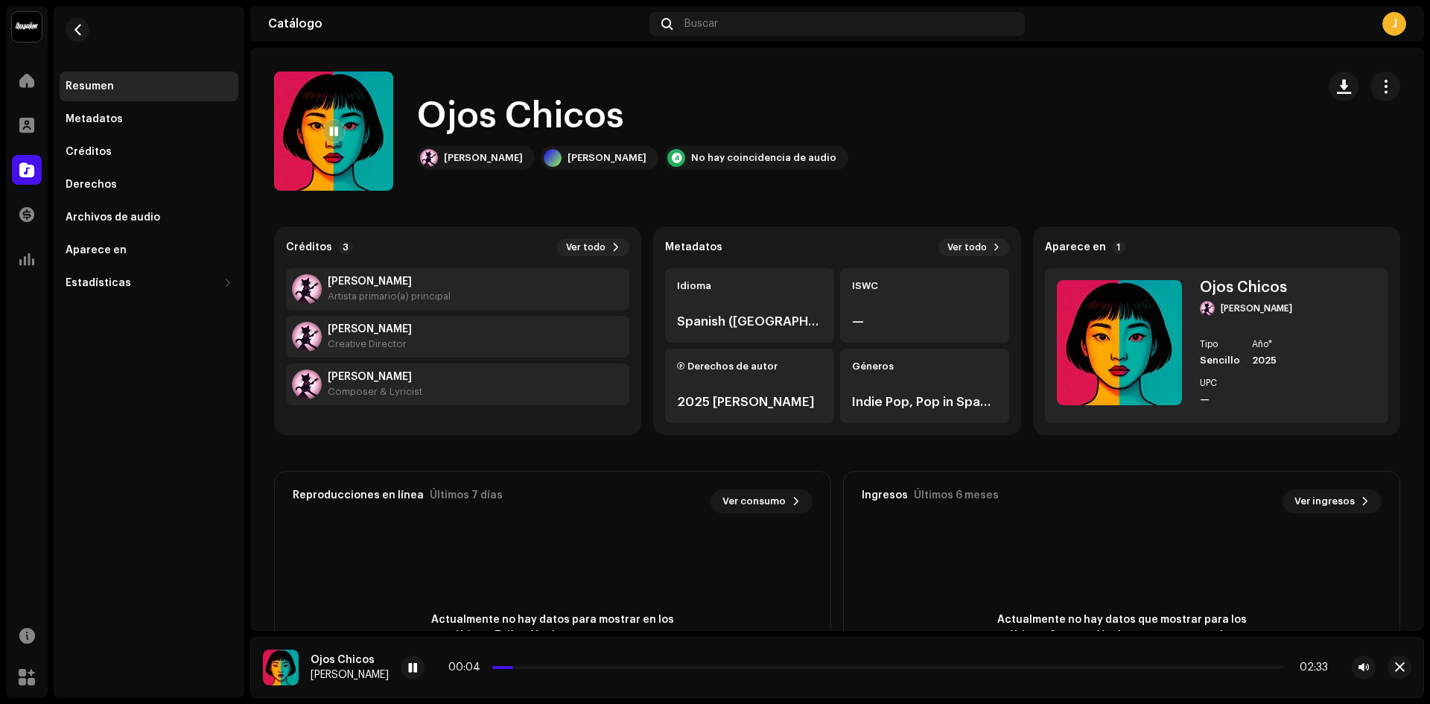
click at [583, 671] on div "00:04 02:33" at bounding box center [888, 668] width 880 height 12
click at [583, 669] on div "00:05 02:33" at bounding box center [888, 668] width 880 height 12
click at [585, 666] on p-slider at bounding box center [888, 667] width 792 height 3
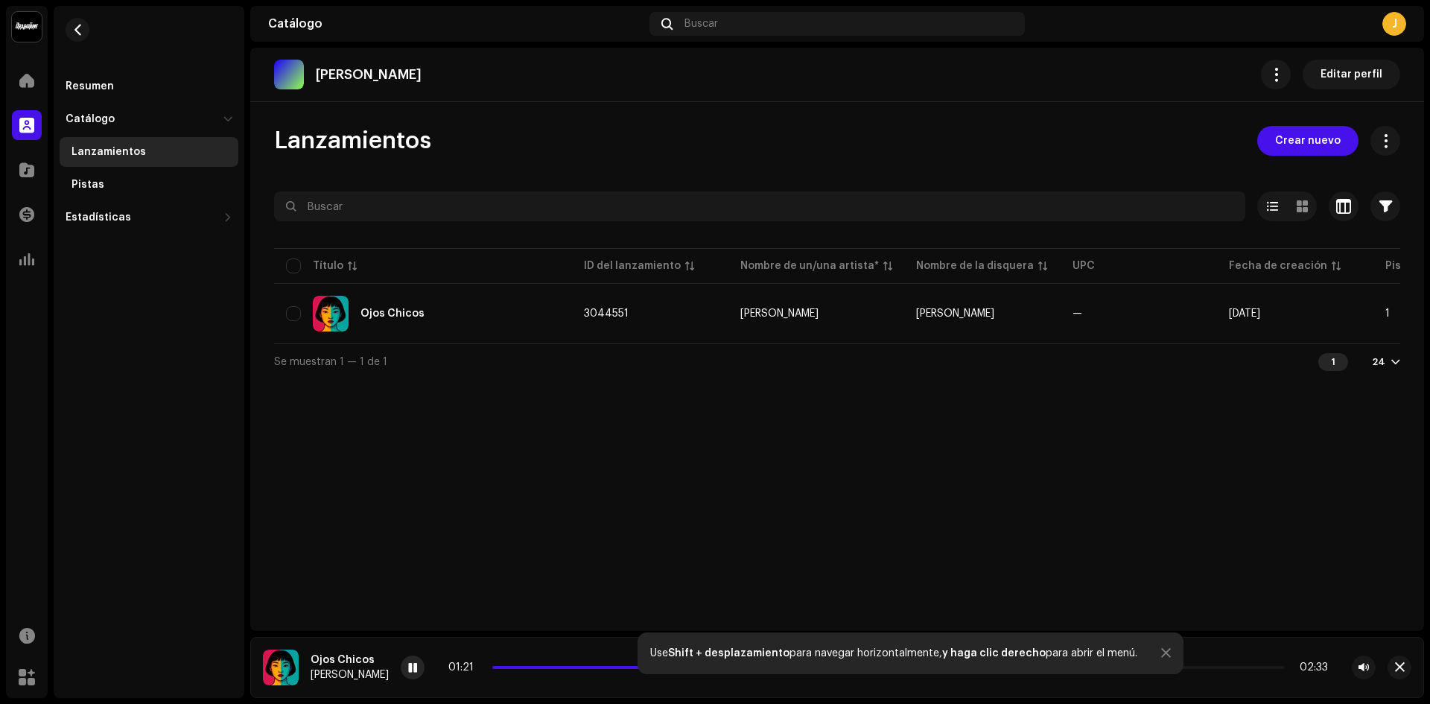
click at [401, 668] on div at bounding box center [413, 668] width 24 height 24
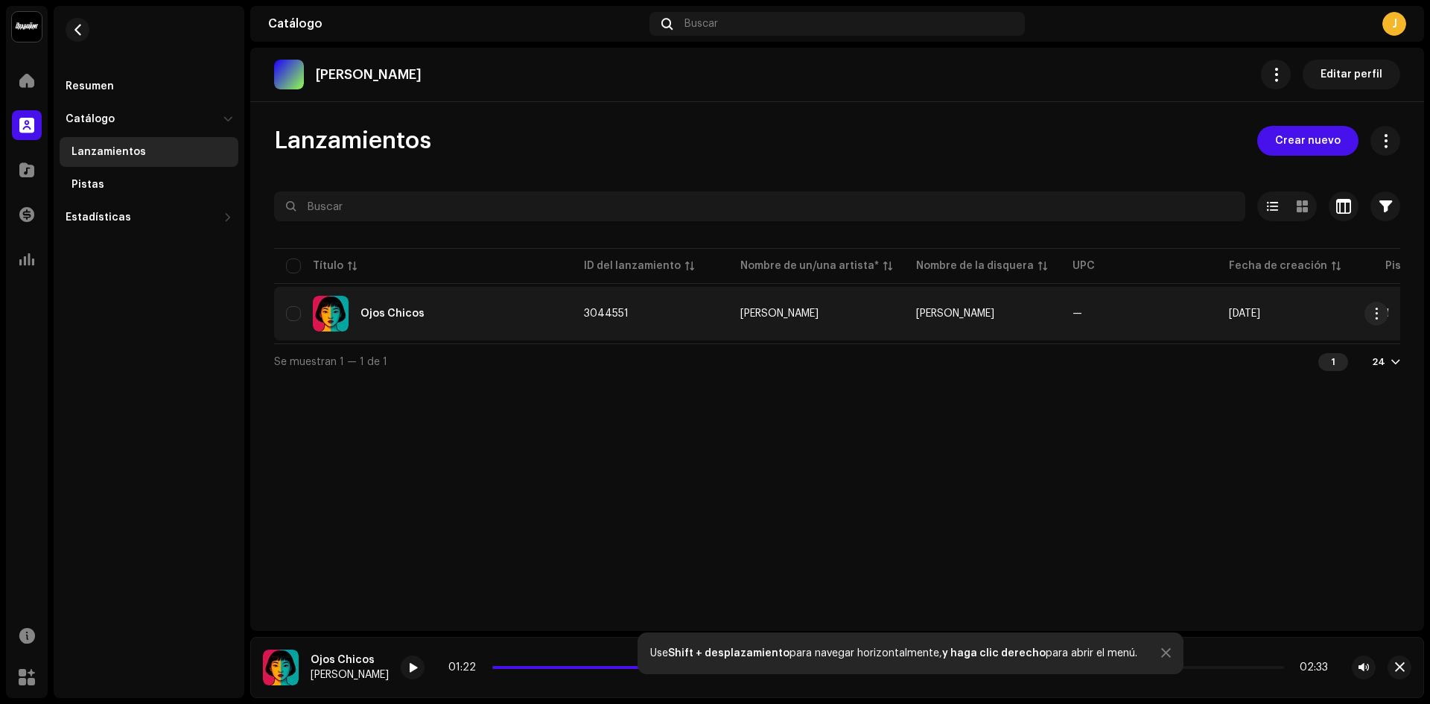
click at [904, 306] on td "[PERSON_NAME]" at bounding box center [982, 314] width 156 height 54
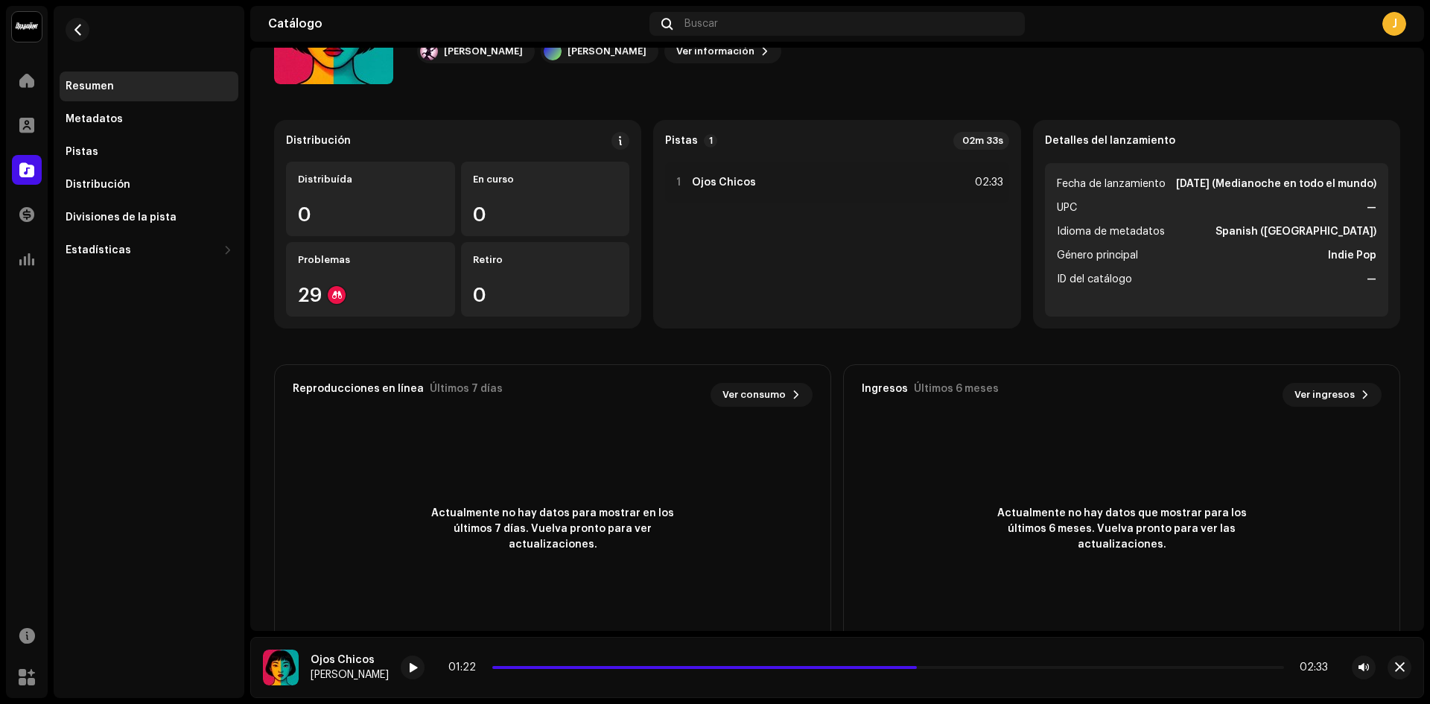
scroll to position [149, 0]
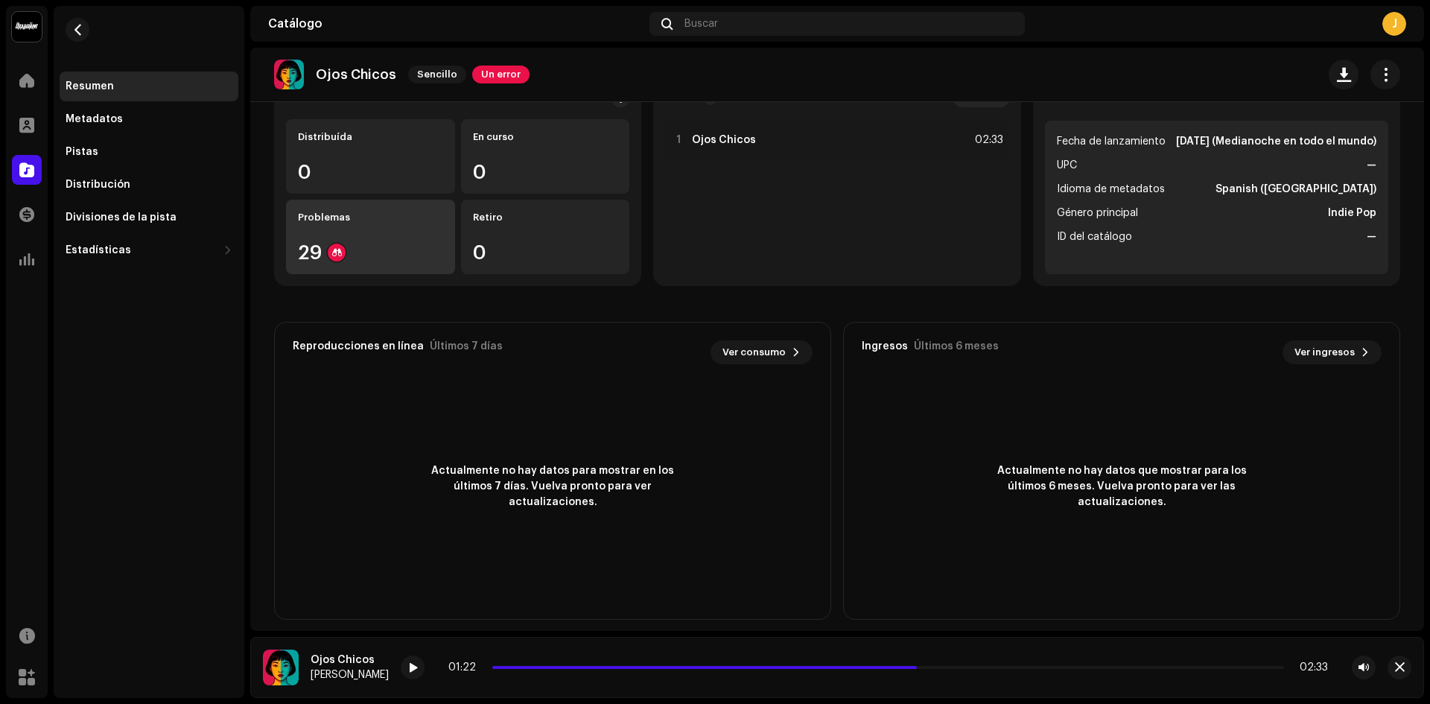
click at [392, 242] on div "Problemas 29" at bounding box center [370, 237] width 169 height 75
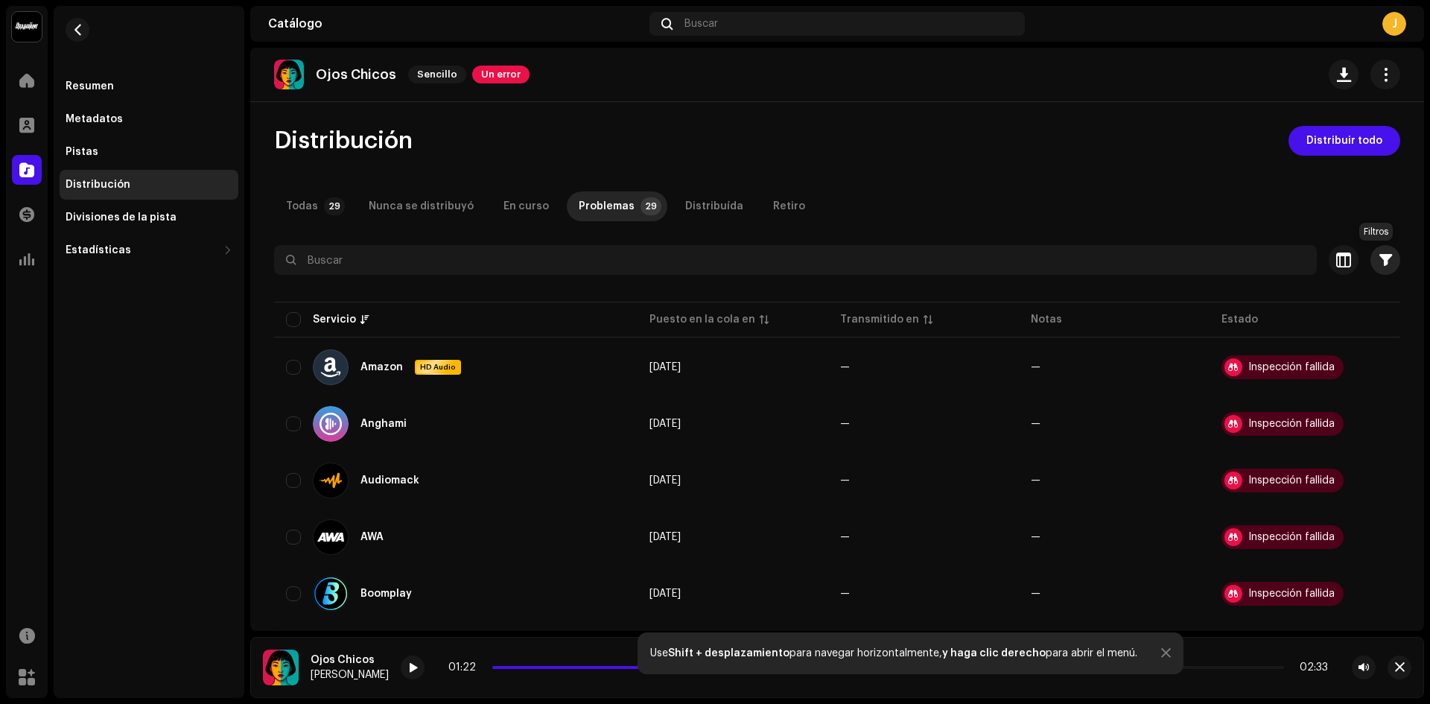
click at [1375, 267] on button "button" at bounding box center [1386, 260] width 30 height 30
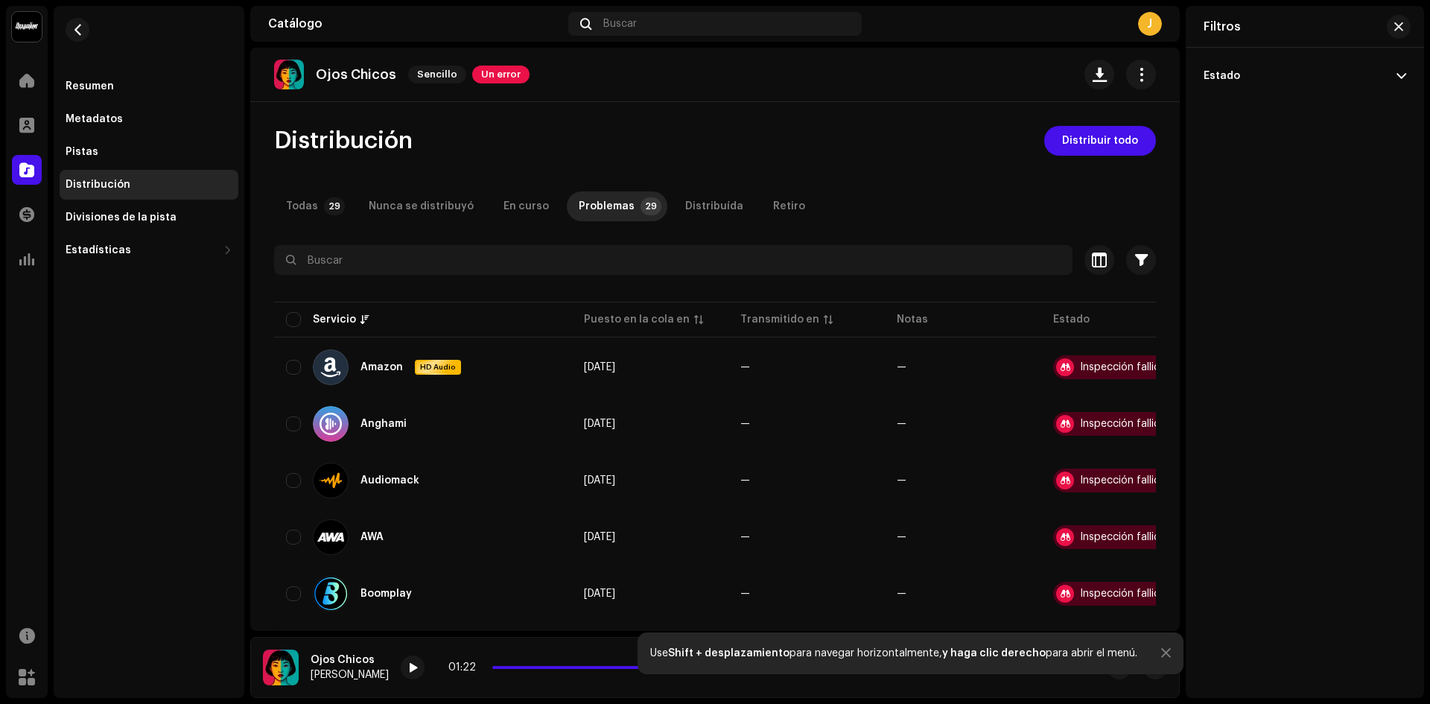
click at [1409, 43] on div "Filtros" at bounding box center [1305, 27] width 238 height 42
click at [1401, 28] on span "button" at bounding box center [1399, 27] width 9 height 12
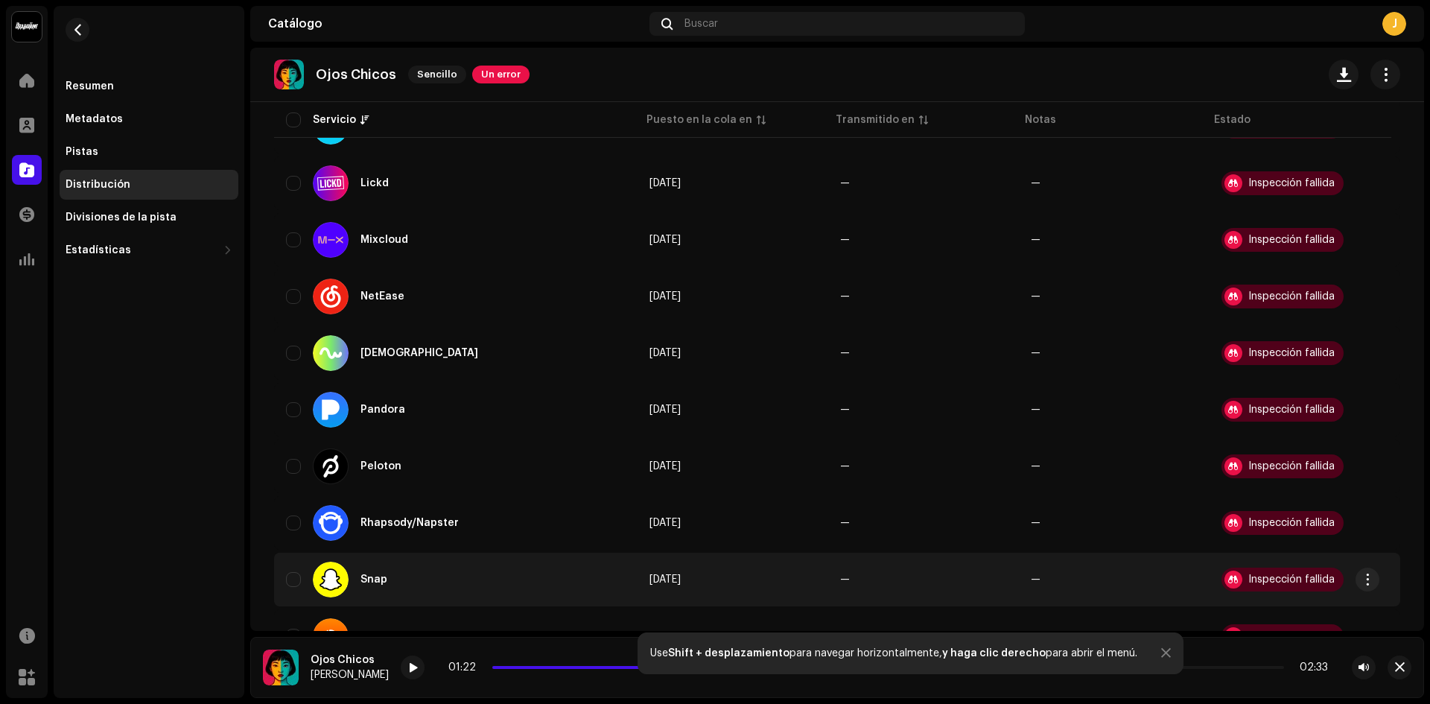
scroll to position [1341, 0]
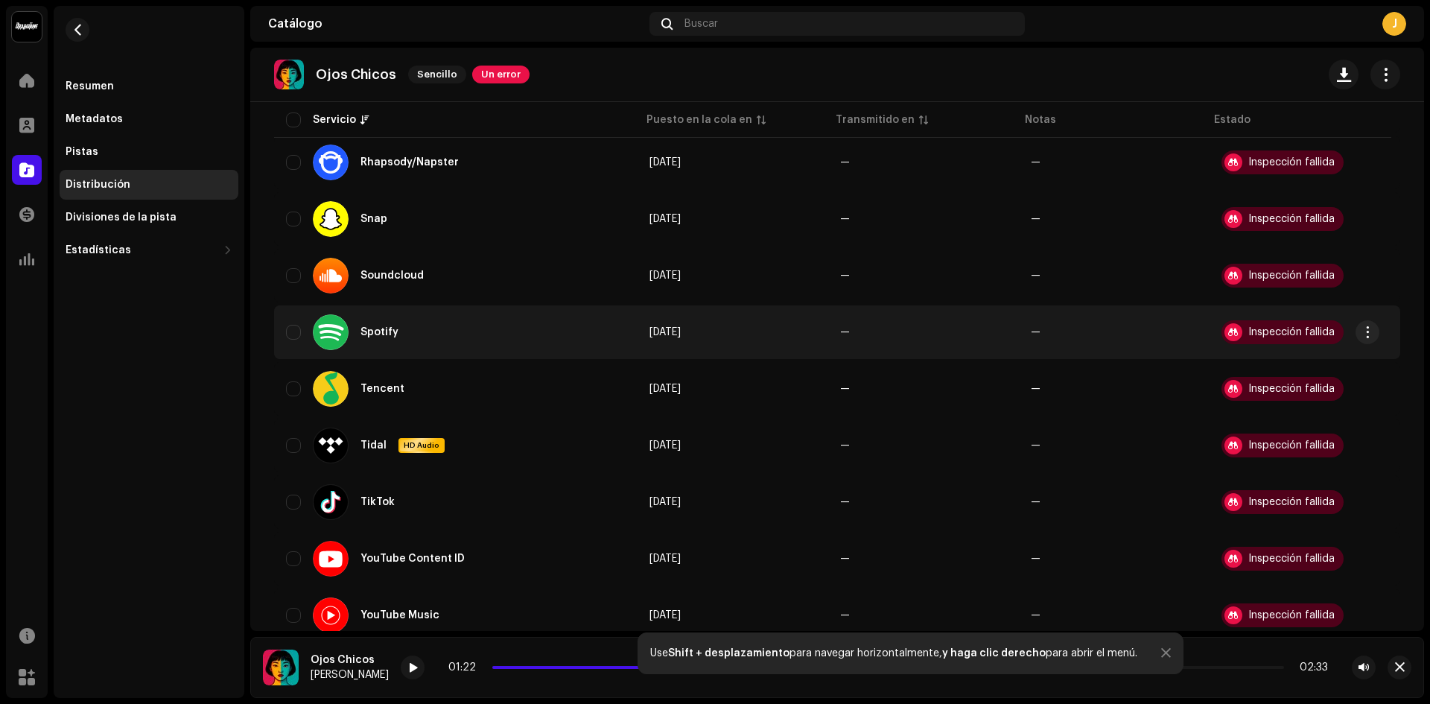
click at [1264, 324] on div "Inspección fallida" at bounding box center [1283, 332] width 122 height 24
click at [1262, 330] on div "Inspección fallida" at bounding box center [1292, 332] width 86 height 10
click at [1366, 331] on span "button" at bounding box center [1368, 332] width 11 height 12
click at [1324, 361] on span "Visualizar problemas" at bounding box center [1284, 366] width 111 height 12
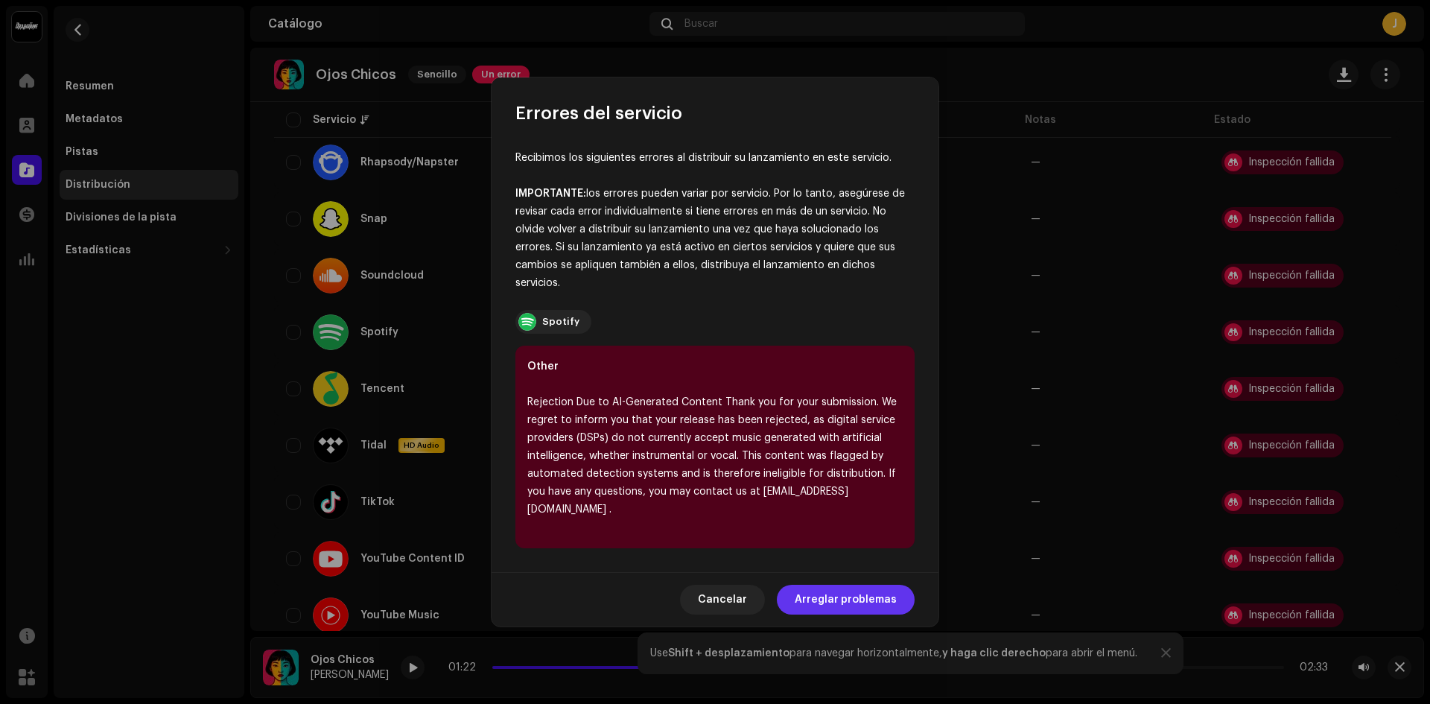
click at [862, 589] on span "Arreglar problemas" at bounding box center [846, 600] width 102 height 30
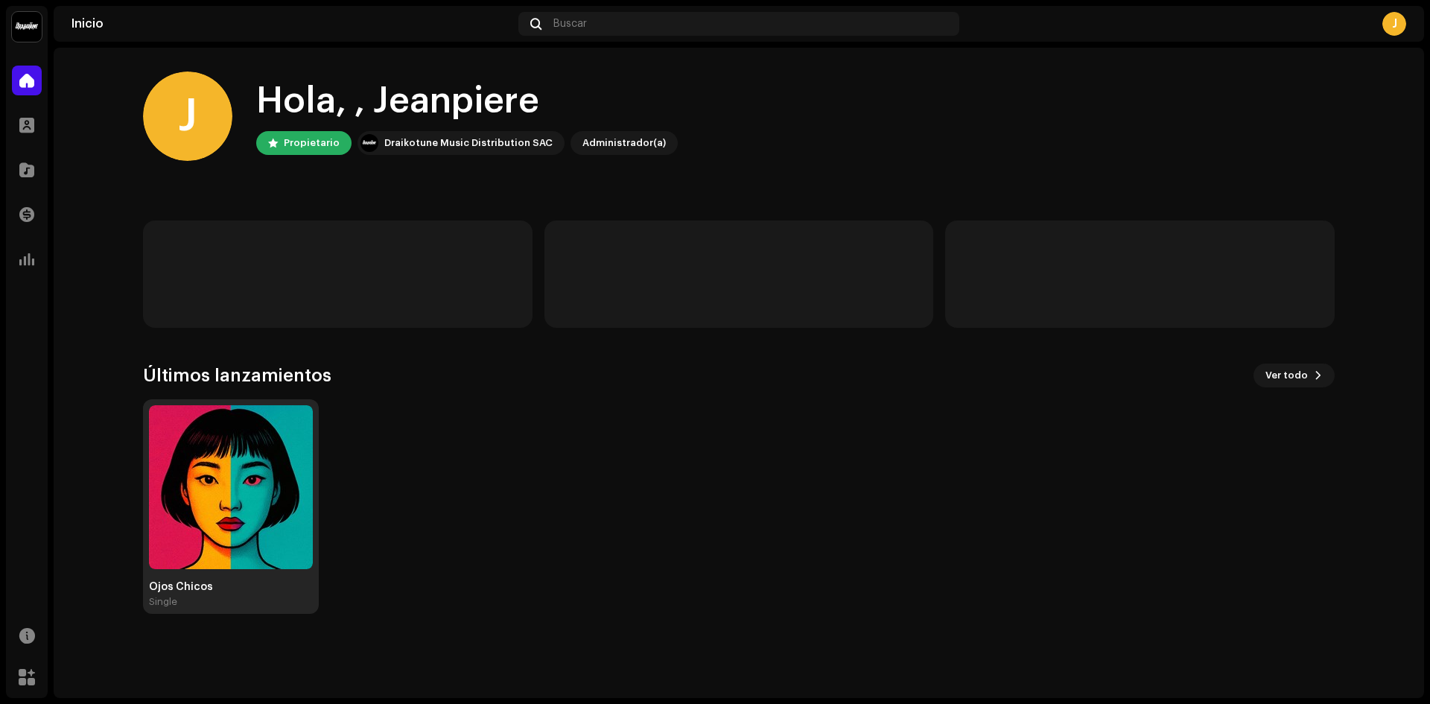
click at [279, 460] on img at bounding box center [231, 487] width 164 height 164
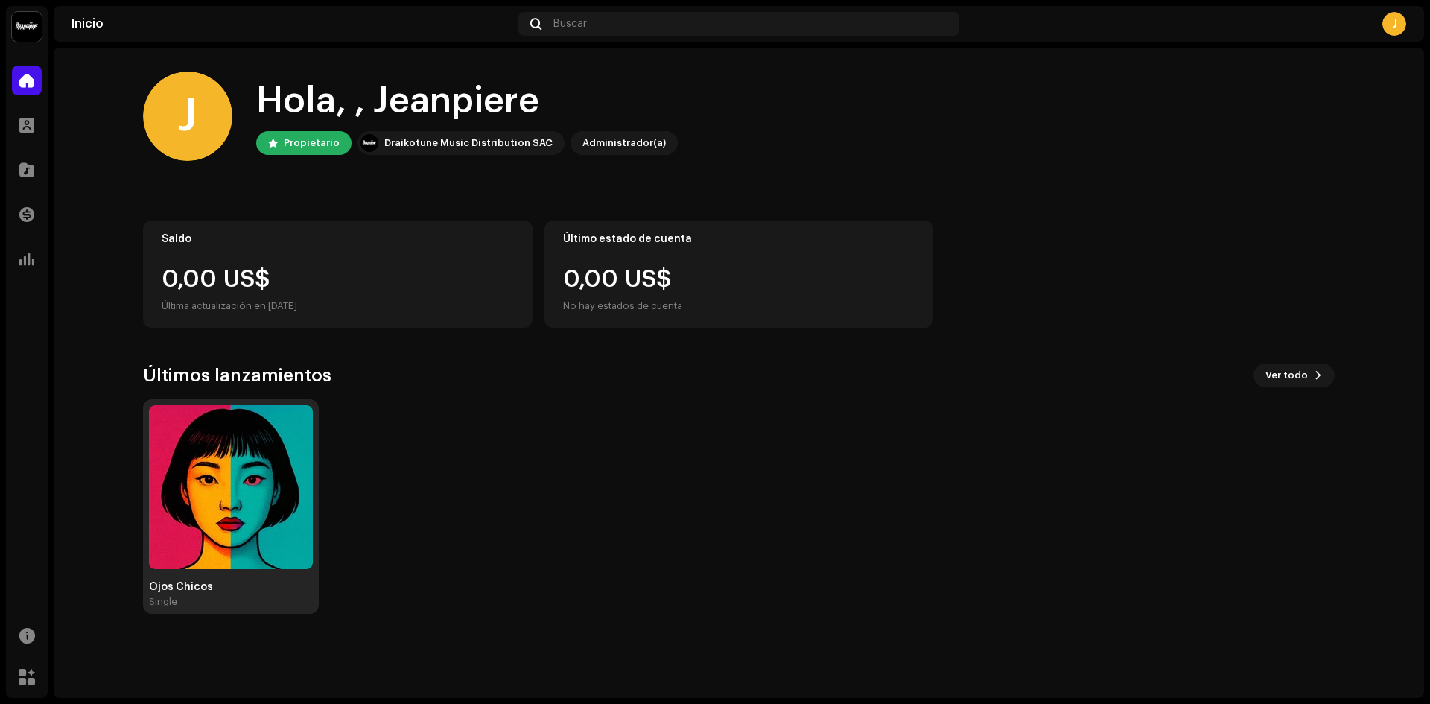
click at [278, 460] on img at bounding box center [231, 487] width 164 height 164
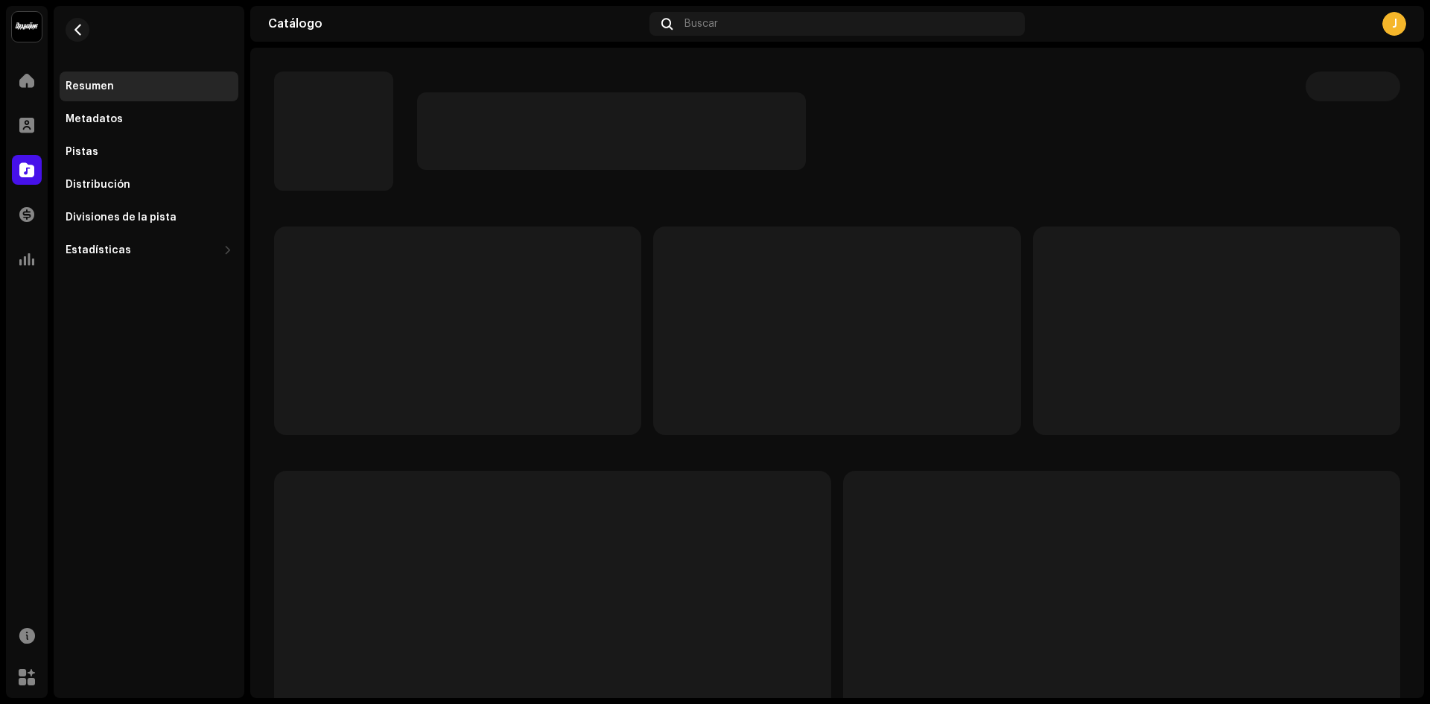
click at [277, 460] on div at bounding box center [837, 497] width 1126 height 542
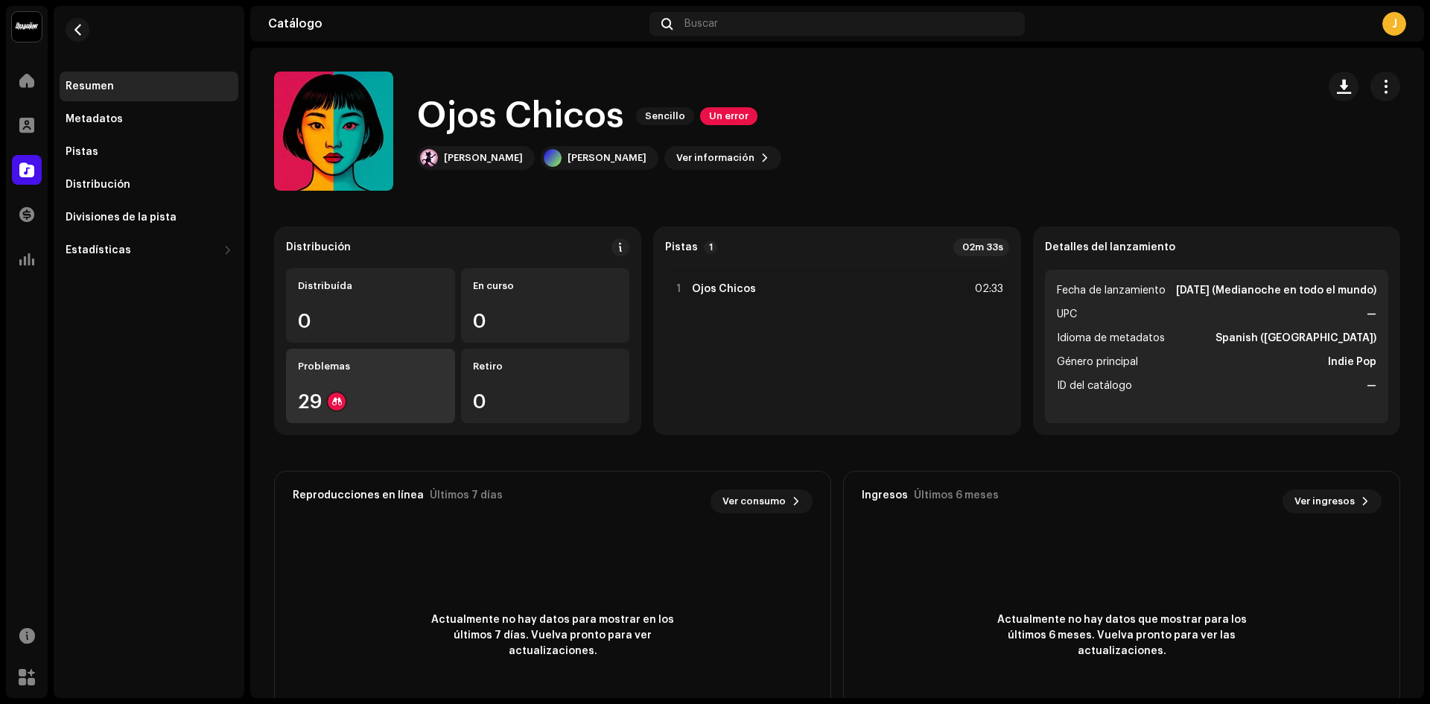
click at [396, 361] on div "Problemas" at bounding box center [370, 367] width 145 height 12
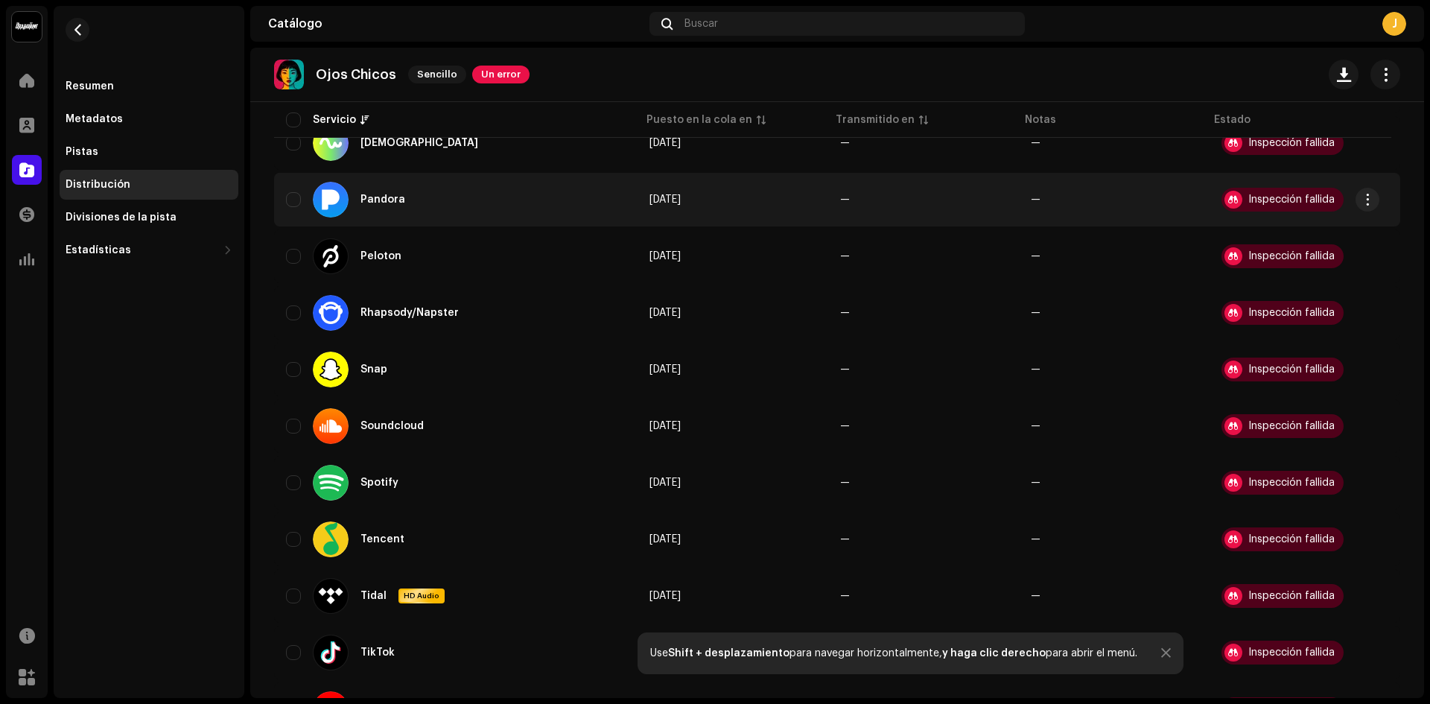
scroll to position [1324, 0]
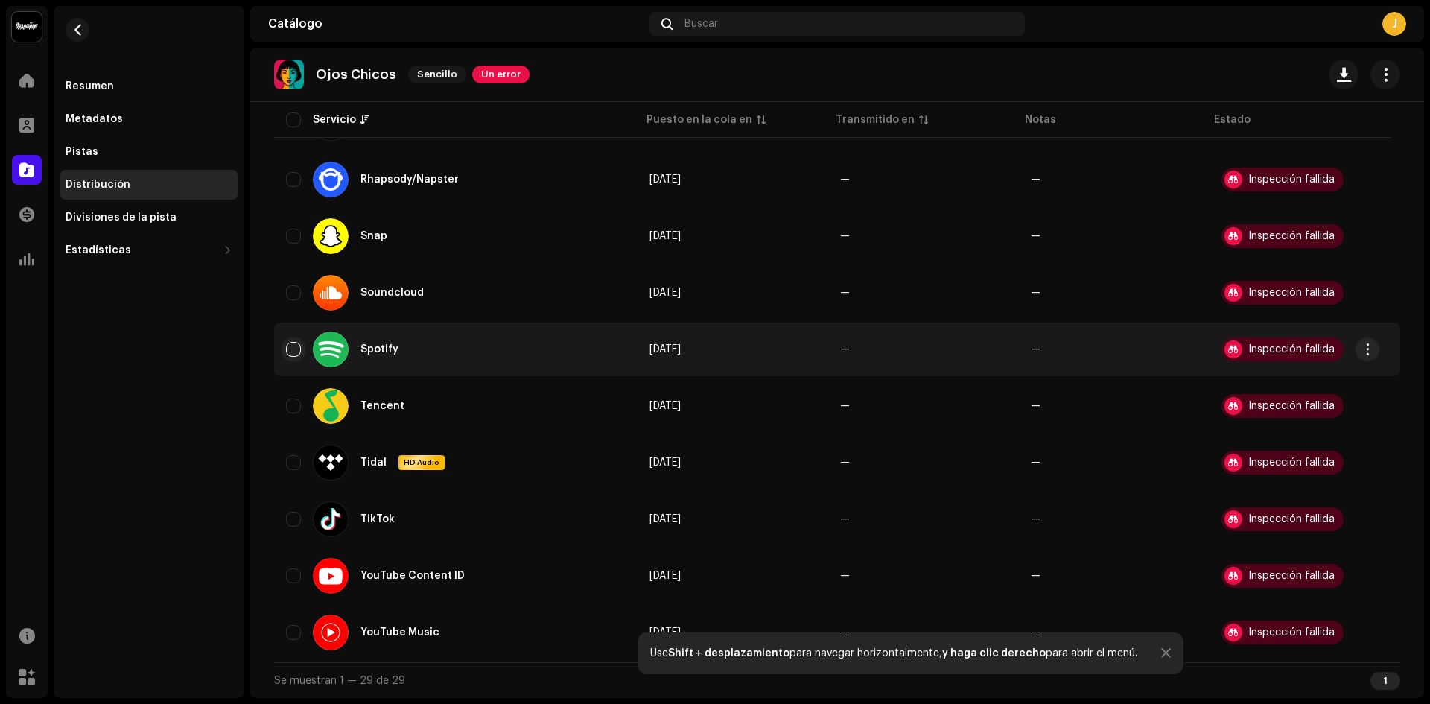
click at [289, 345] on input "checkbox" at bounding box center [293, 349] width 15 height 15
checkbox input "true"
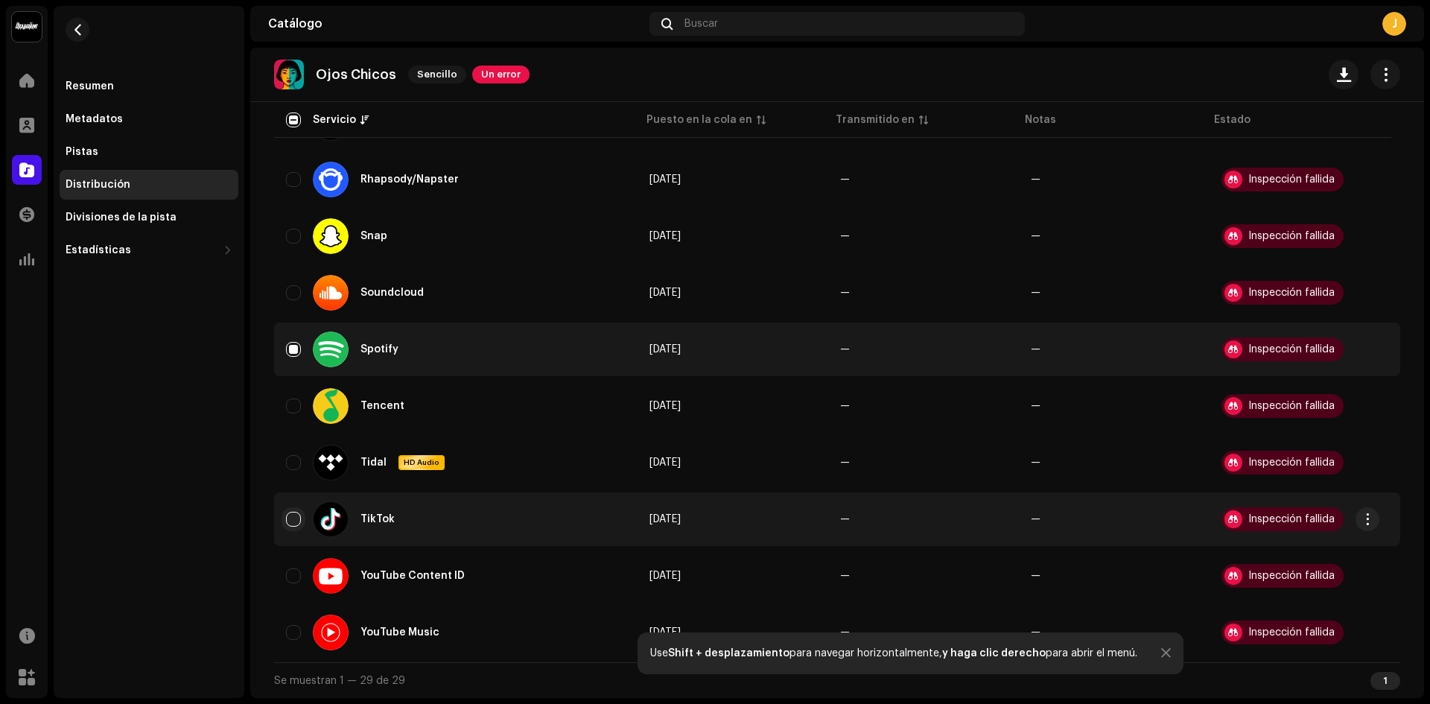
click at [299, 522] on input "Row Unselected" at bounding box center [293, 519] width 15 height 15
checkbox input "true"
click at [1252, 357] on div "Inspección fallida" at bounding box center [1283, 349] width 122 height 24
click at [1252, 344] on div "Inspección fallida" at bounding box center [1292, 349] width 86 height 10
click at [1375, 341] on button "button" at bounding box center [1368, 349] width 24 height 24
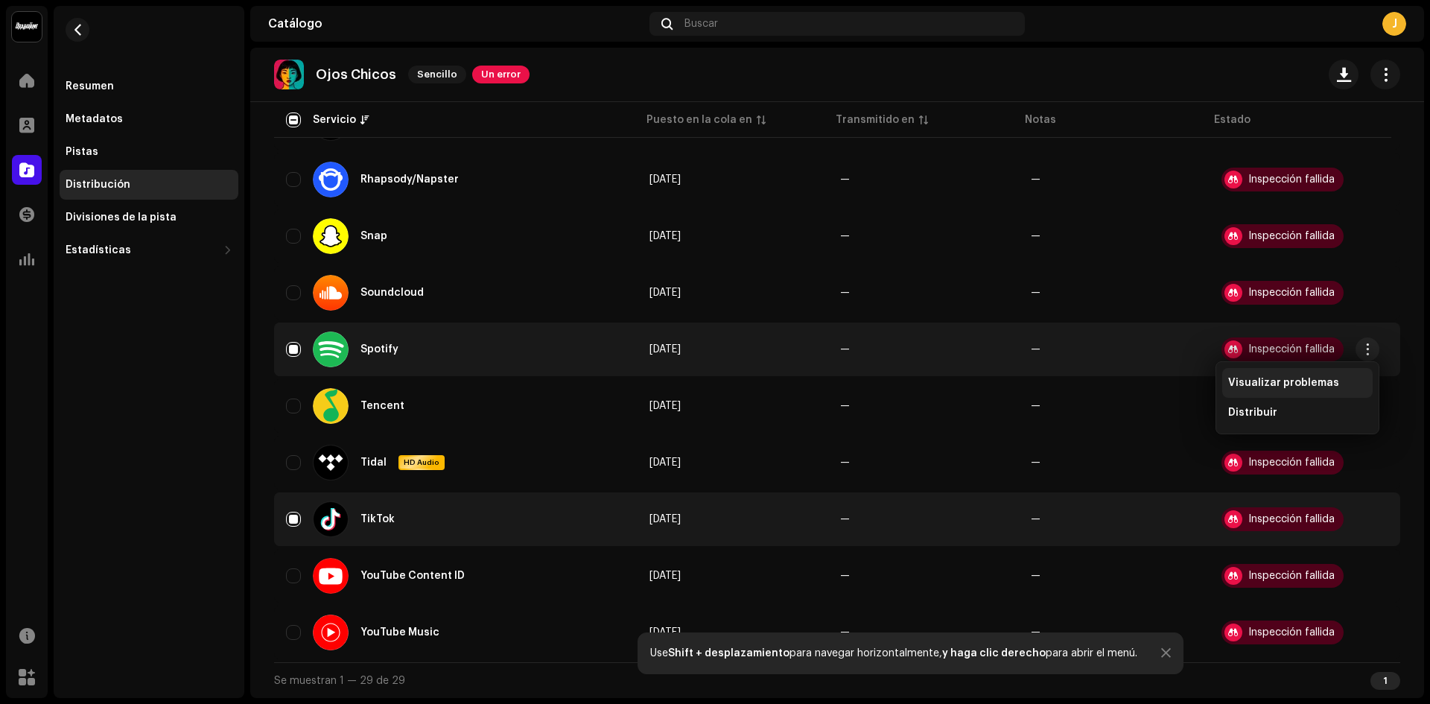
click at [1287, 378] on span "Visualizar problemas" at bounding box center [1284, 383] width 111 height 12
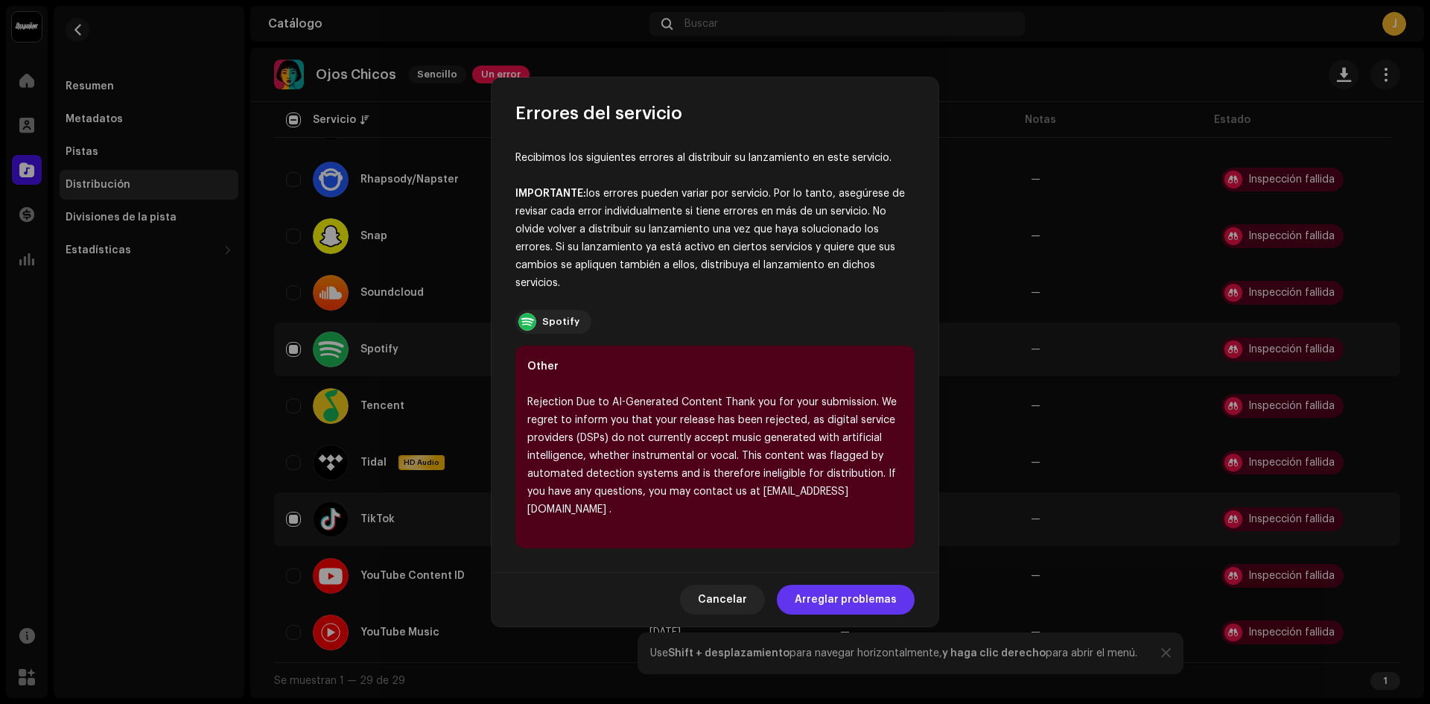
click at [821, 593] on span "Arreglar problemas" at bounding box center [846, 600] width 102 height 30
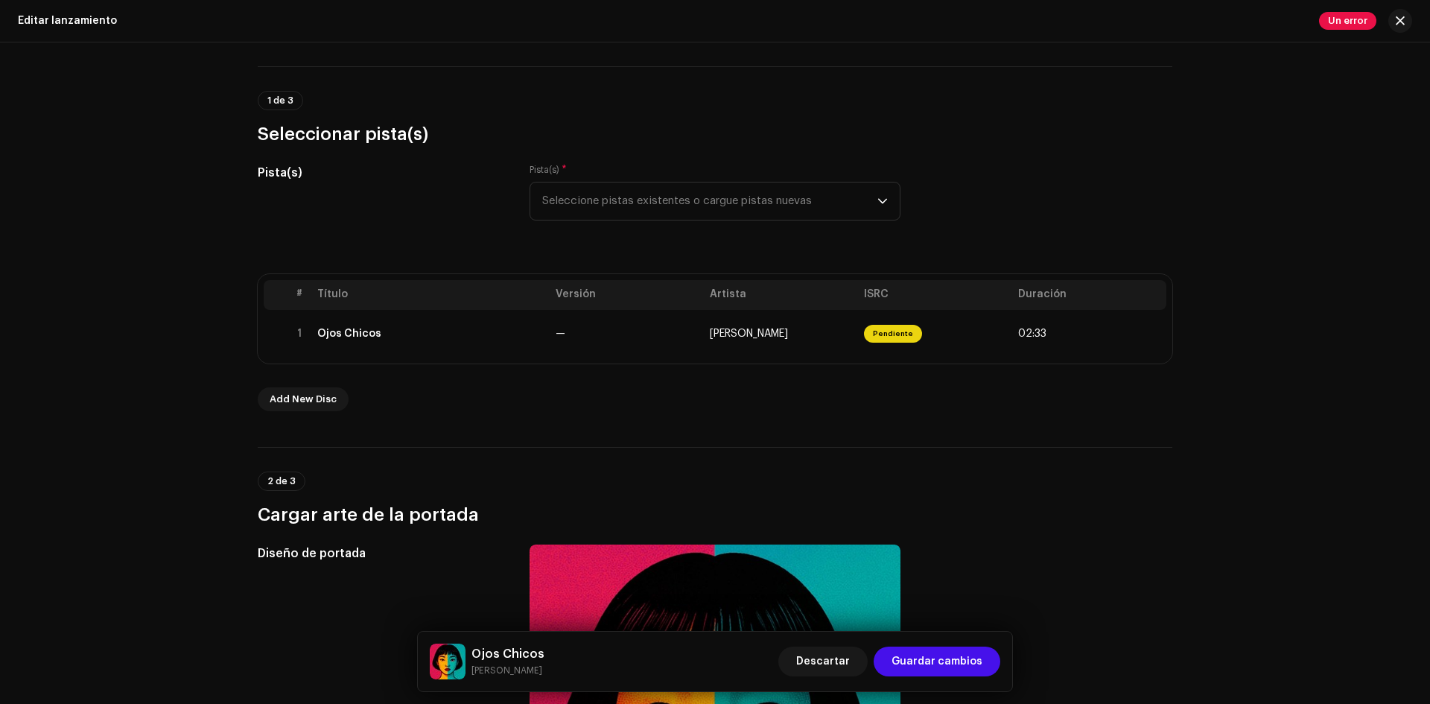
scroll to position [75, 0]
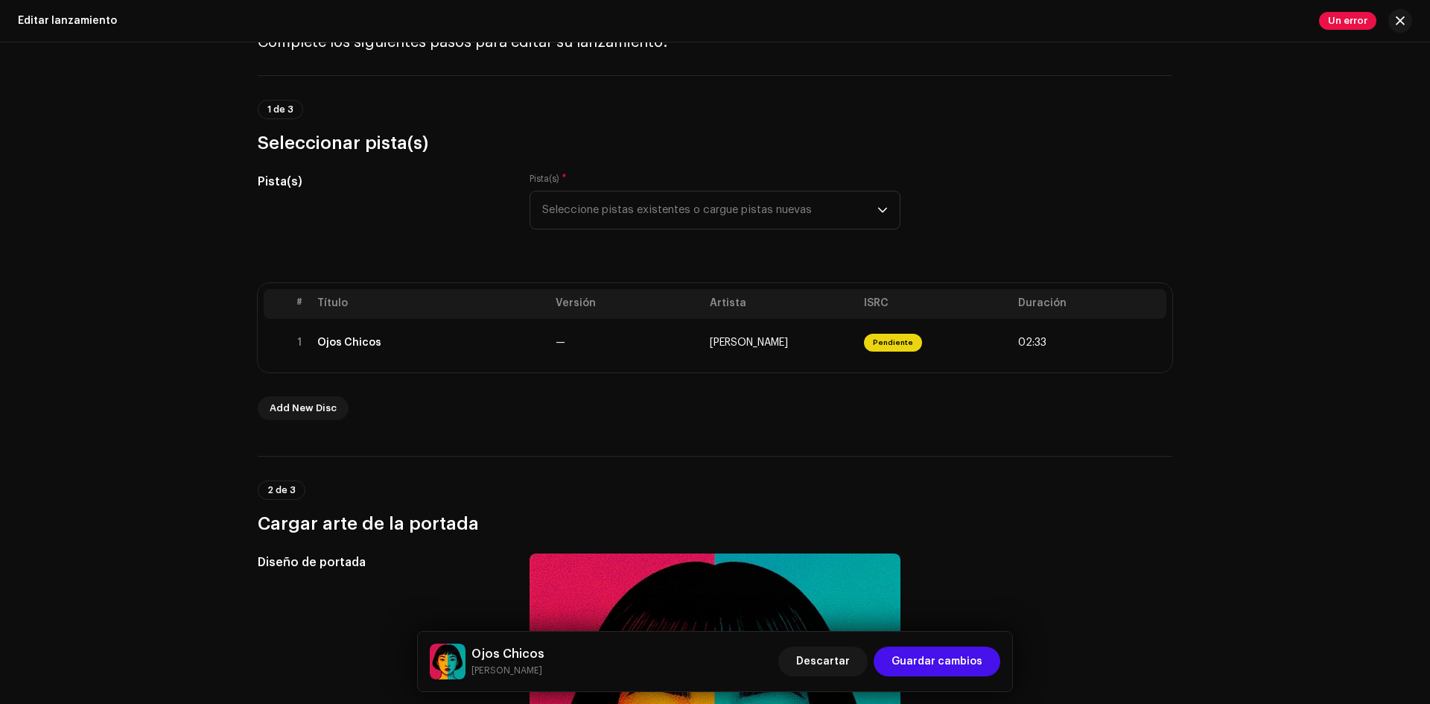
click at [931, 642] on div "Ojos [PERSON_NAME] Descartar Guardar cambios" at bounding box center [715, 662] width 595 height 60
click at [936, 659] on span "Guardar cambios" at bounding box center [937, 662] width 91 height 30
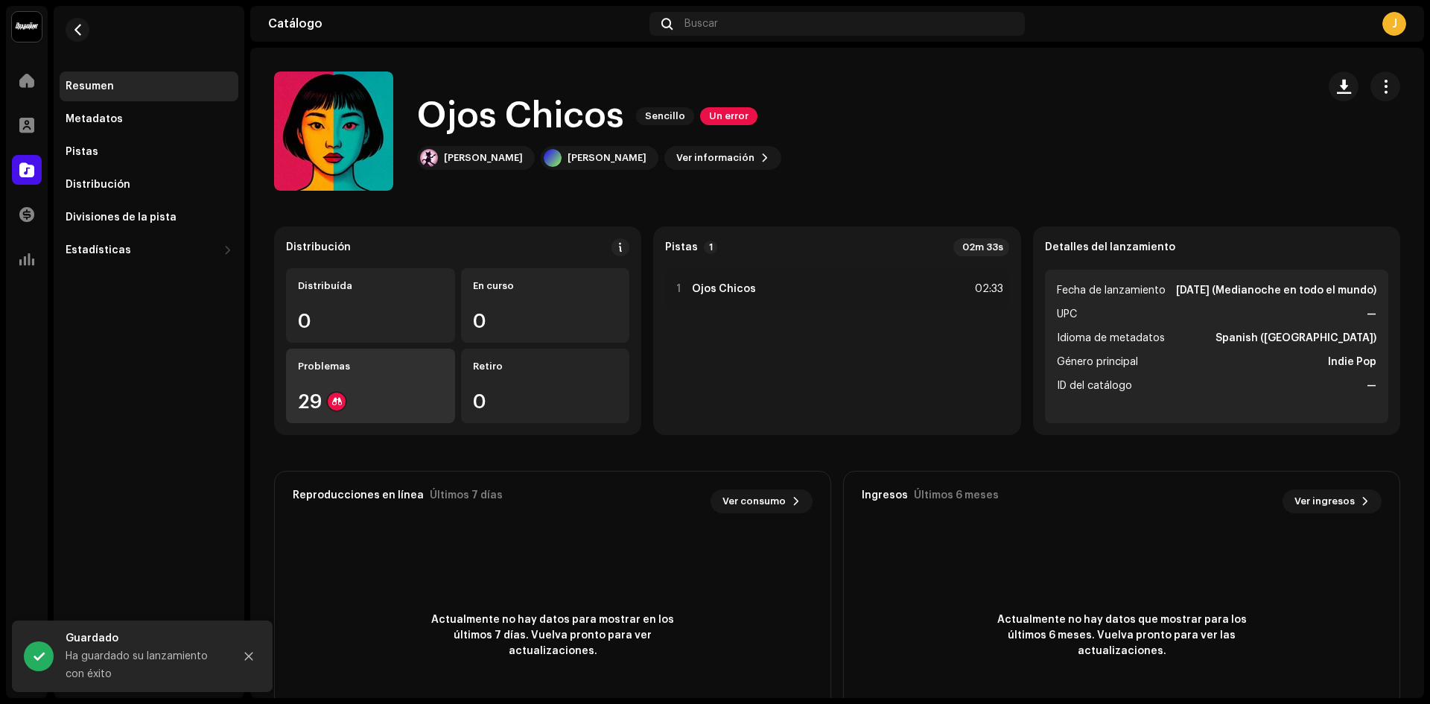
click at [408, 400] on div "29" at bounding box center [370, 401] width 145 height 19
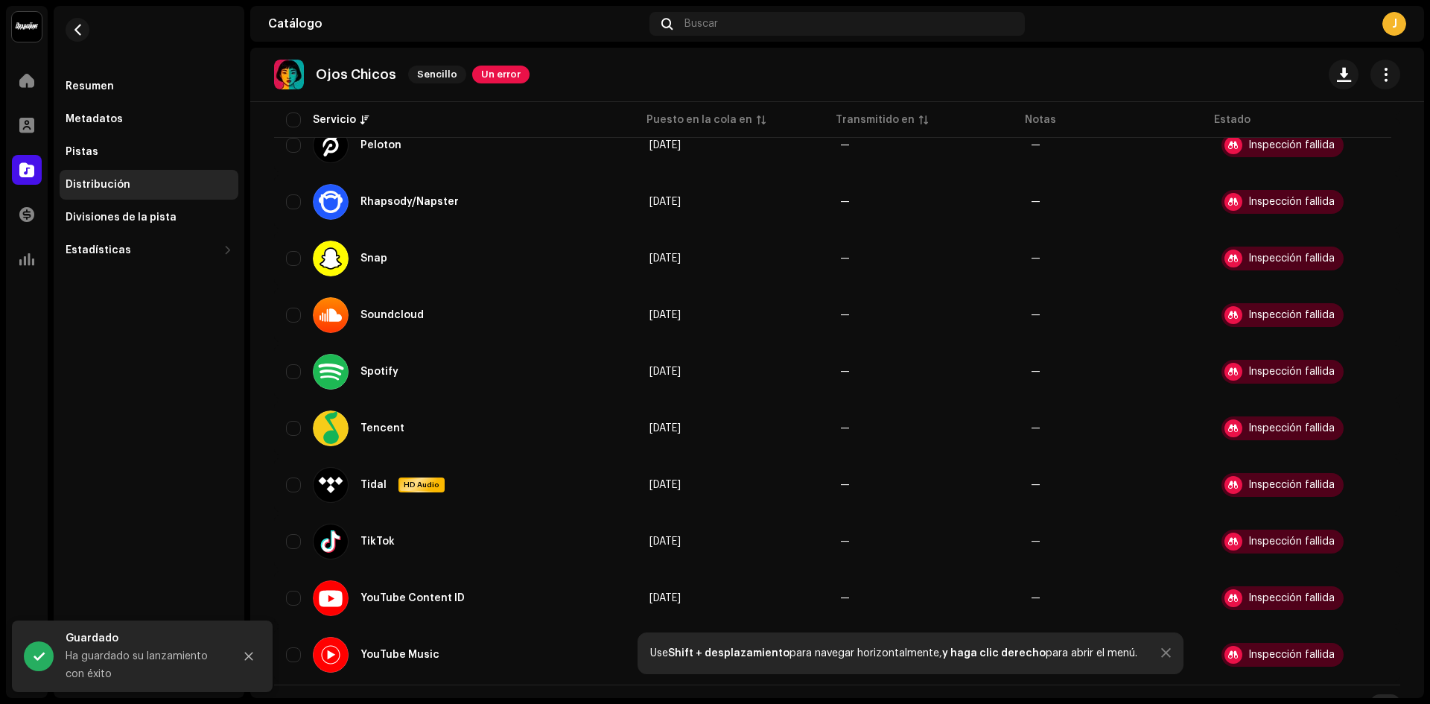
scroll to position [1324, 0]
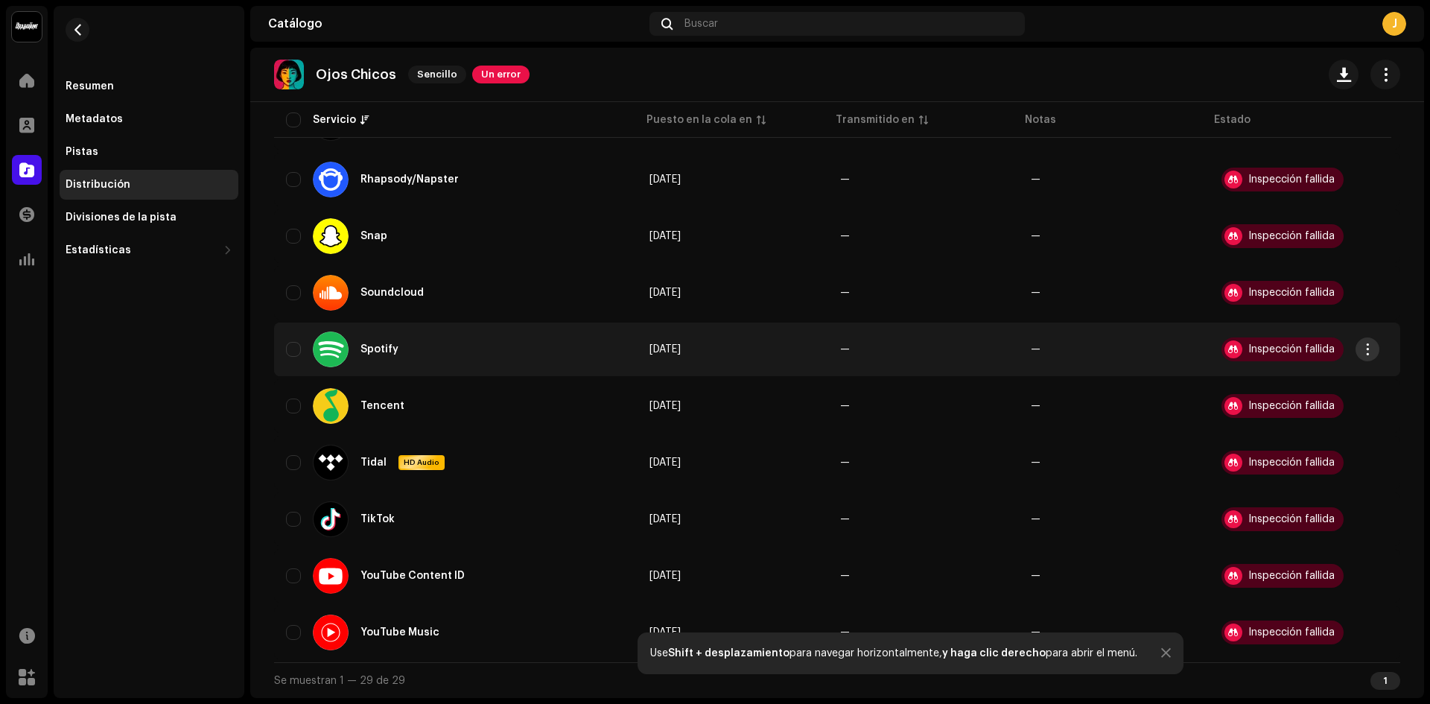
click at [1357, 353] on button "button" at bounding box center [1368, 349] width 24 height 24
click at [1304, 402] on div "Distribuir" at bounding box center [1298, 413] width 150 height 30
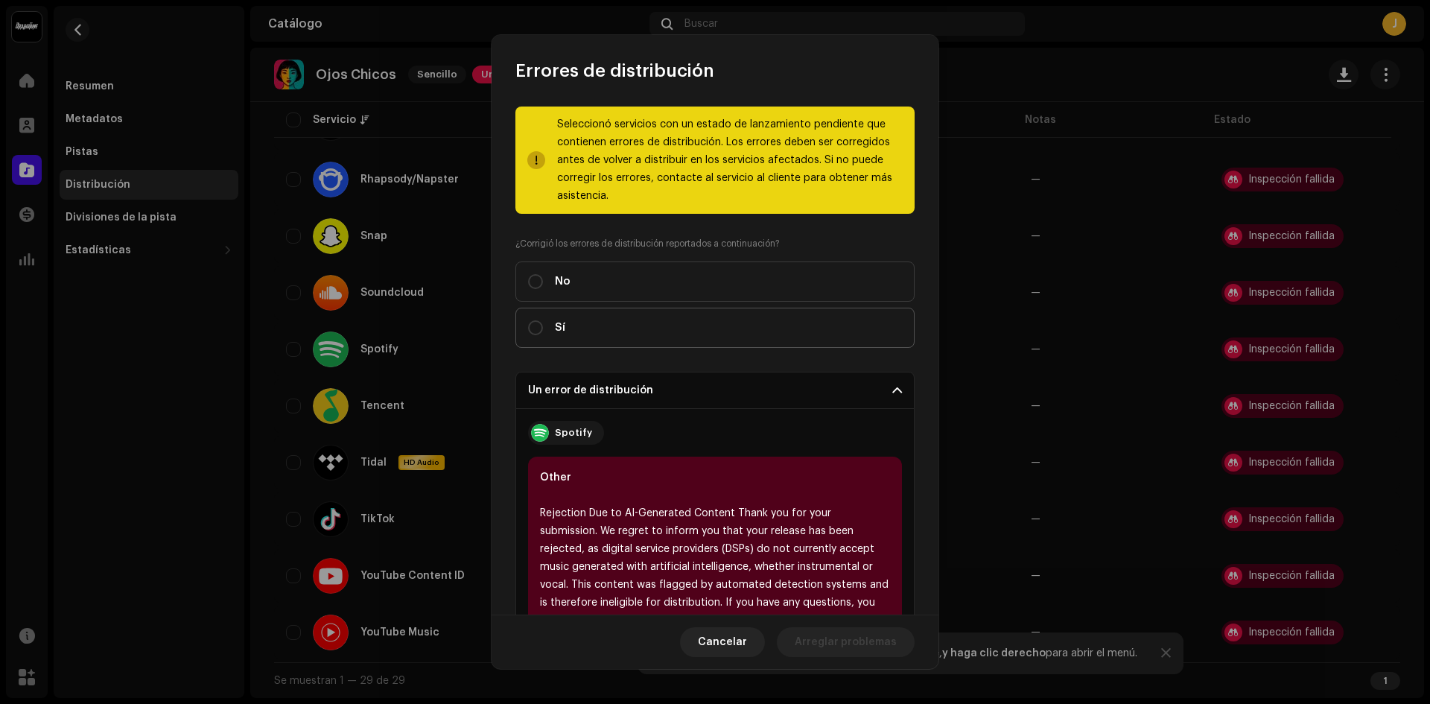
click at [579, 318] on label "Sí" at bounding box center [715, 328] width 399 height 40
click at [543, 320] on input "Sí" at bounding box center [535, 327] width 15 height 15
radio input "true"
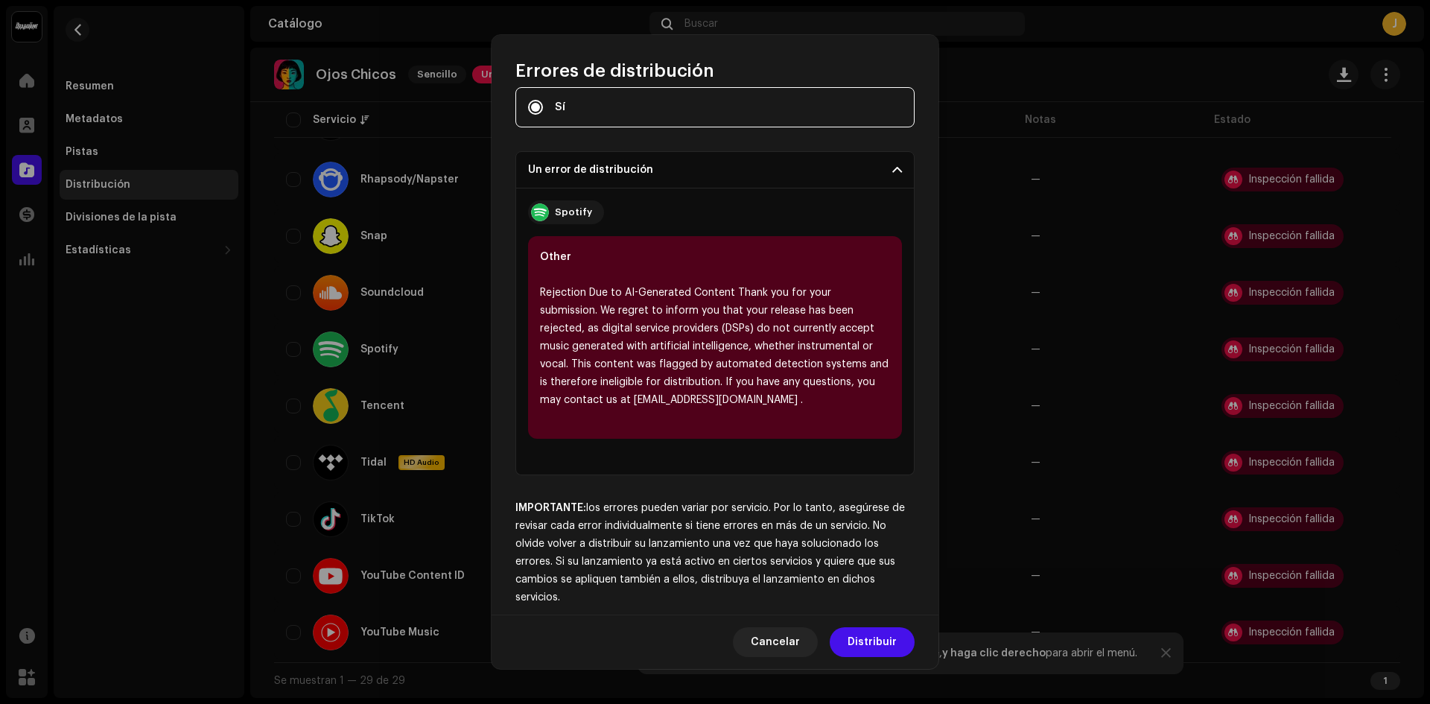
scroll to position [236, 0]
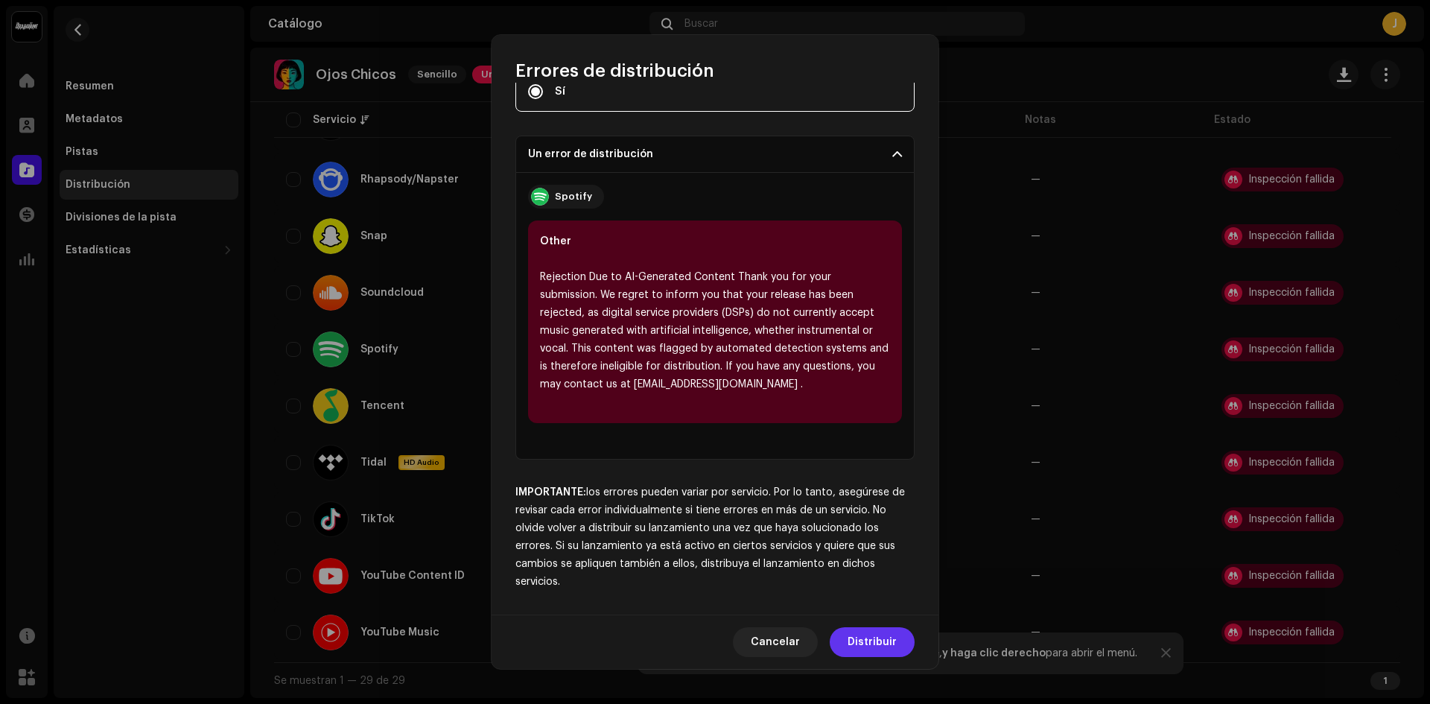
click at [866, 635] on span "Distribuir" at bounding box center [872, 642] width 49 height 30
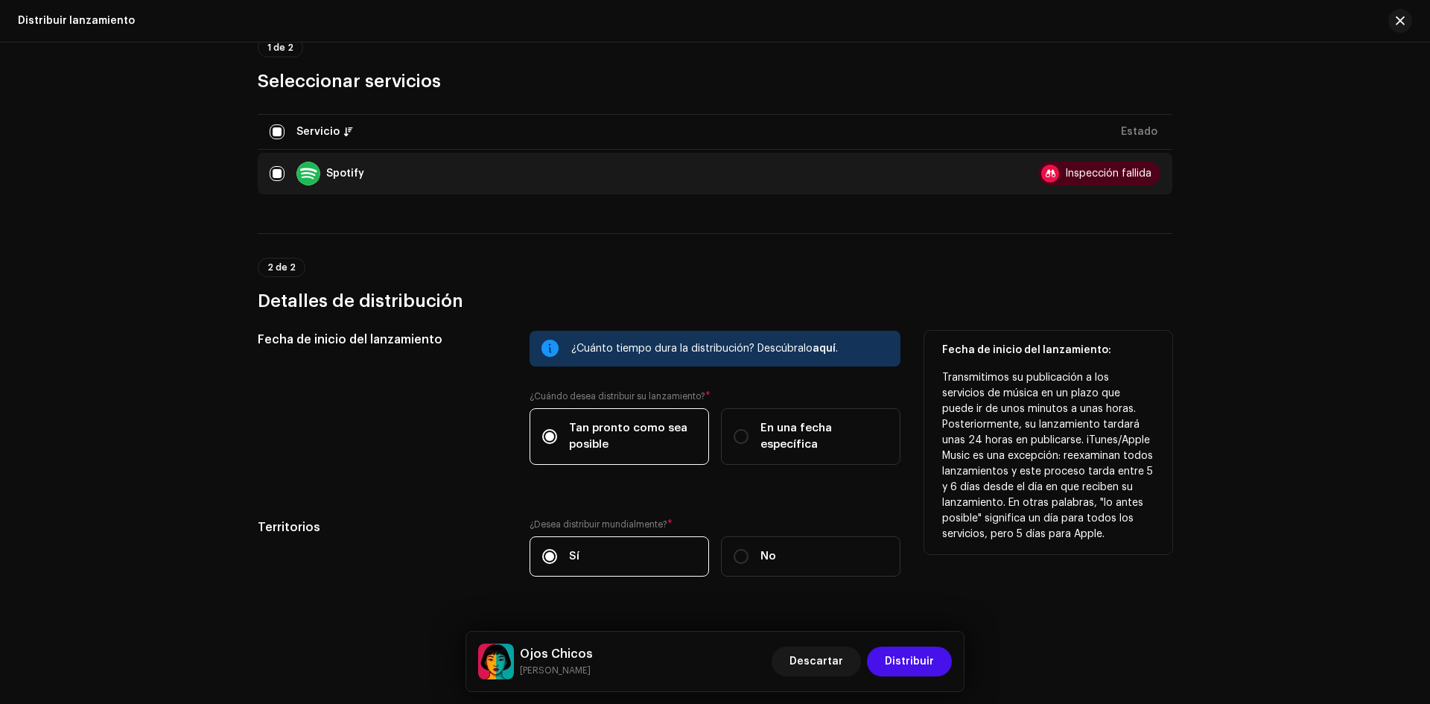
scroll to position [176, 0]
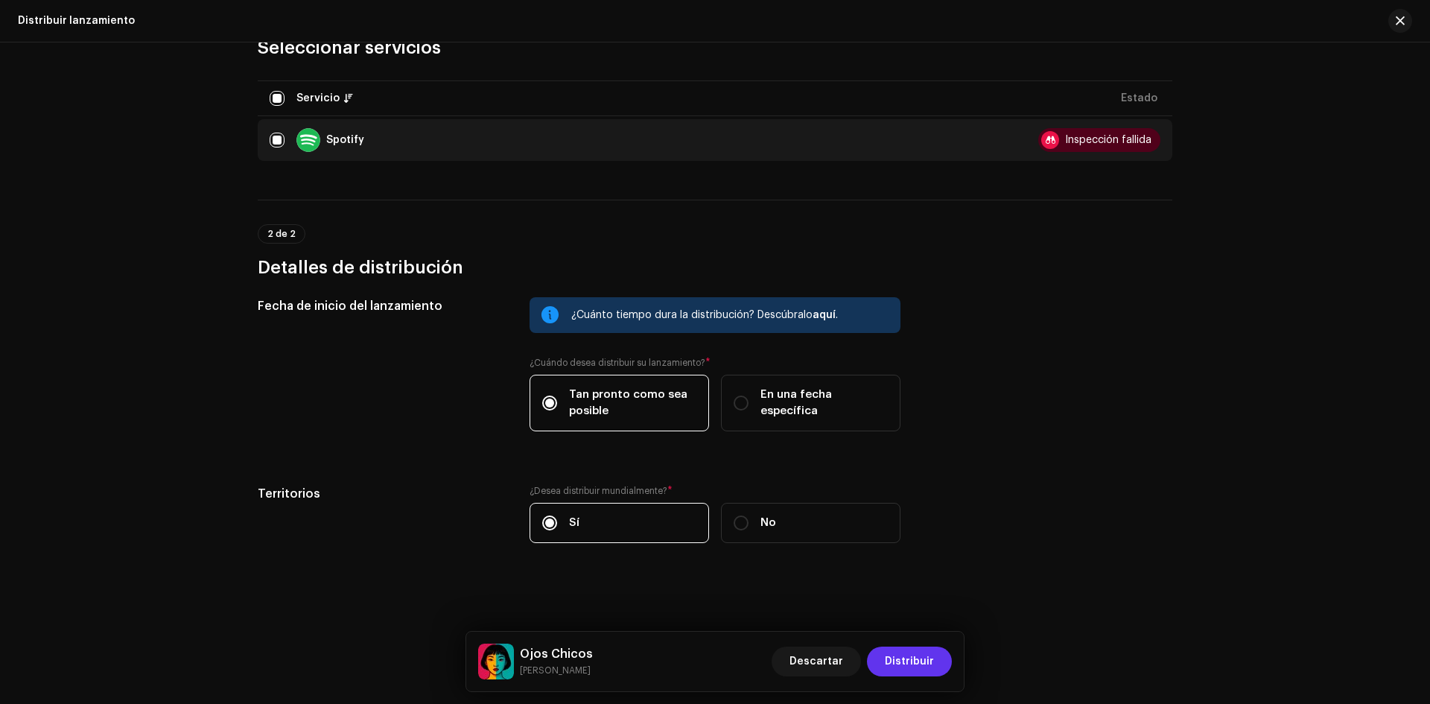
click at [893, 650] on span "Distribuir" at bounding box center [909, 662] width 49 height 30
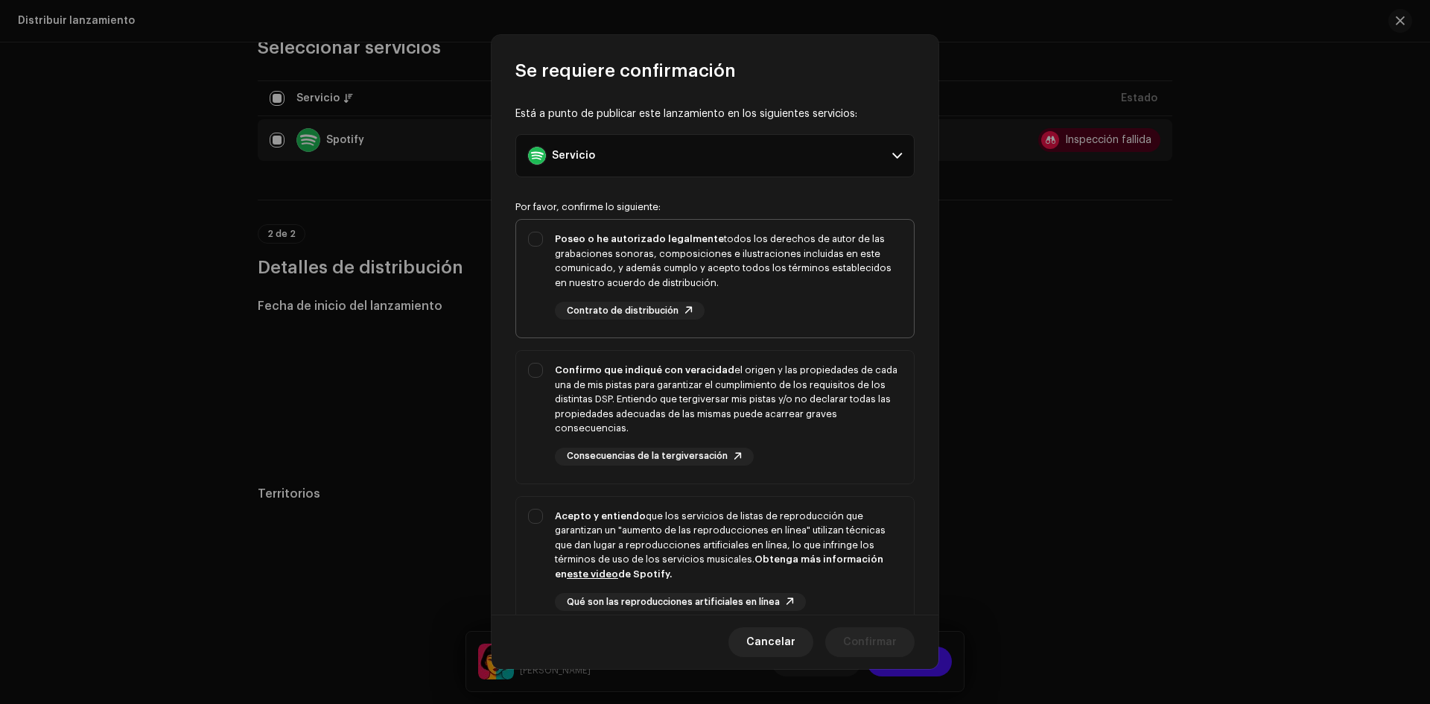
click at [603, 268] on div "Poseo o he autorizado legalmente todos los derechos de autor de las grabaciones…" at bounding box center [728, 261] width 347 height 58
checkbox input "true"
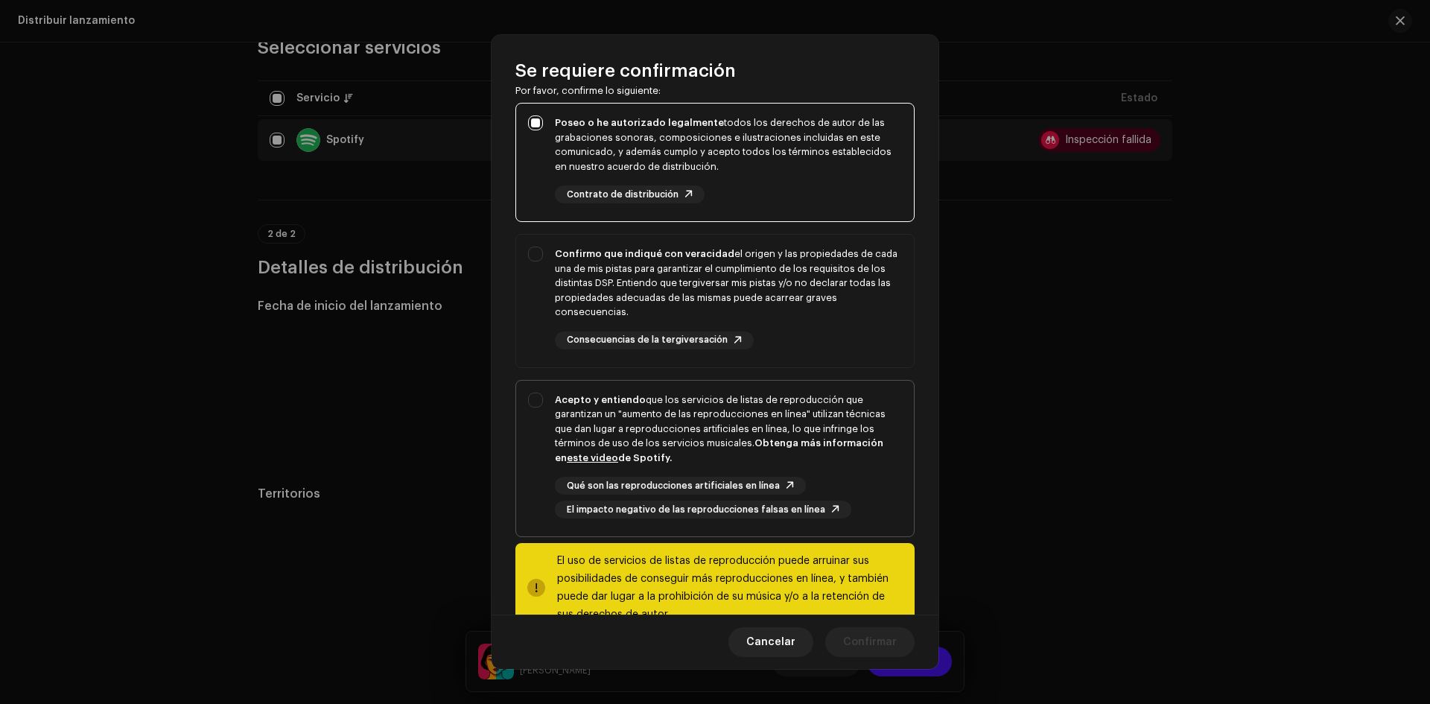
scroll to position [0, 0]
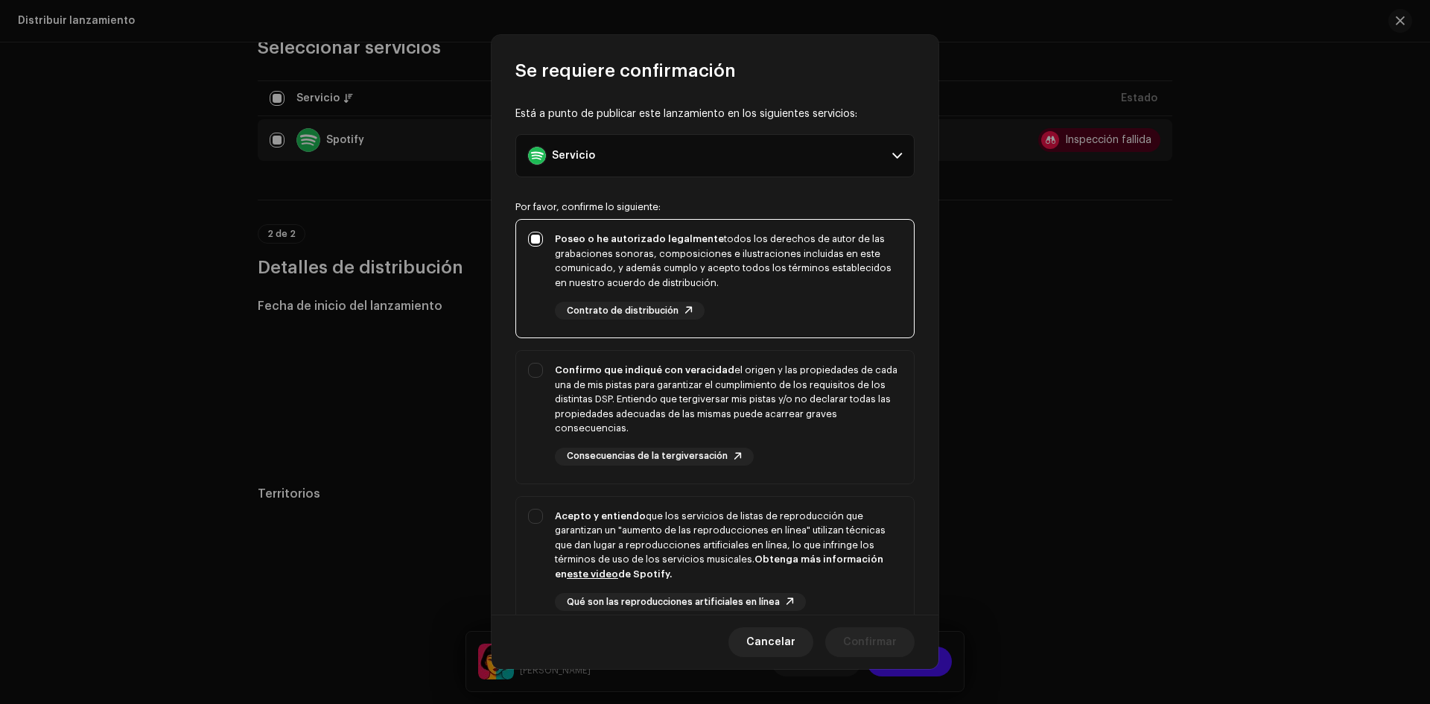
click at [841, 147] on p-accordion-header "Servicio" at bounding box center [715, 155] width 399 height 43
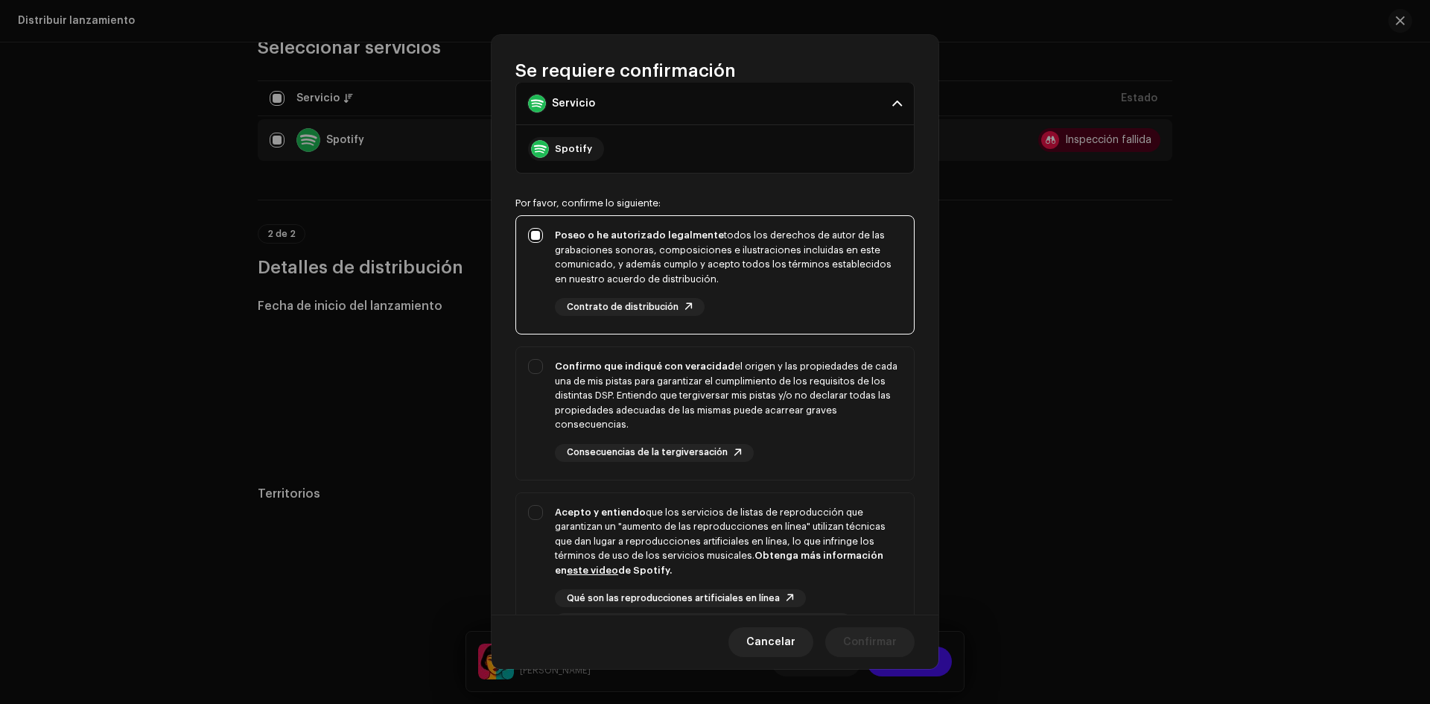
scroll to position [206, 0]
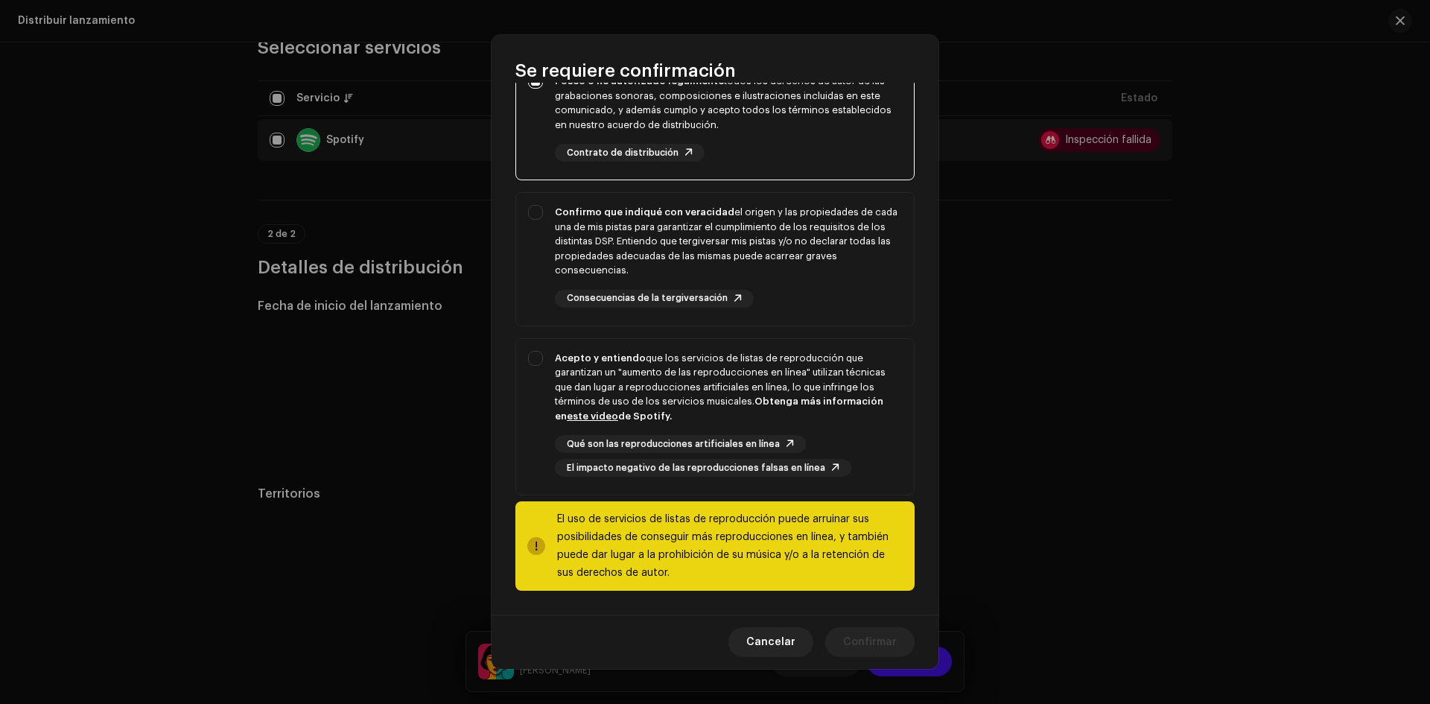
drag, startPoint x: 691, startPoint y: 548, endPoint x: 608, endPoint y: 551, distance: 83.5
click at [687, 551] on div "El uso de servicios de listas de reproducción puede arruinar sus posibilidades …" at bounding box center [730, 546] width 346 height 72
click at [532, 390] on div "Acepto y entiendo que los servicios de listas de reproducción que garantizan un…" at bounding box center [715, 414] width 398 height 150
checkbox input "true"
click at [546, 221] on div "Confirmo que indiqué con veracidad el origen y las propiedades de cada una de m…" at bounding box center [715, 256] width 398 height 127
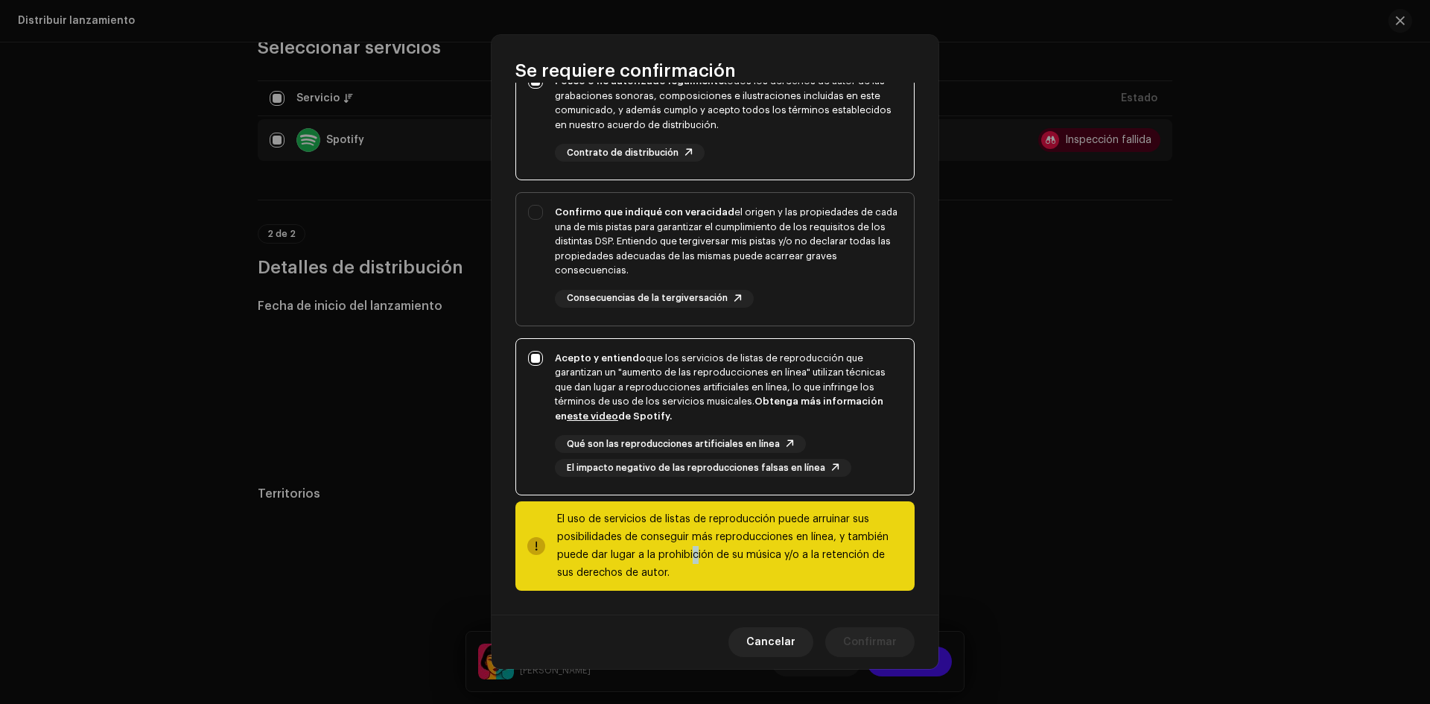
checkbox input "true"
click at [901, 644] on button "Confirmar" at bounding box center [869, 642] width 89 height 30
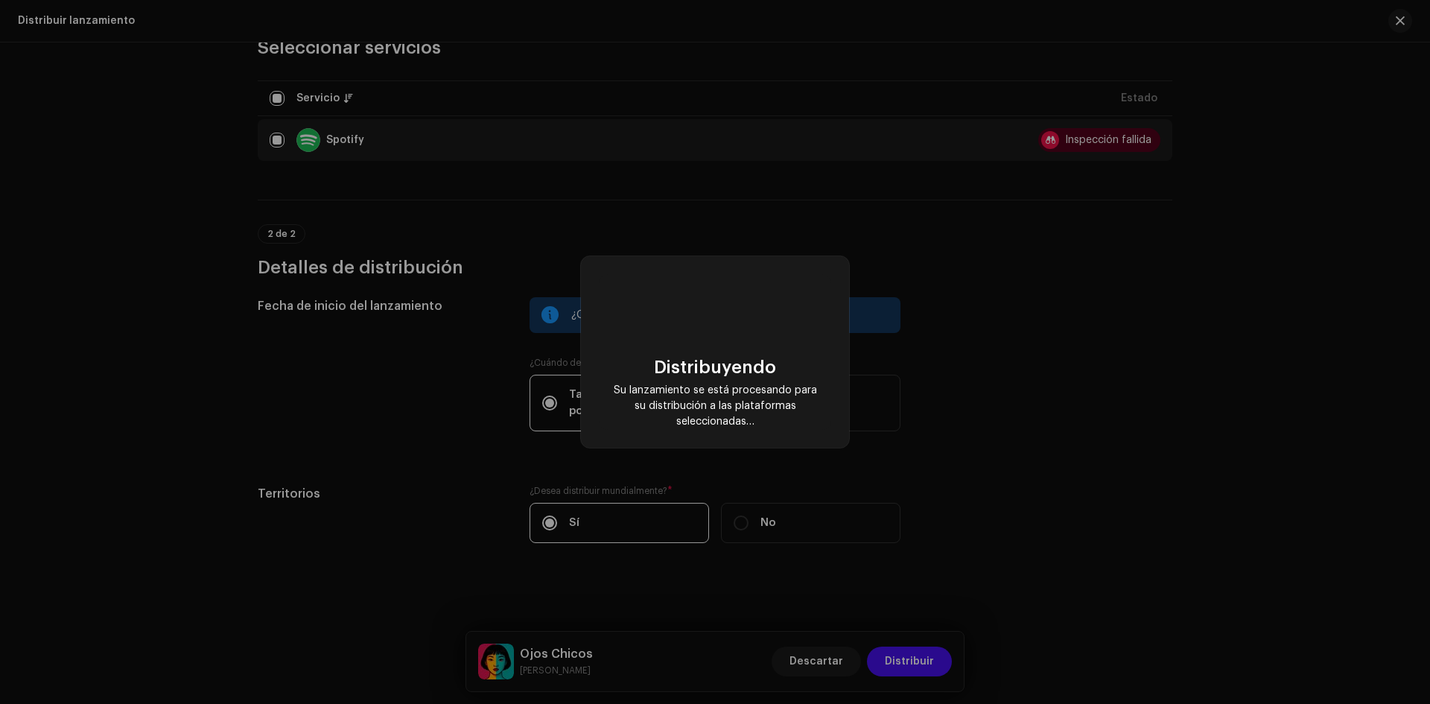
scroll to position [0, 0]
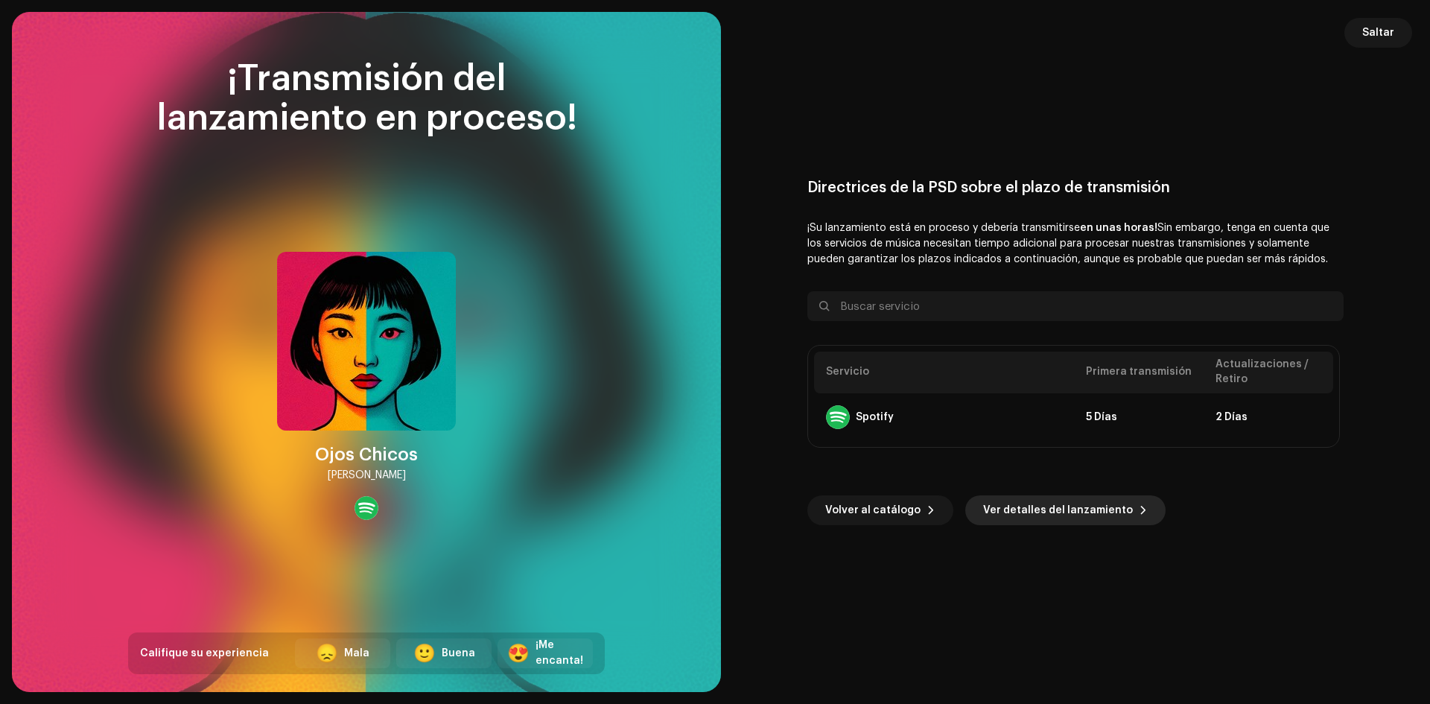
click at [1042, 513] on span "Ver detalles del lanzamiento" at bounding box center [1058, 510] width 150 height 30
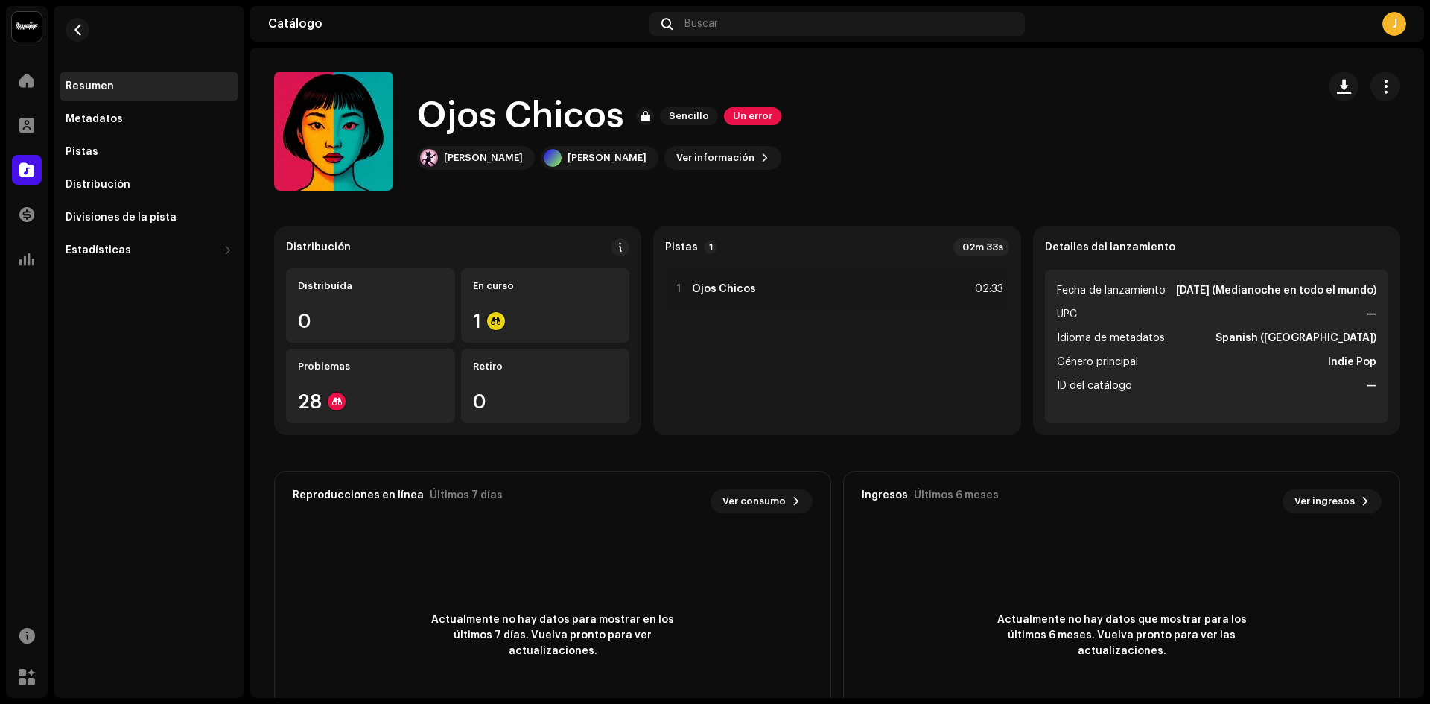
click at [1392, 20] on div "J" at bounding box center [1395, 24] width 24 height 24
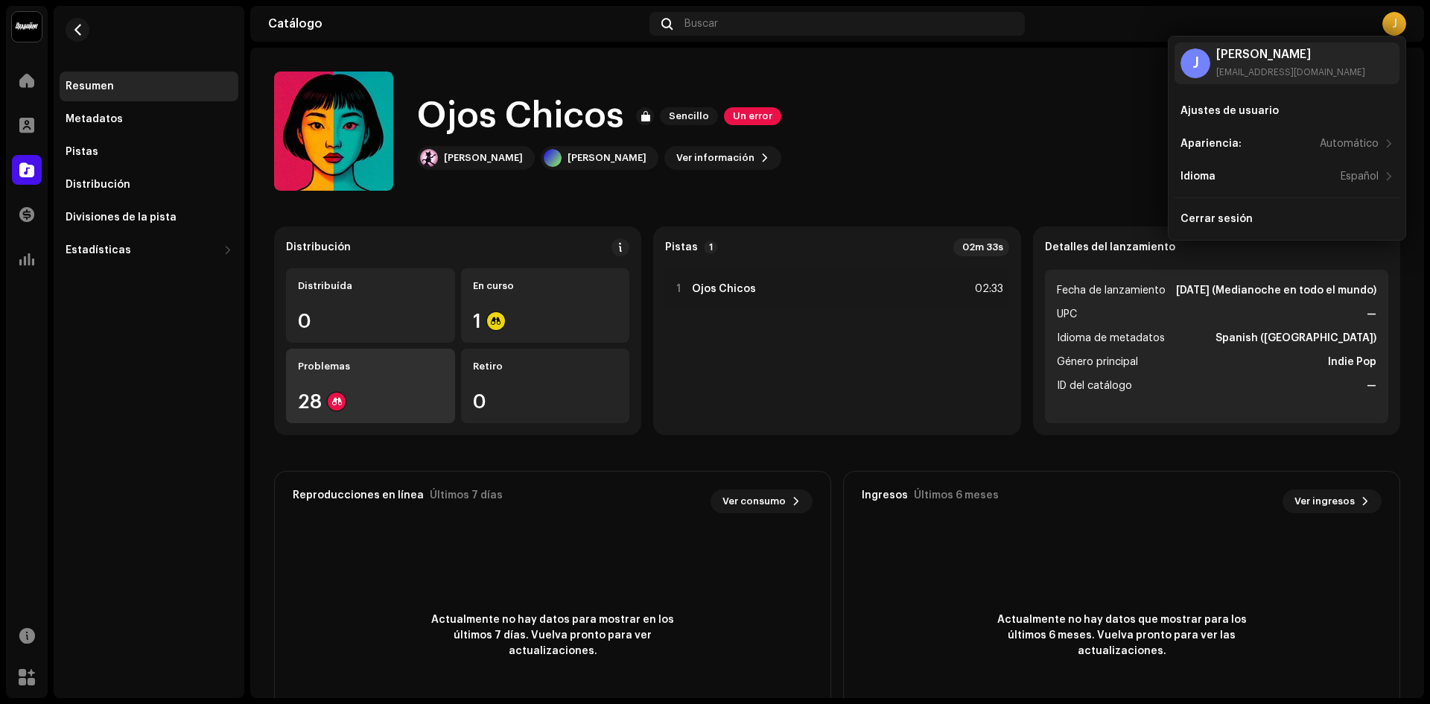
click at [396, 393] on div "28" at bounding box center [370, 401] width 145 height 19
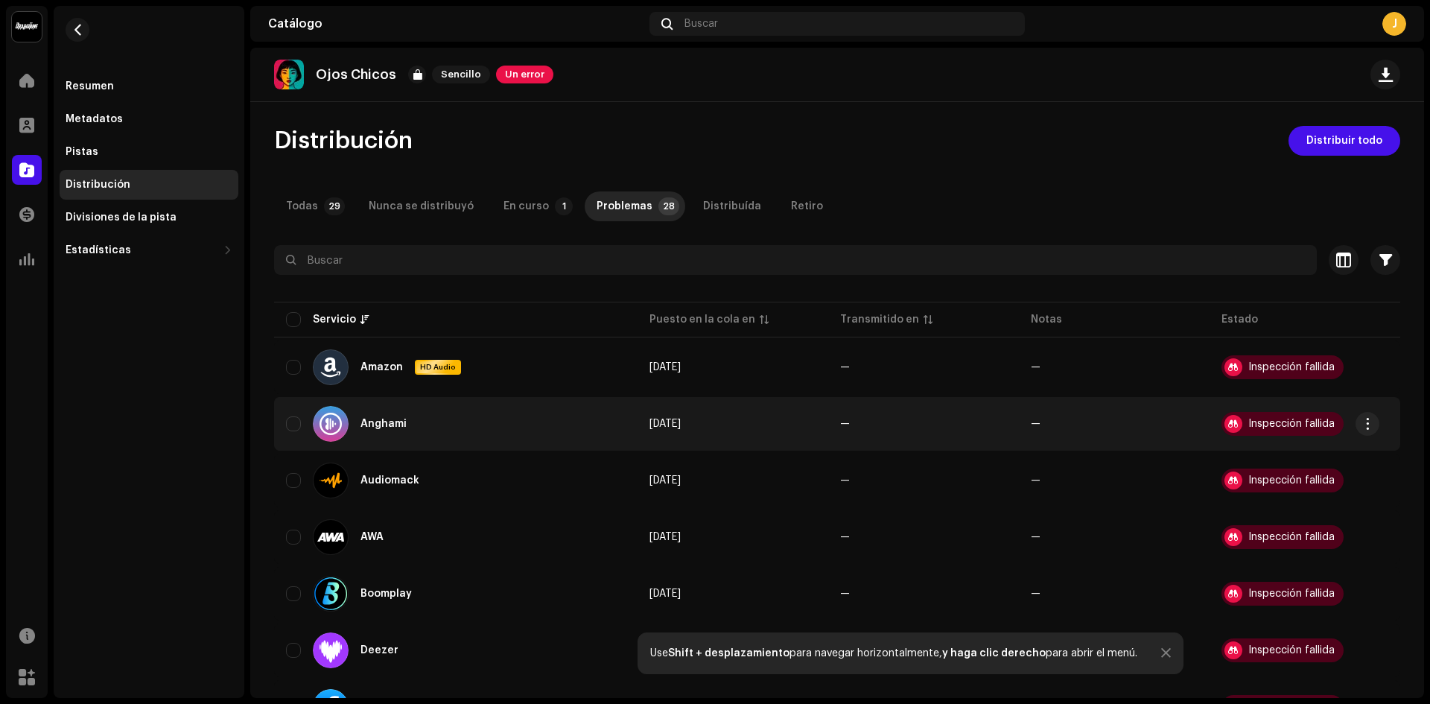
click at [1272, 415] on div "Inspección fallida" at bounding box center [1283, 424] width 122 height 24
click at [1268, 422] on div "Inspección fallida" at bounding box center [1292, 424] width 86 height 10
click at [1366, 418] on span "button" at bounding box center [1368, 424] width 11 height 12
drag, startPoint x: 1312, startPoint y: 458, endPoint x: 1291, endPoint y: 486, distance: 34.6
click at [1291, 486] on div "Visualizar problemas Distribuir" at bounding box center [1298, 473] width 150 height 60
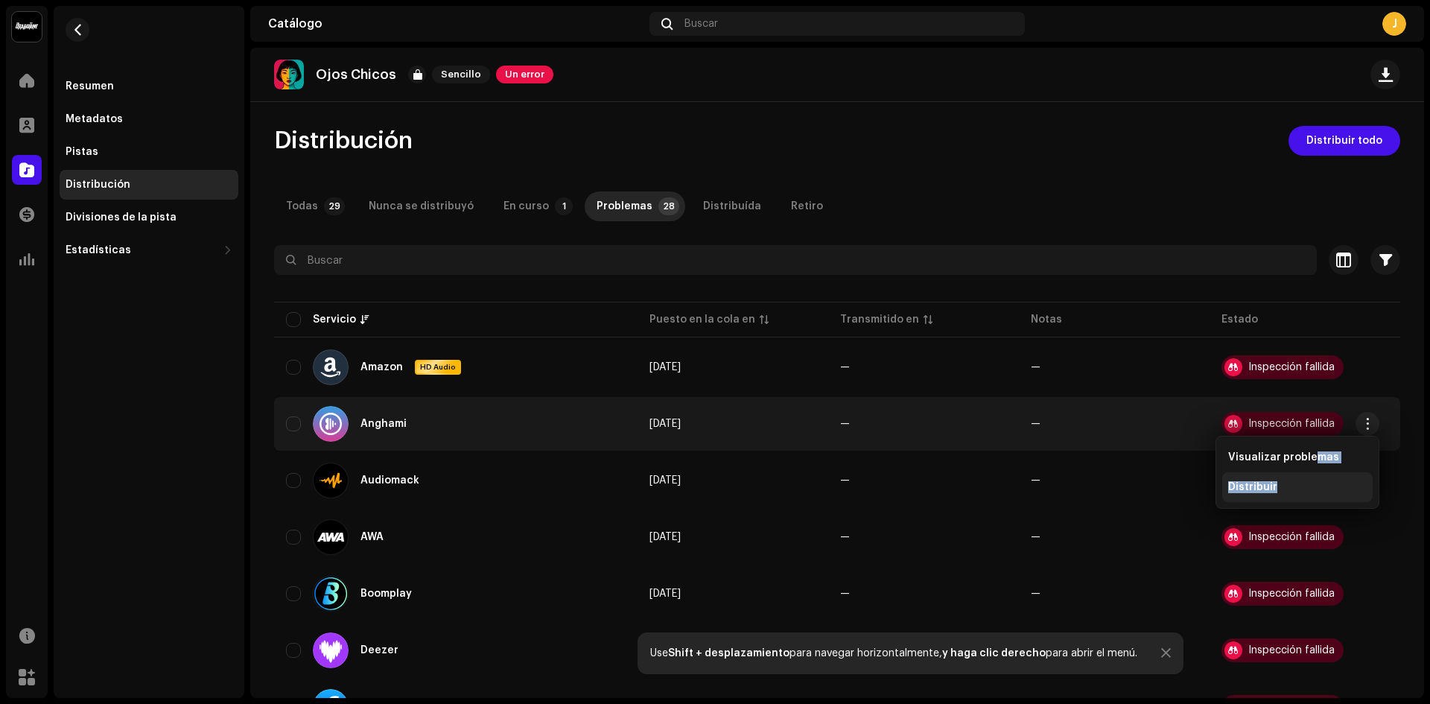
click at [1291, 486] on div "Distribuir" at bounding box center [1298, 487] width 139 height 12
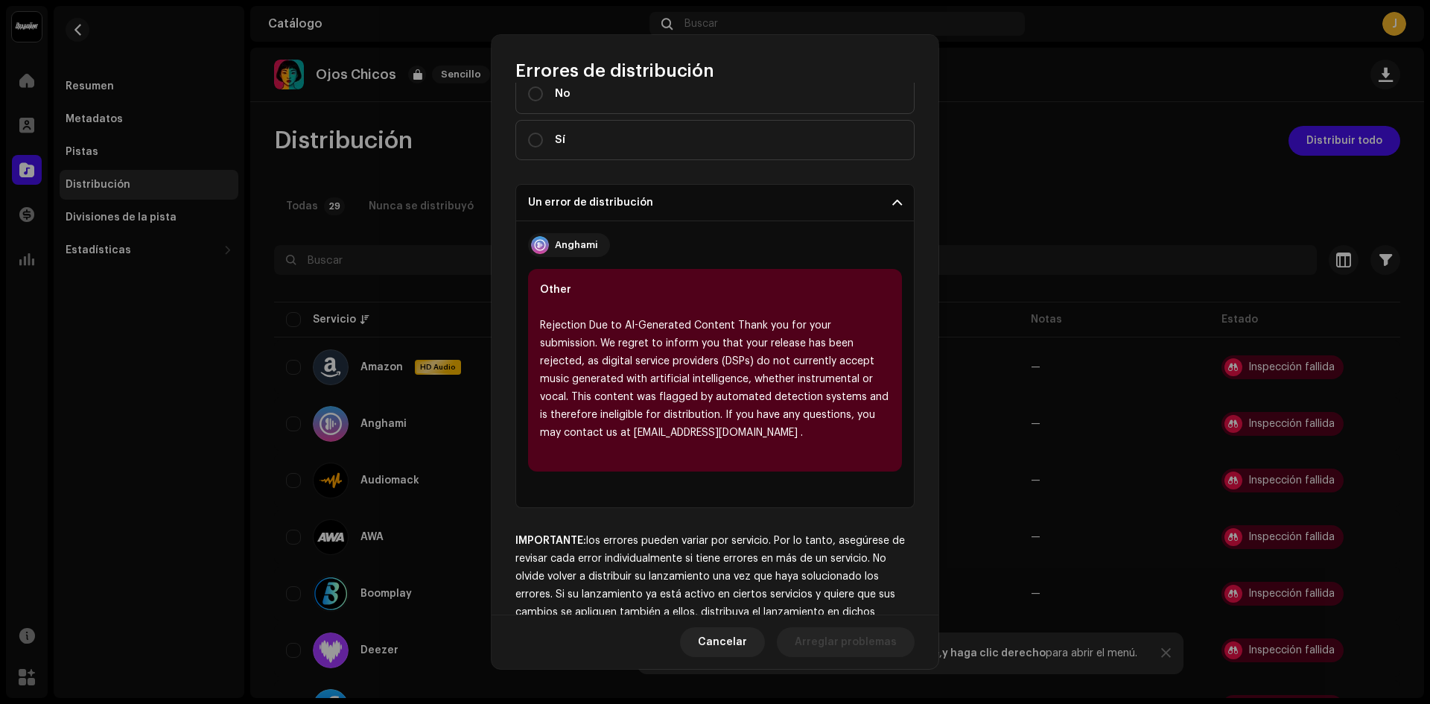
scroll to position [236, 0]
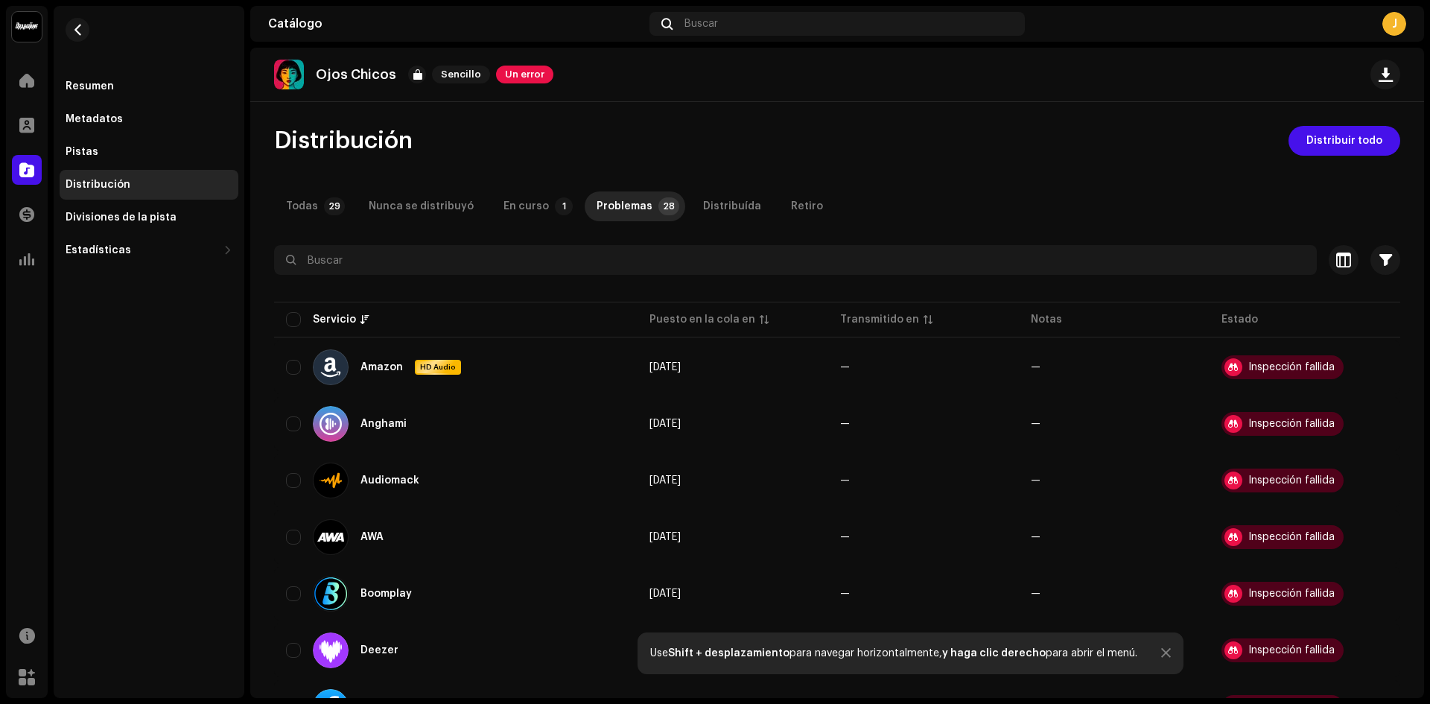
click at [1046, 67] on div "Errores de distribución Seleccionó servicios con un estado de lanzamiento pendi…" at bounding box center [715, 352] width 1430 height 704
